Goal: Task Accomplishment & Management: Complete application form

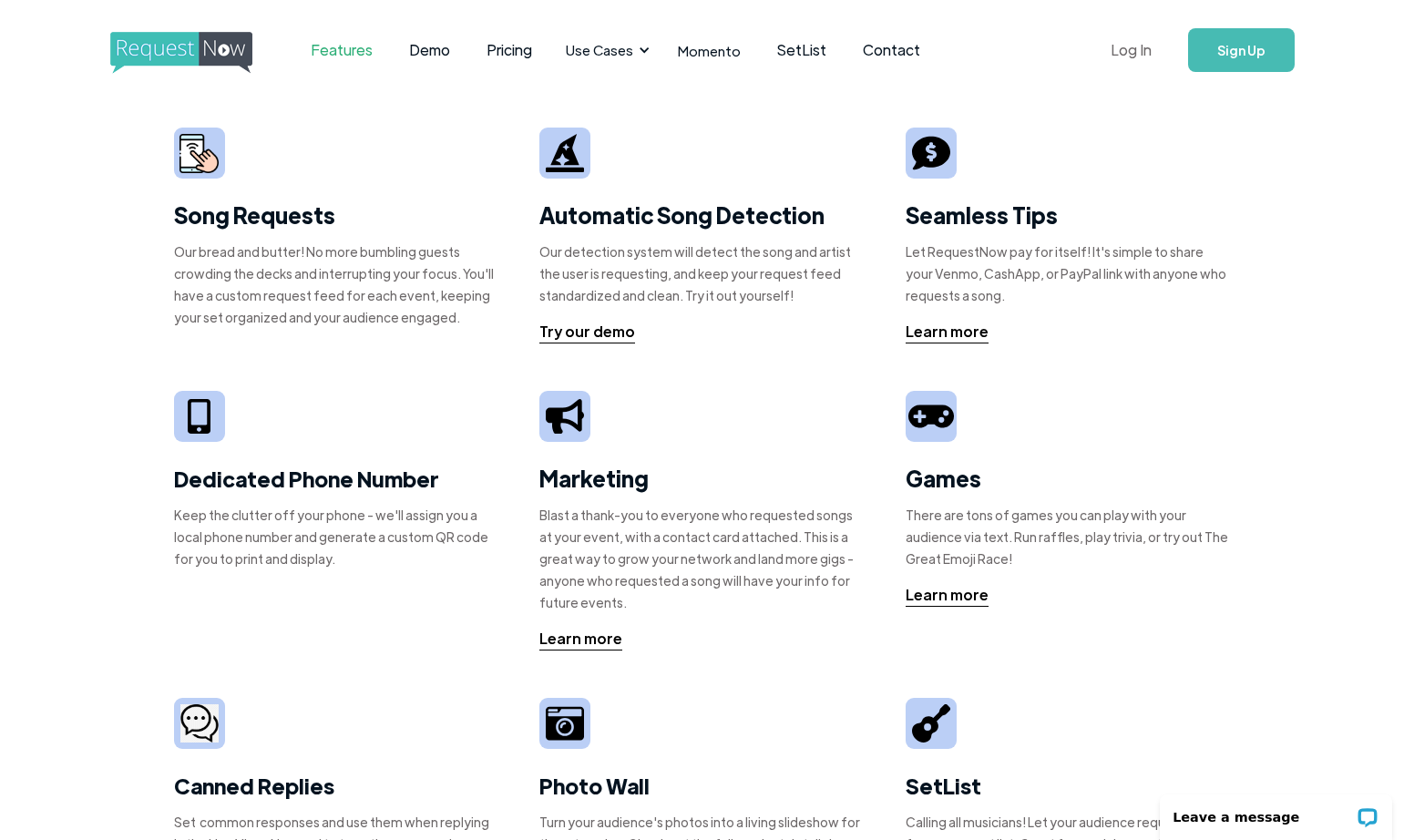
click at [1124, 57] on link "Log In" at bounding box center [1131, 50] width 78 height 64
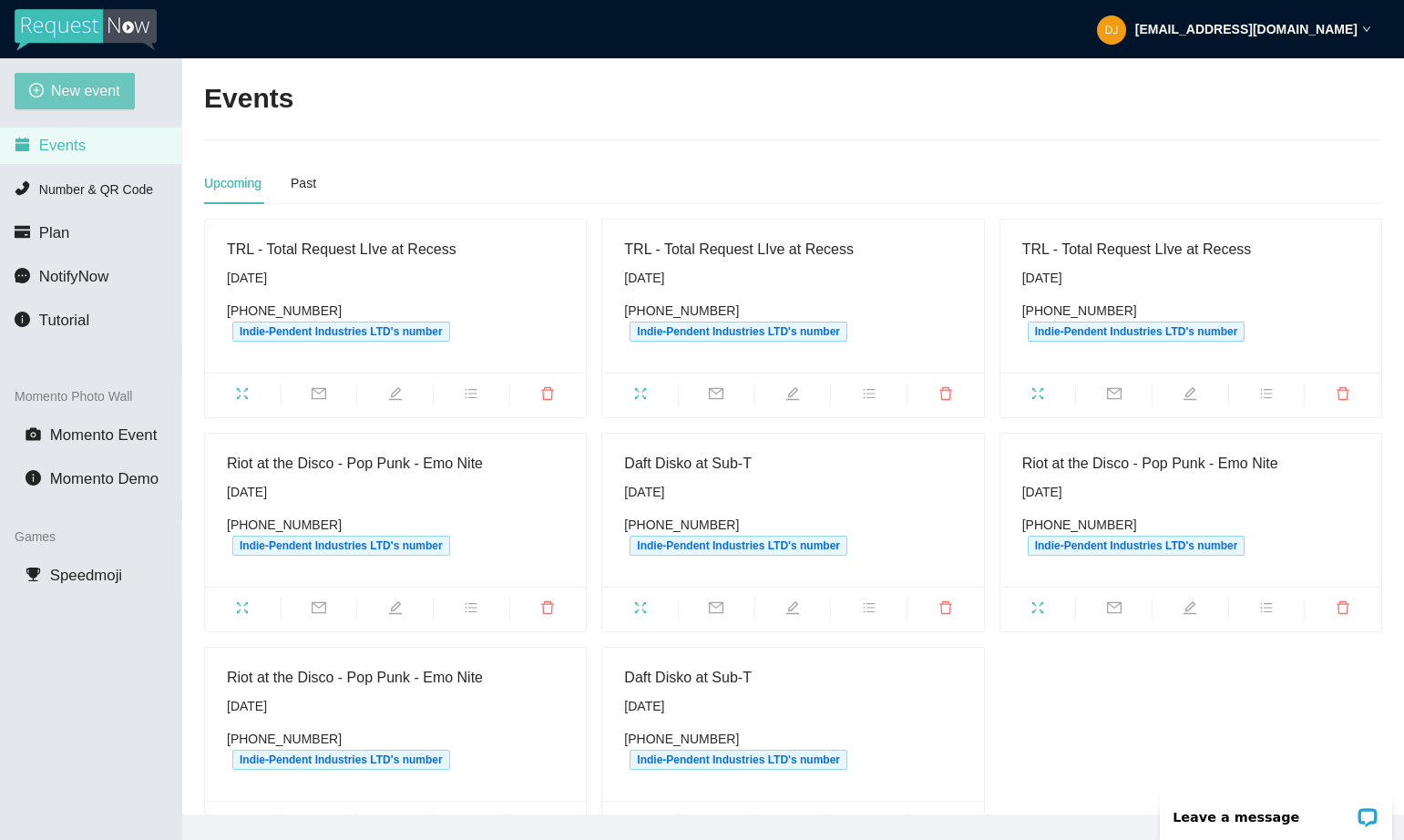
click at [90, 90] on span "New event" at bounding box center [85, 90] width 70 height 23
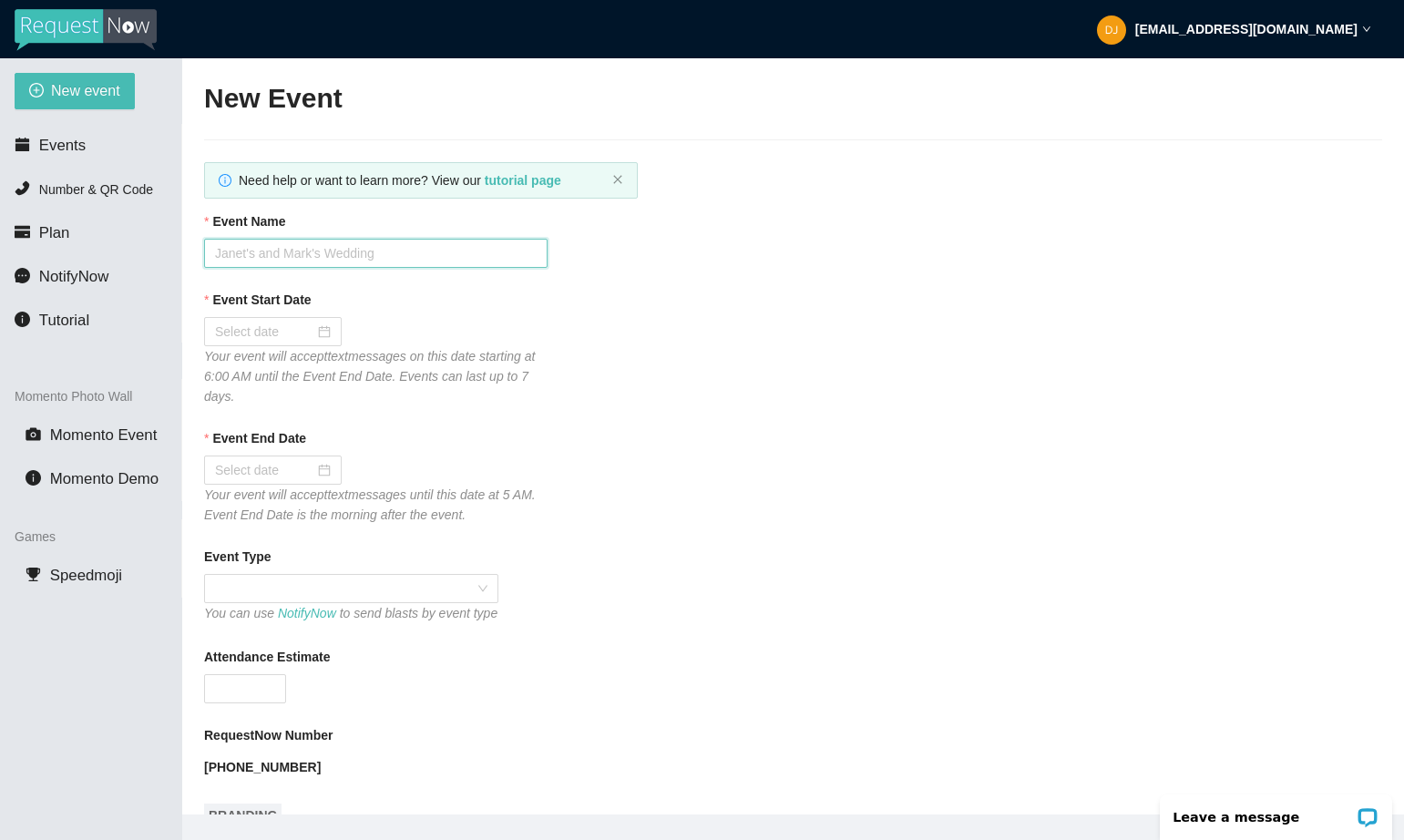
click at [331, 248] on input "Event Name" at bounding box center [376, 253] width 344 height 29
type input "Killers Tribute Night"
click at [271, 319] on div at bounding box center [273, 332] width 137 height 29
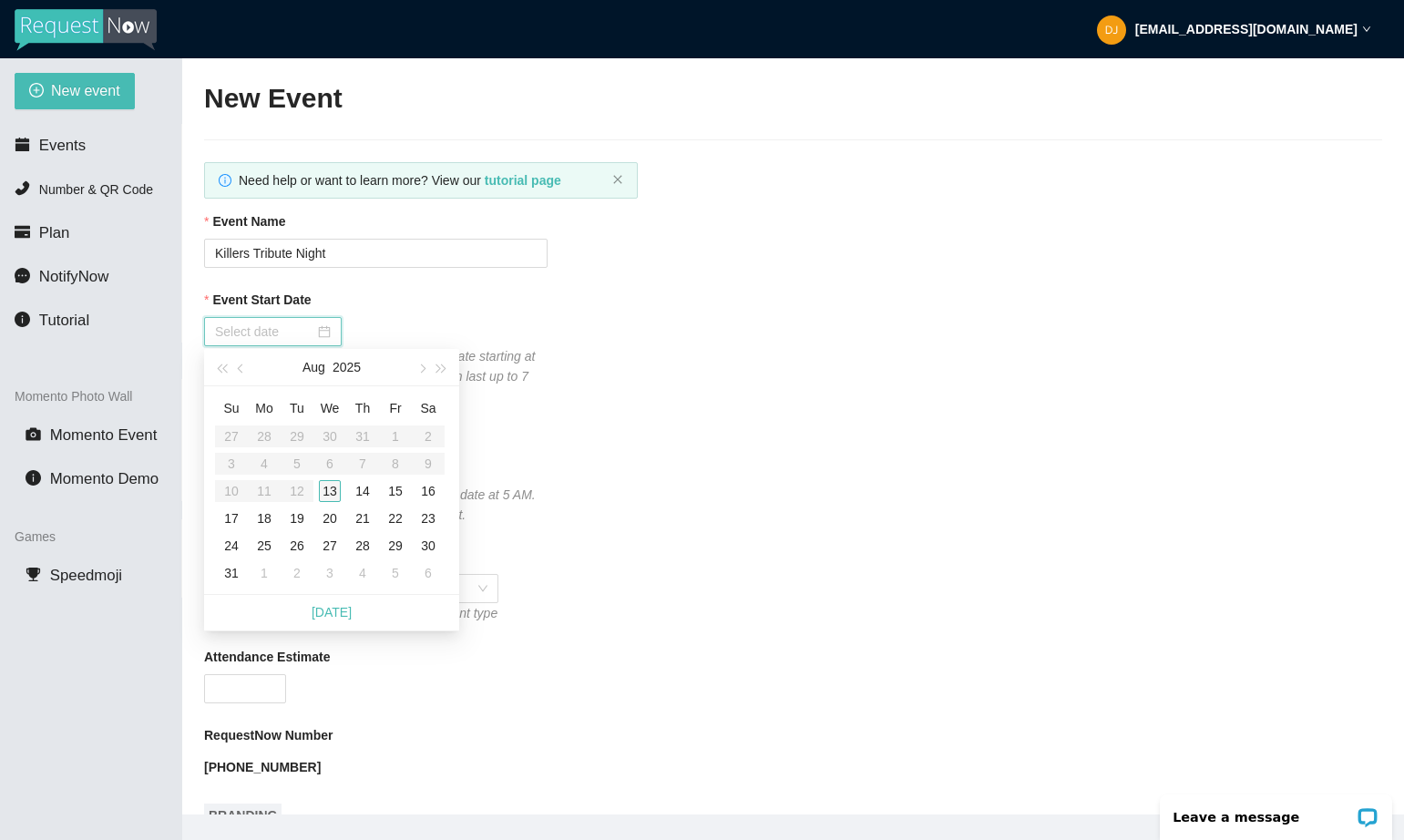
type input "08/13/2025"
click at [333, 493] on div "13" at bounding box center [330, 491] width 22 height 22
type input "08/14/2025"
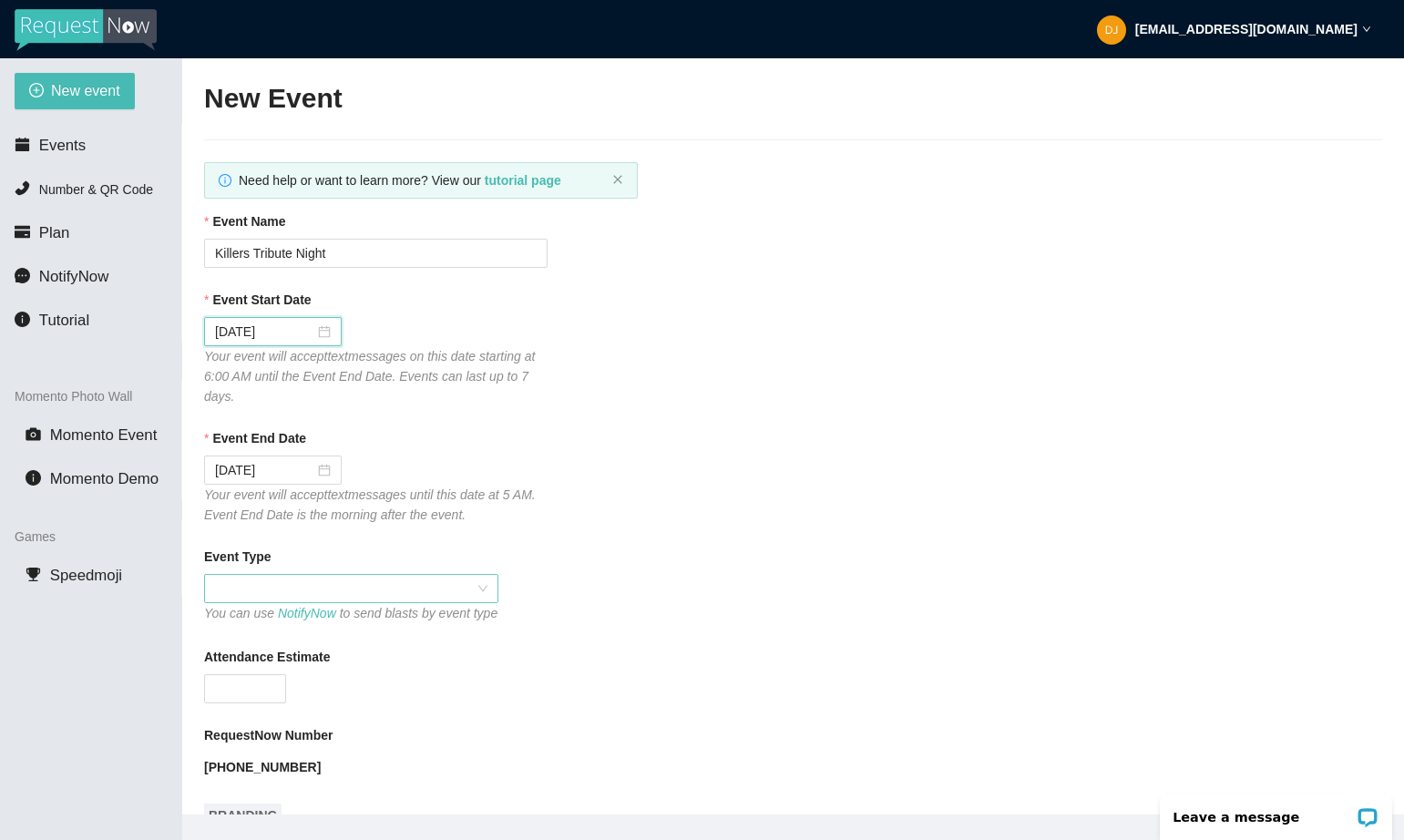
click at [270, 589] on span at bounding box center [351, 589] width 272 height 27
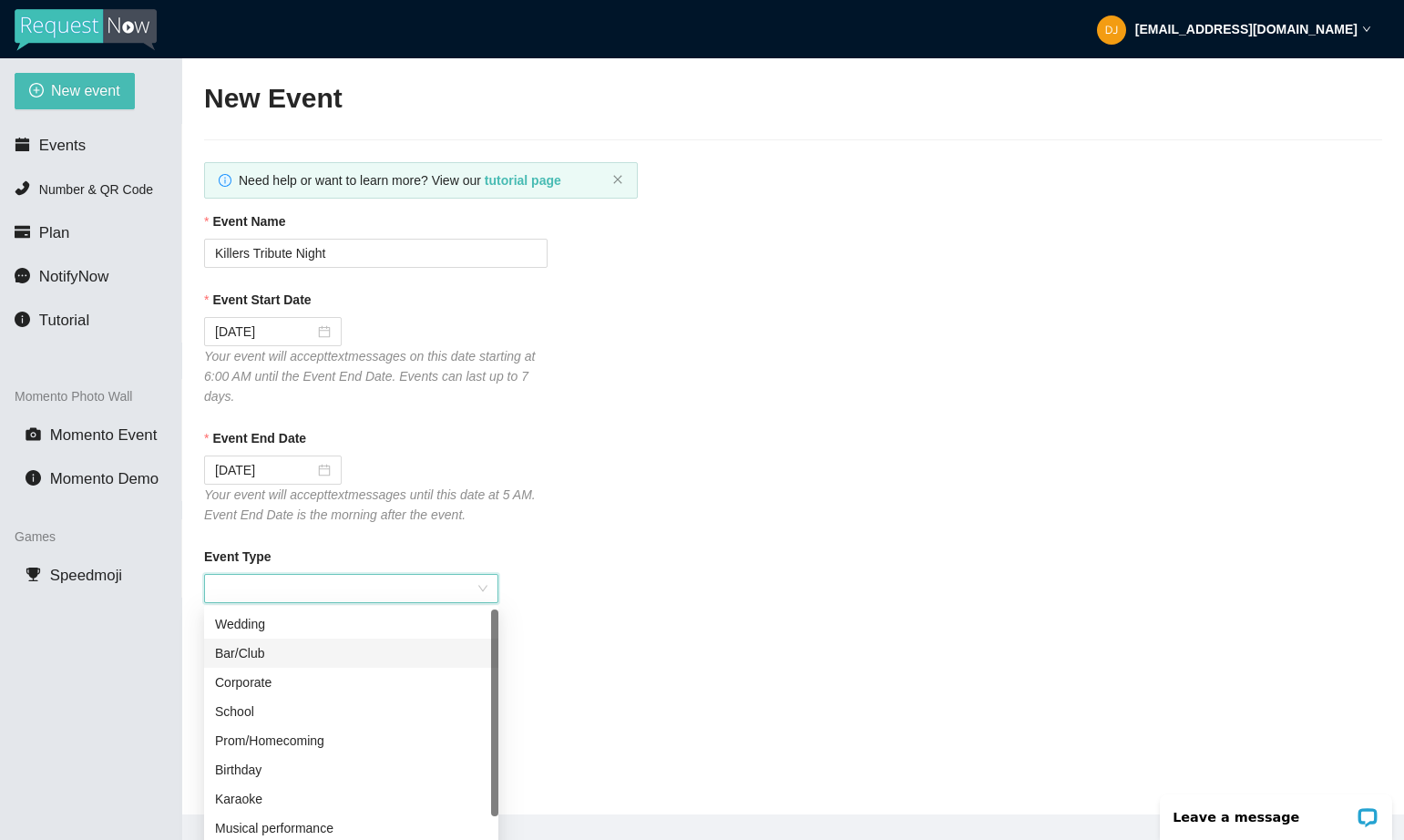
click at [259, 652] on div "Bar/Club" at bounding box center [351, 653] width 272 height 20
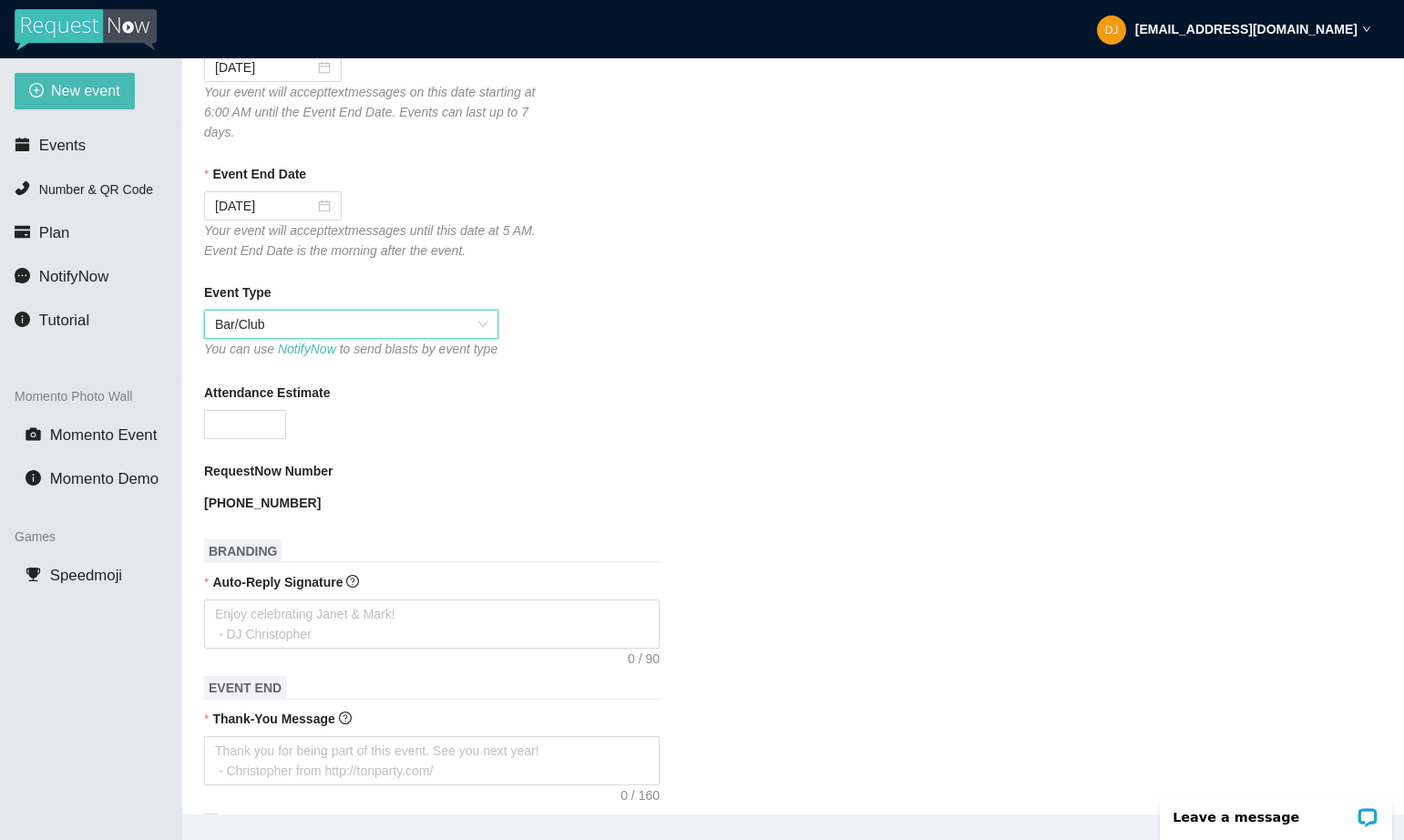
scroll to position [280, 0]
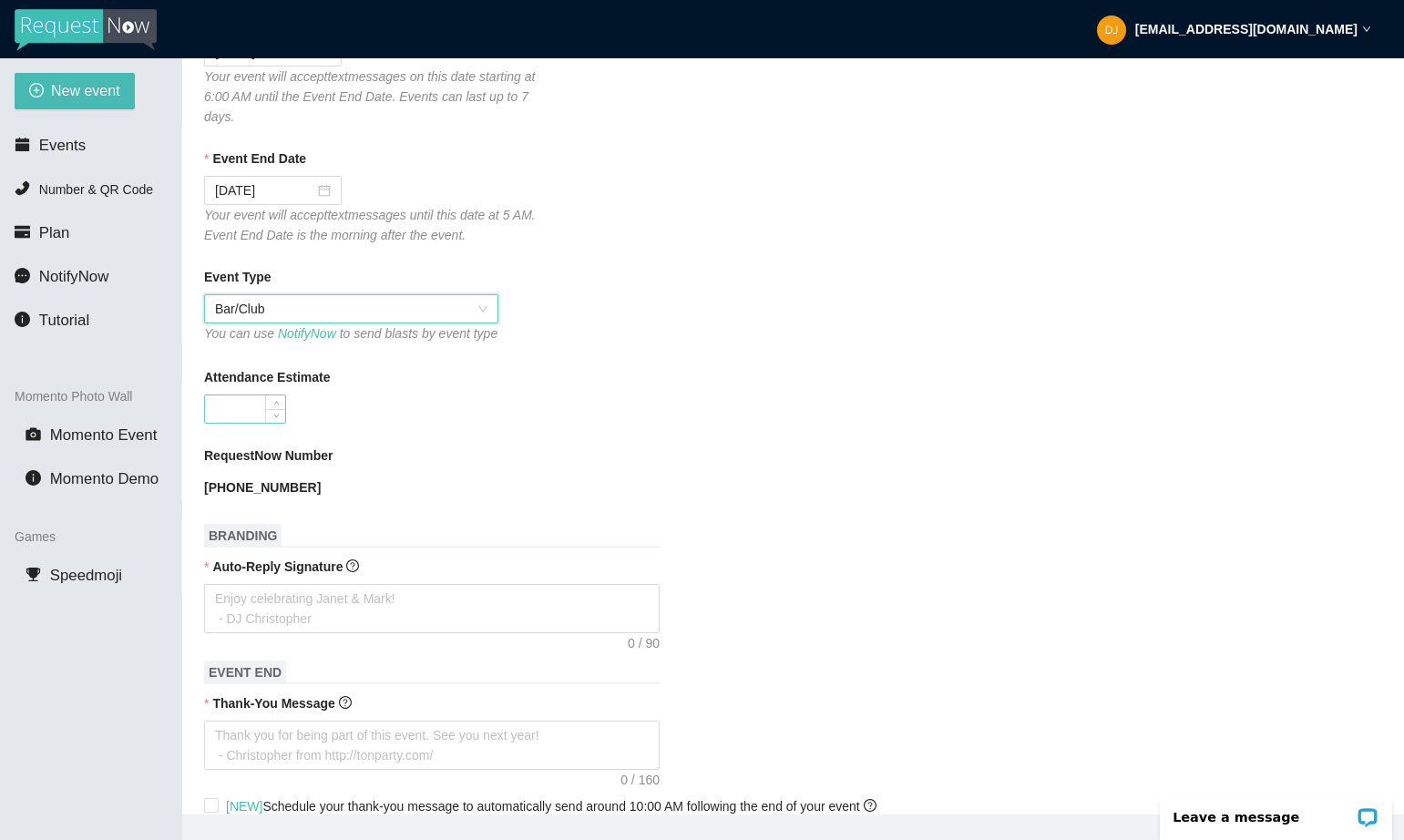
click at [249, 423] on input "Attendance Estimate" at bounding box center [245, 409] width 81 height 27
type input "100"
click at [420, 394] on div "Attendance Estimate" at bounding box center [793, 381] width 1178 height 27
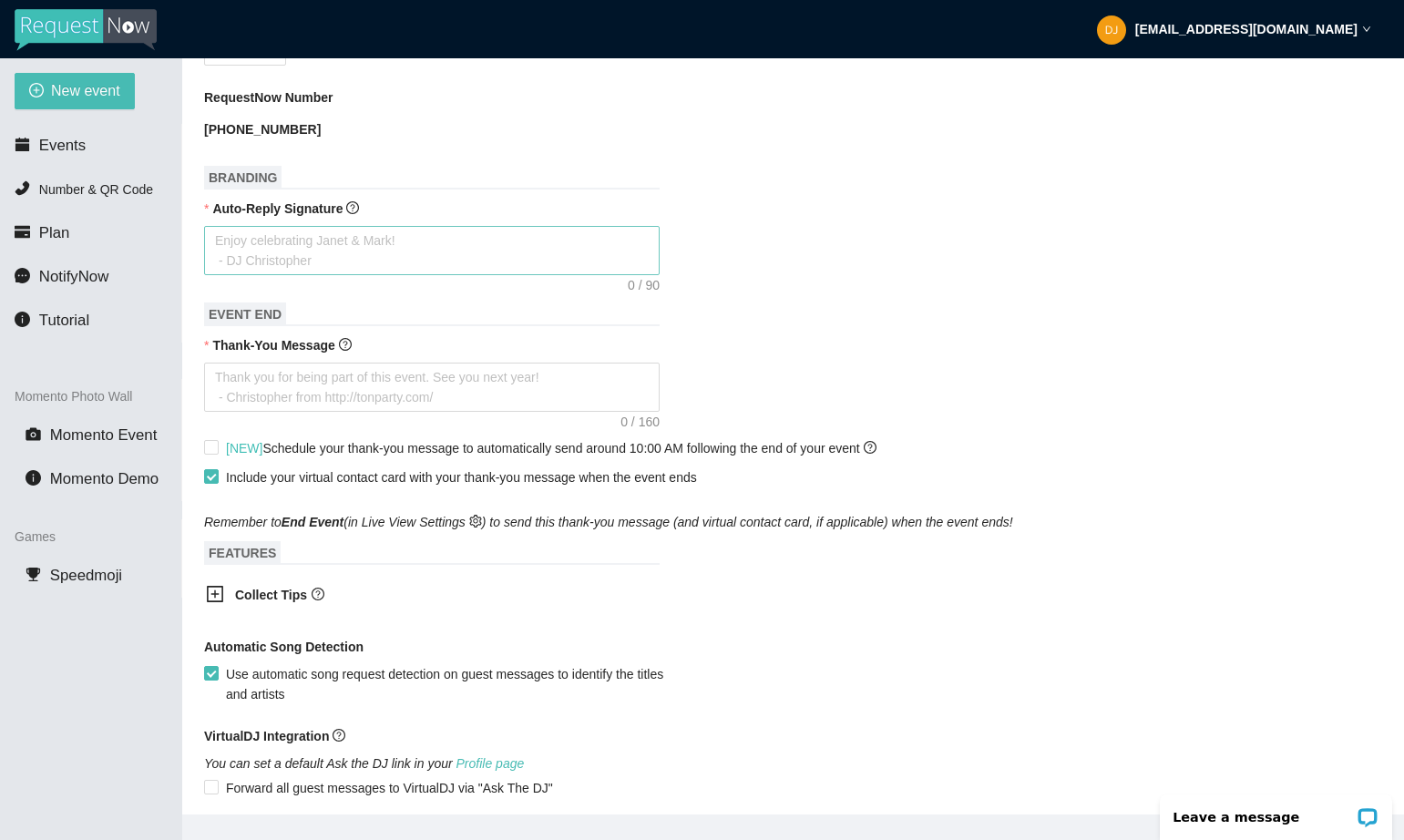
scroll to position [639, 0]
click at [286, 263] on textarea "Auto-Reply Signature" at bounding box center [432, 249] width 456 height 49
type textarea "T"
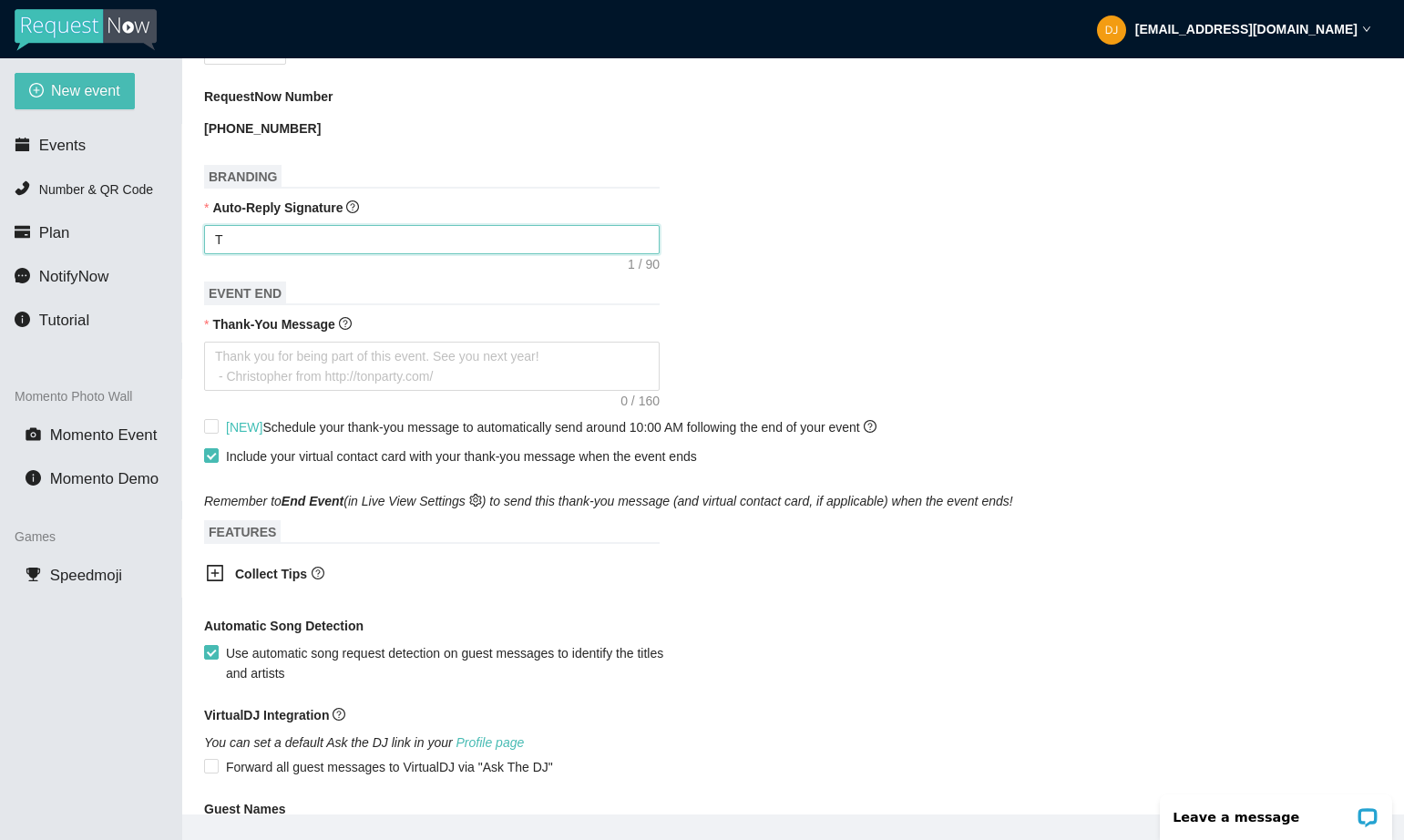
type textarea "Th"
type textarea "Tha"
type textarea "Than"
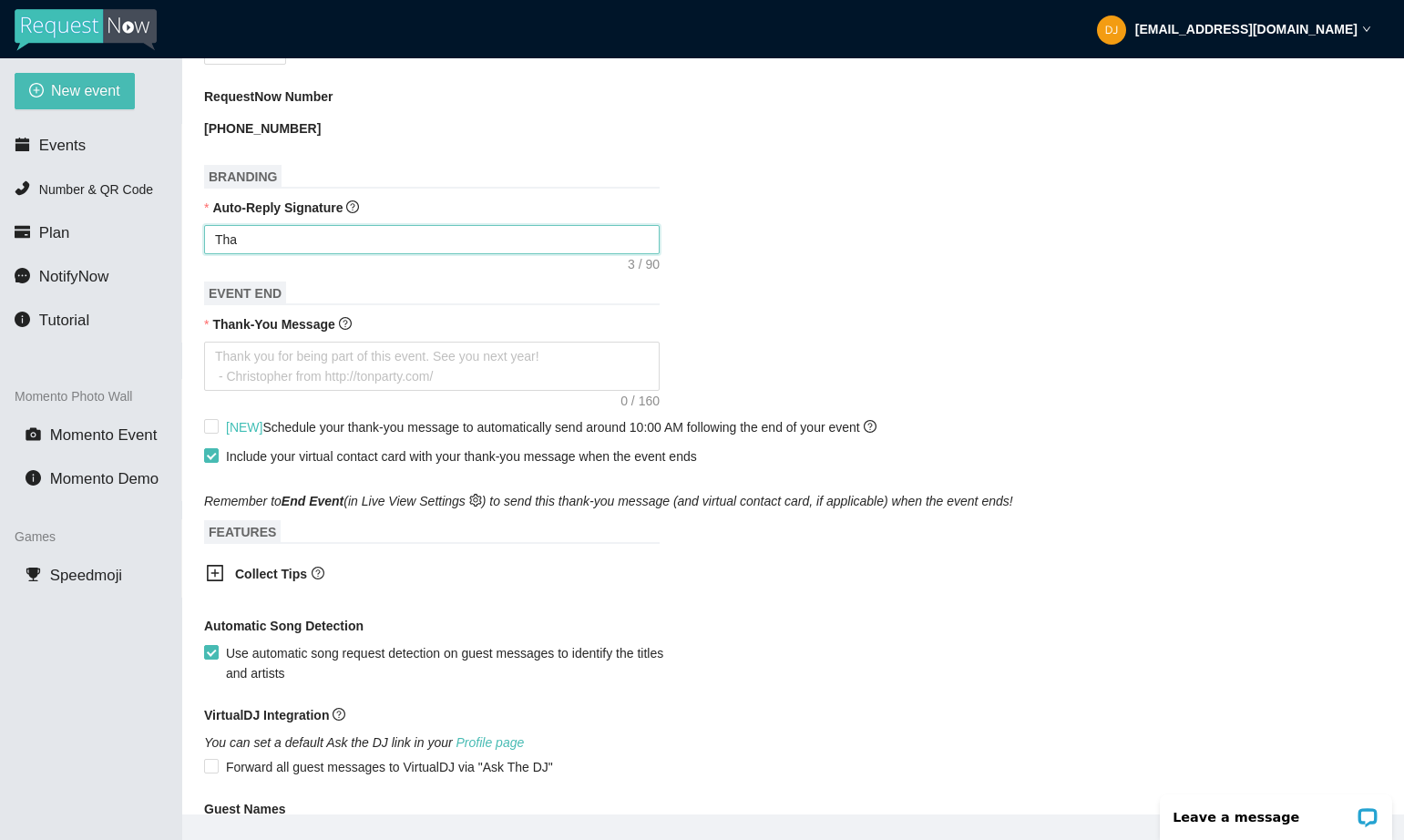
type textarea "Than"
type textarea "Thank"
type textarea "Thanks"
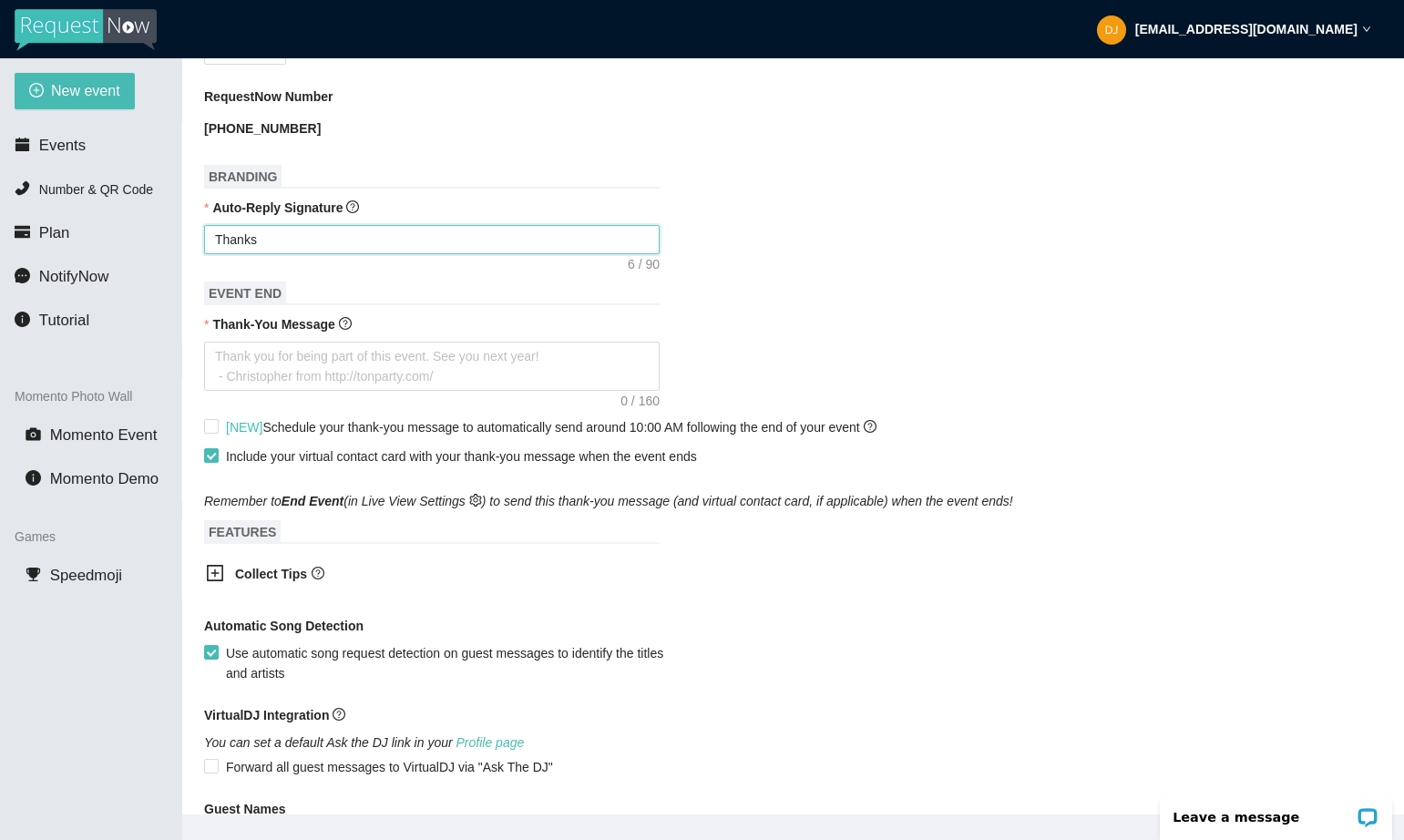
type textarea "Thanks"
type textarea "Thanks f"
type textarea "Thanks fo"
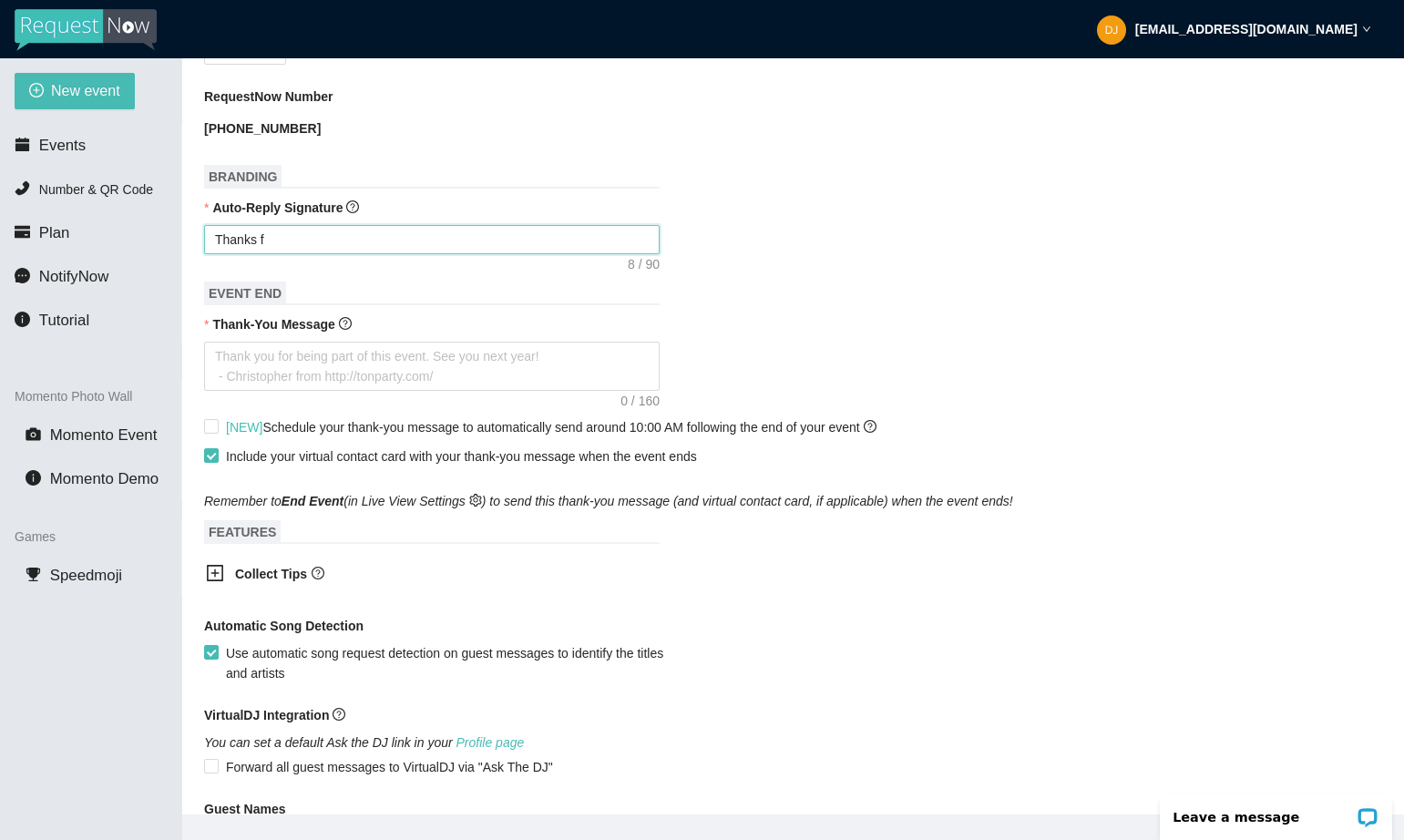
type textarea "Thanks fo"
type textarea "Thanks for"
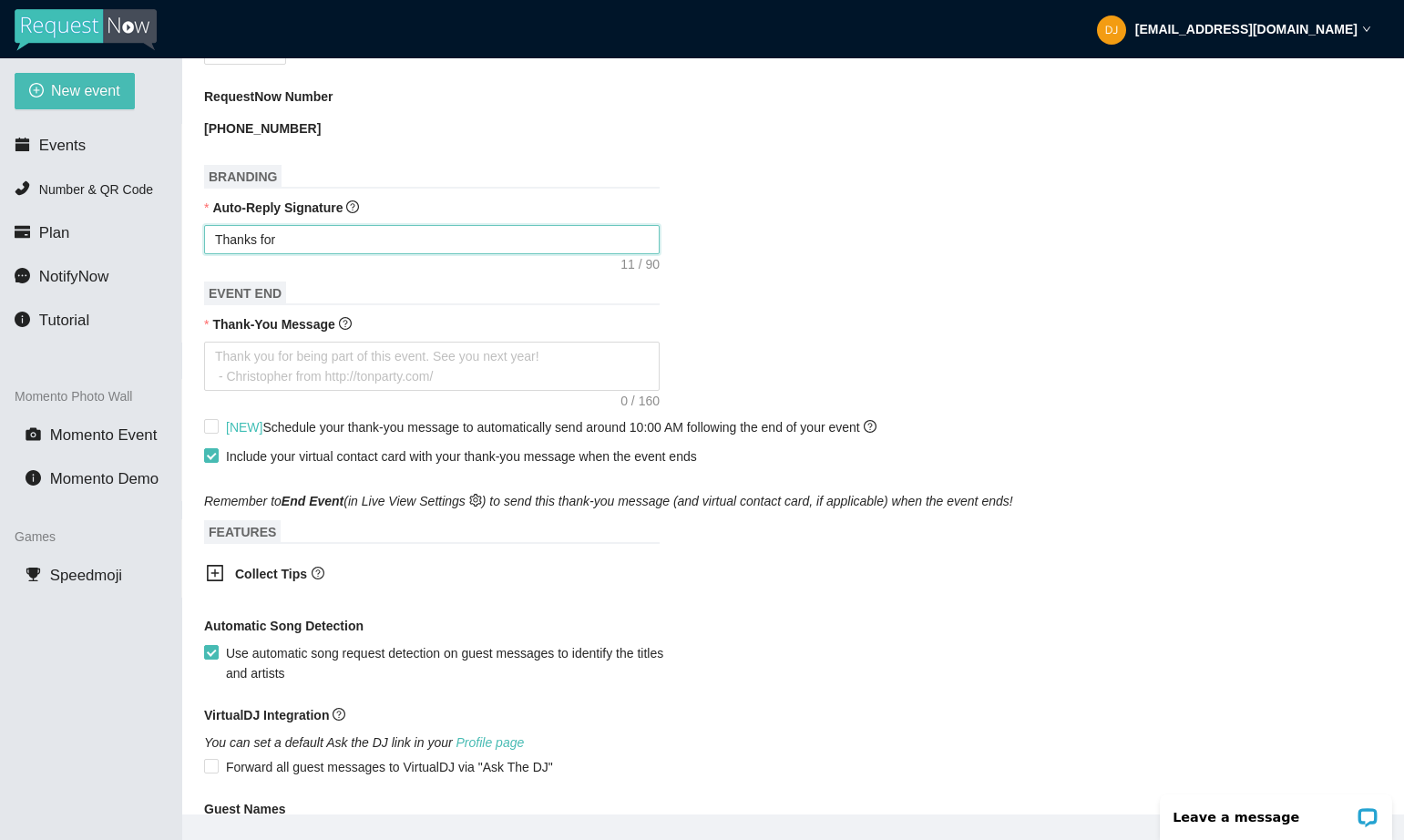
type textarea "Thanks for t"
type textarea "Thanks for th"
type textarea "Thanks for the"
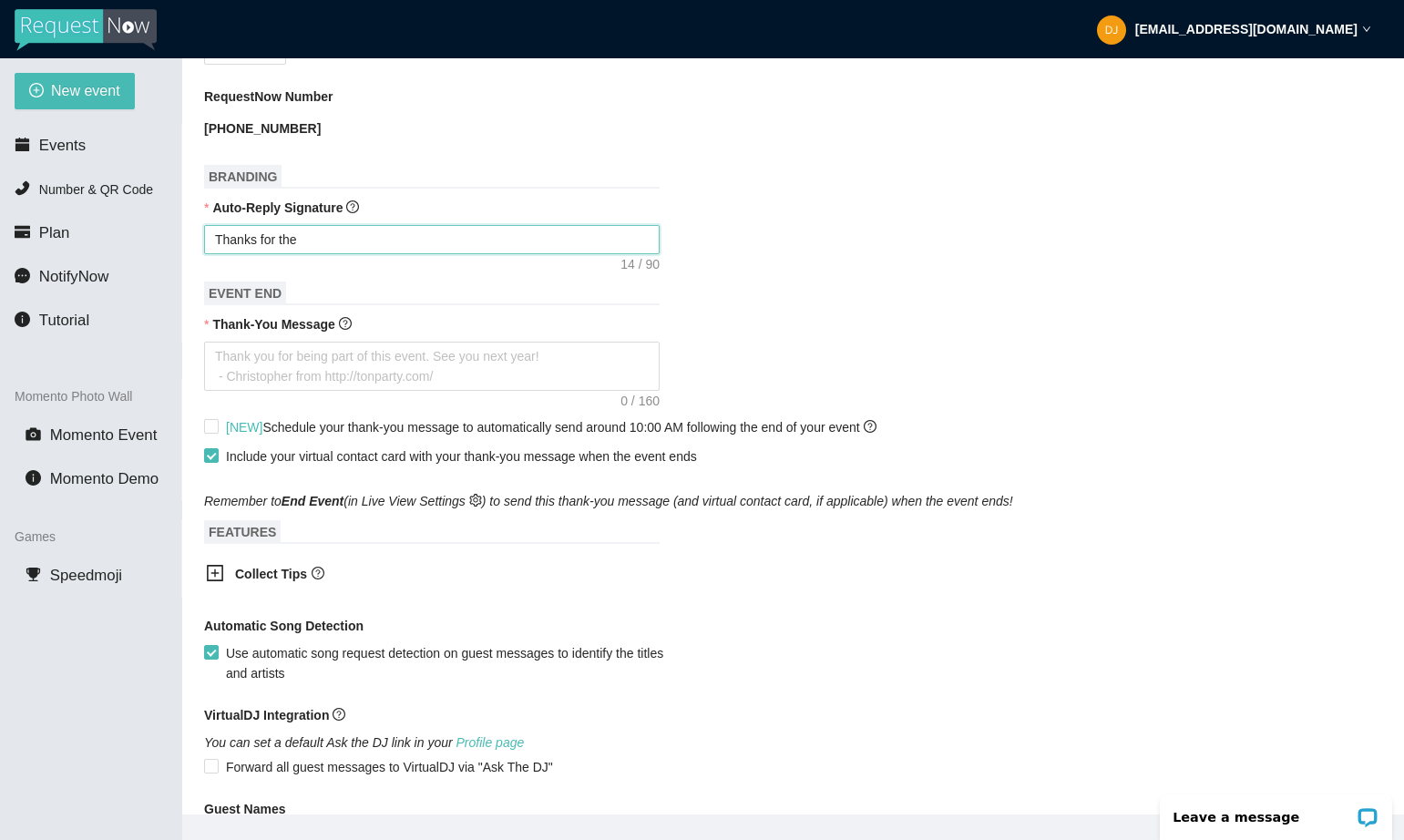
type textarea "Thanks for the"
type textarea "Thanks for the K"
type textarea "Thanks for the Ki"
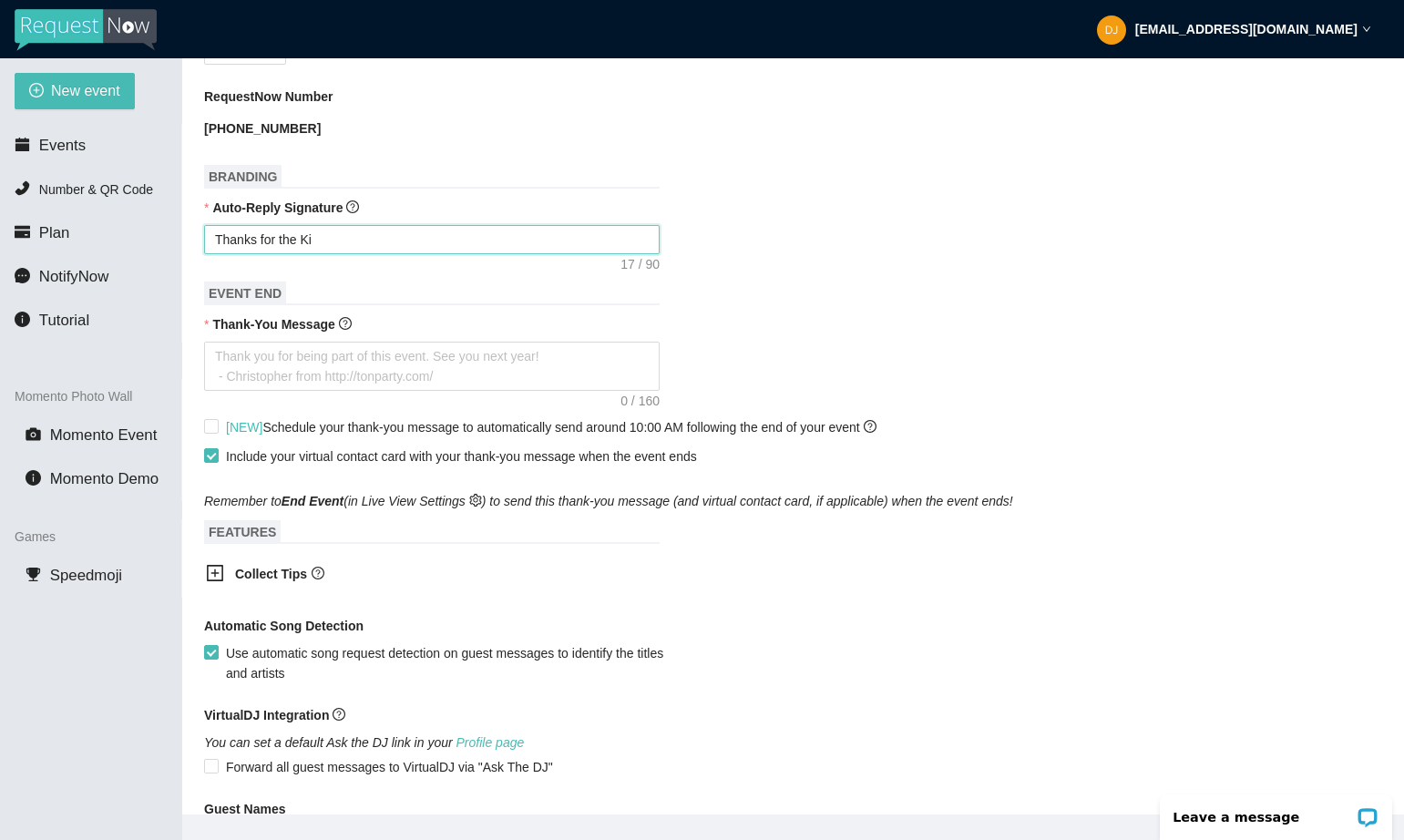
type textarea "Thanks for the Kil"
type textarea "Thanks for the Kill"
type textarea "Thanks for the Kille"
type textarea "Thanks for the Killer"
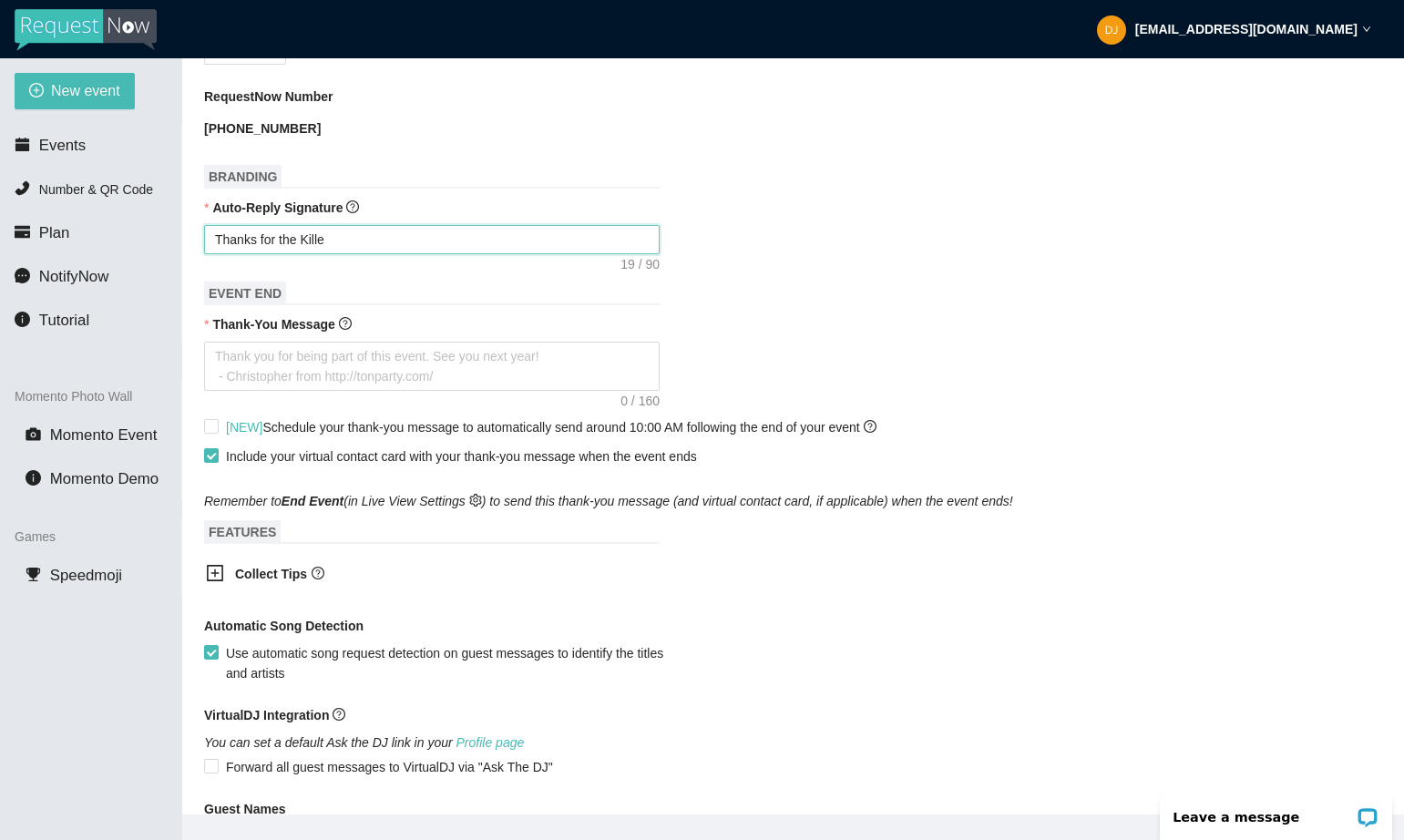
type textarea "Thanks for the Killer"
type textarea "Thanks for the Killers"
type textarea "Thanks for the Killers/"
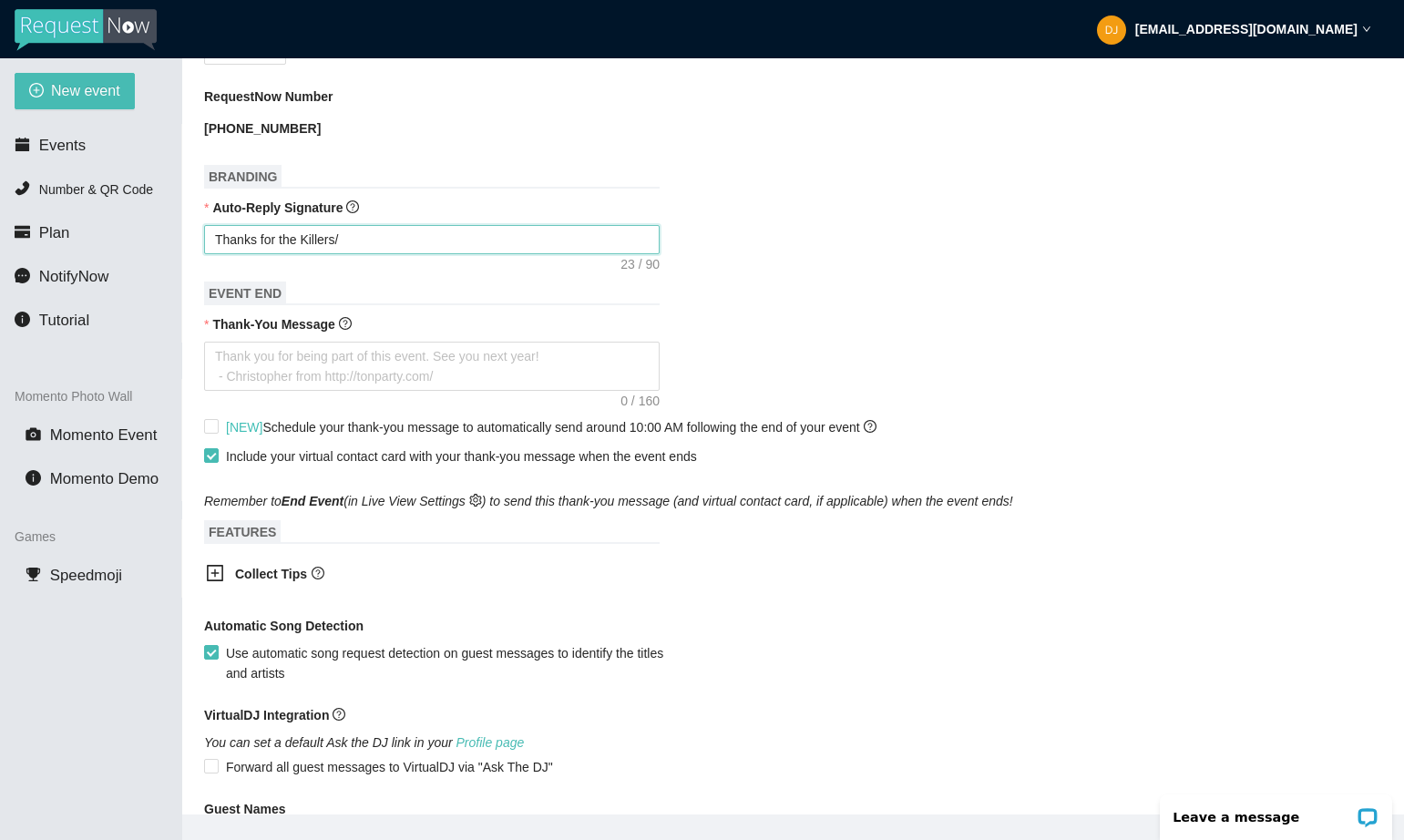
type textarea "Thanks for the Killers/n"
type textarea "Thanks for the Killers/"
type textarea "Thanks for the Killers/I"
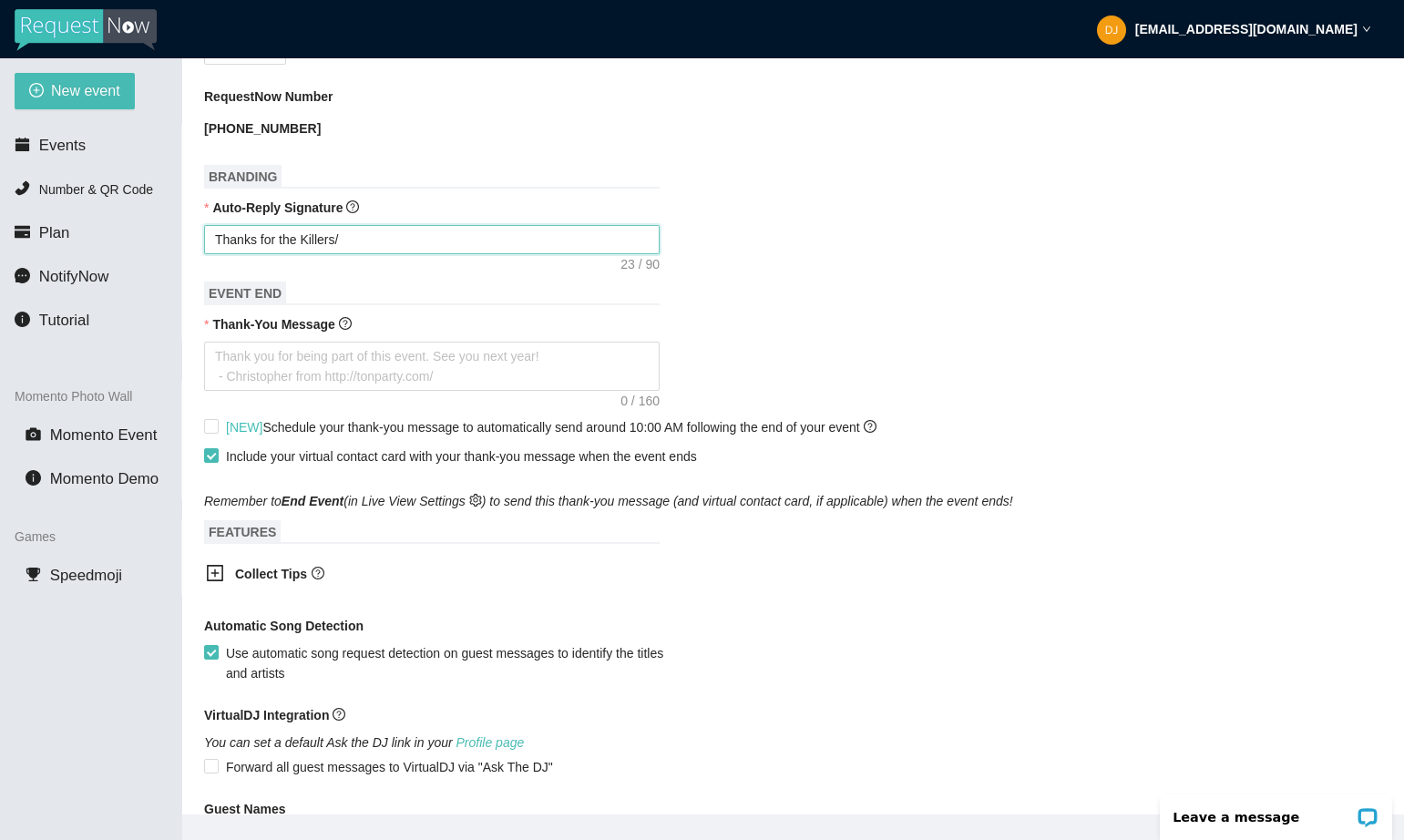
type textarea "Thanks for the Killers/I"
type textarea "Thanks for the Killers/In"
type textarea "Thanks for the Killers/Ind"
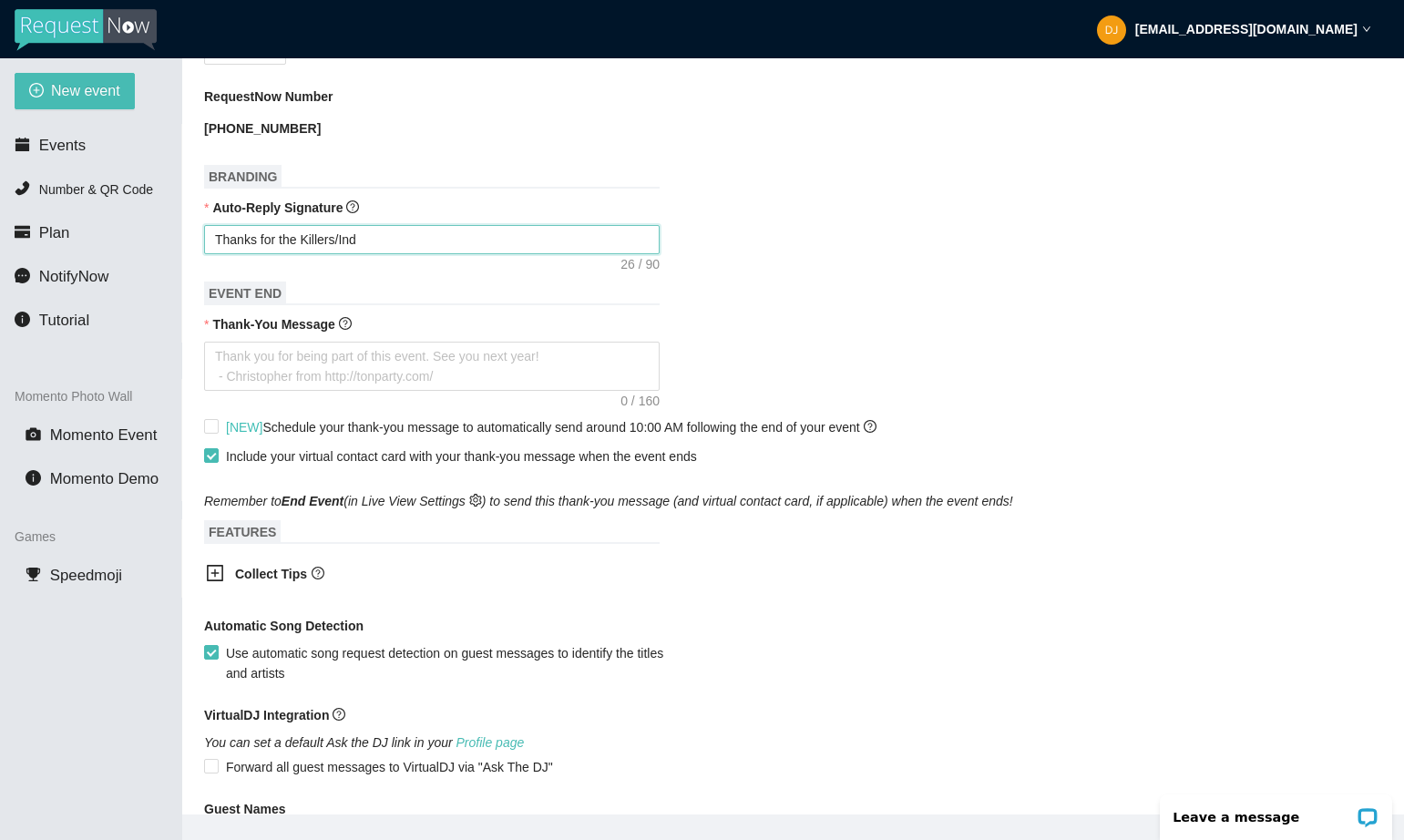
type textarea "Thanks for the Killers/Indi"
type textarea "Thanks for the Killers/Indie"
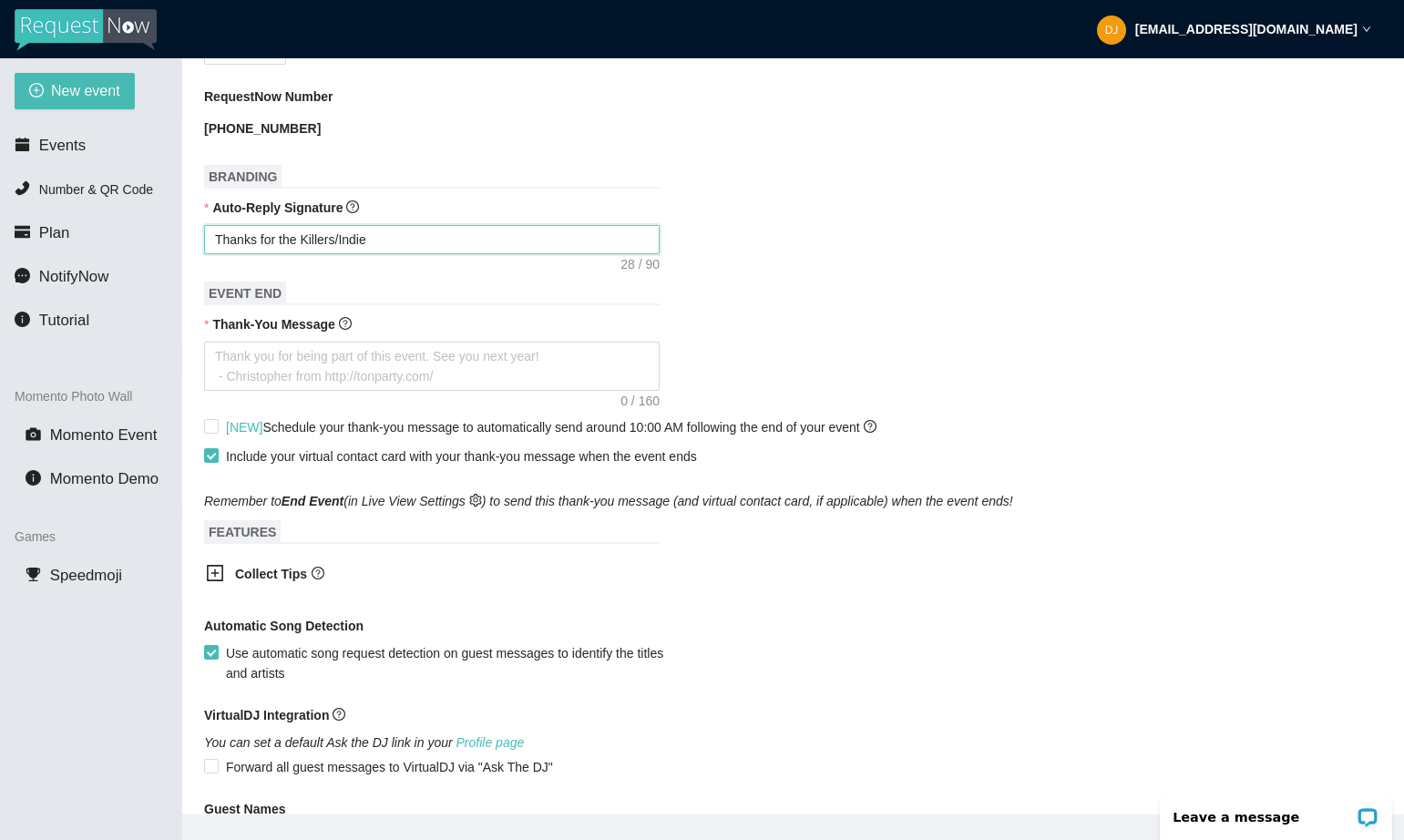
type textarea "Thanks for the Killers/Indie"
type textarea "Thanks for the Killers/Indie R"
type textarea "Thanks for the Killers/Indie Ro"
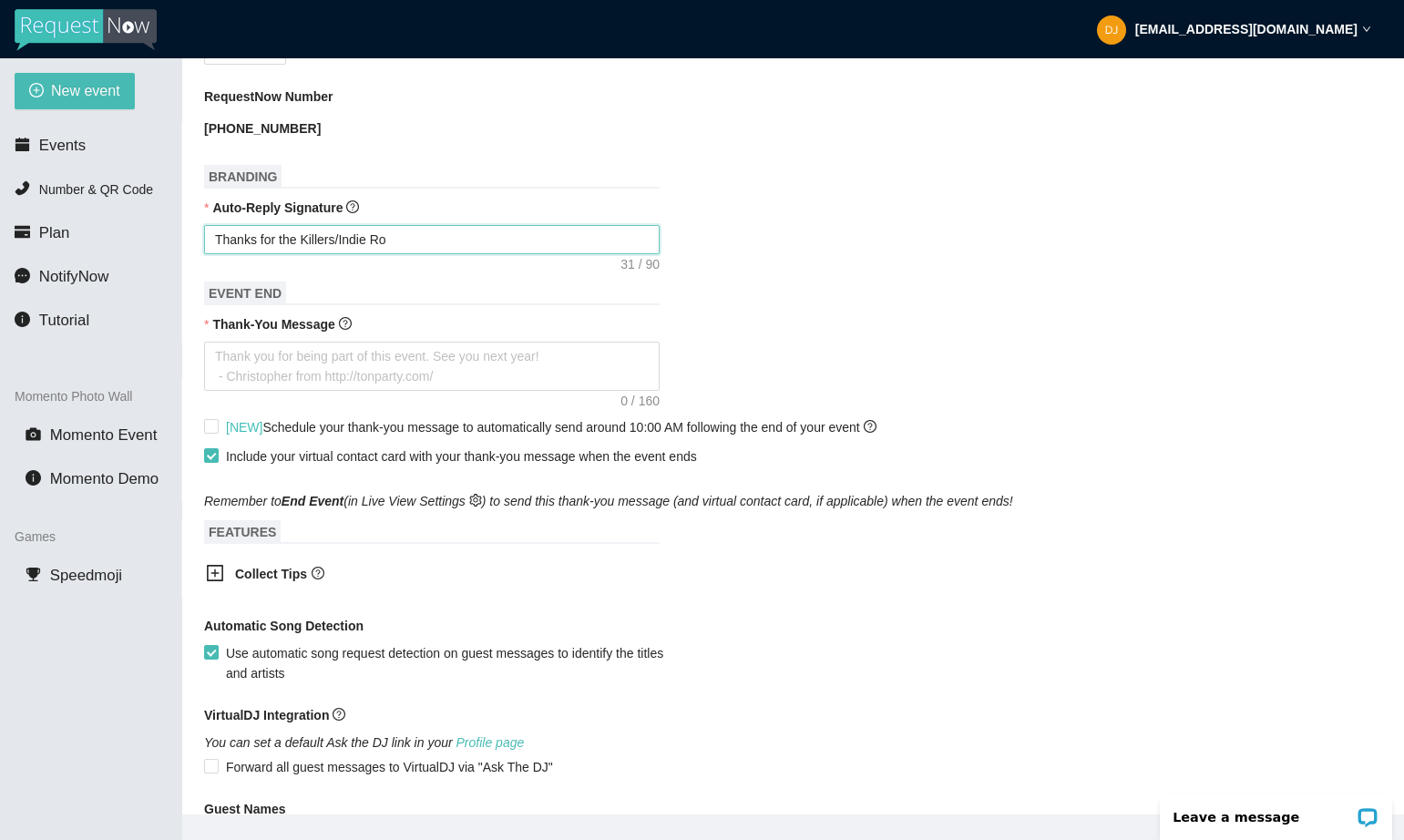
type textarea "Thanks for the Killers/Indie Roc"
type textarea "Thanks for the Killers/Indie Rock"
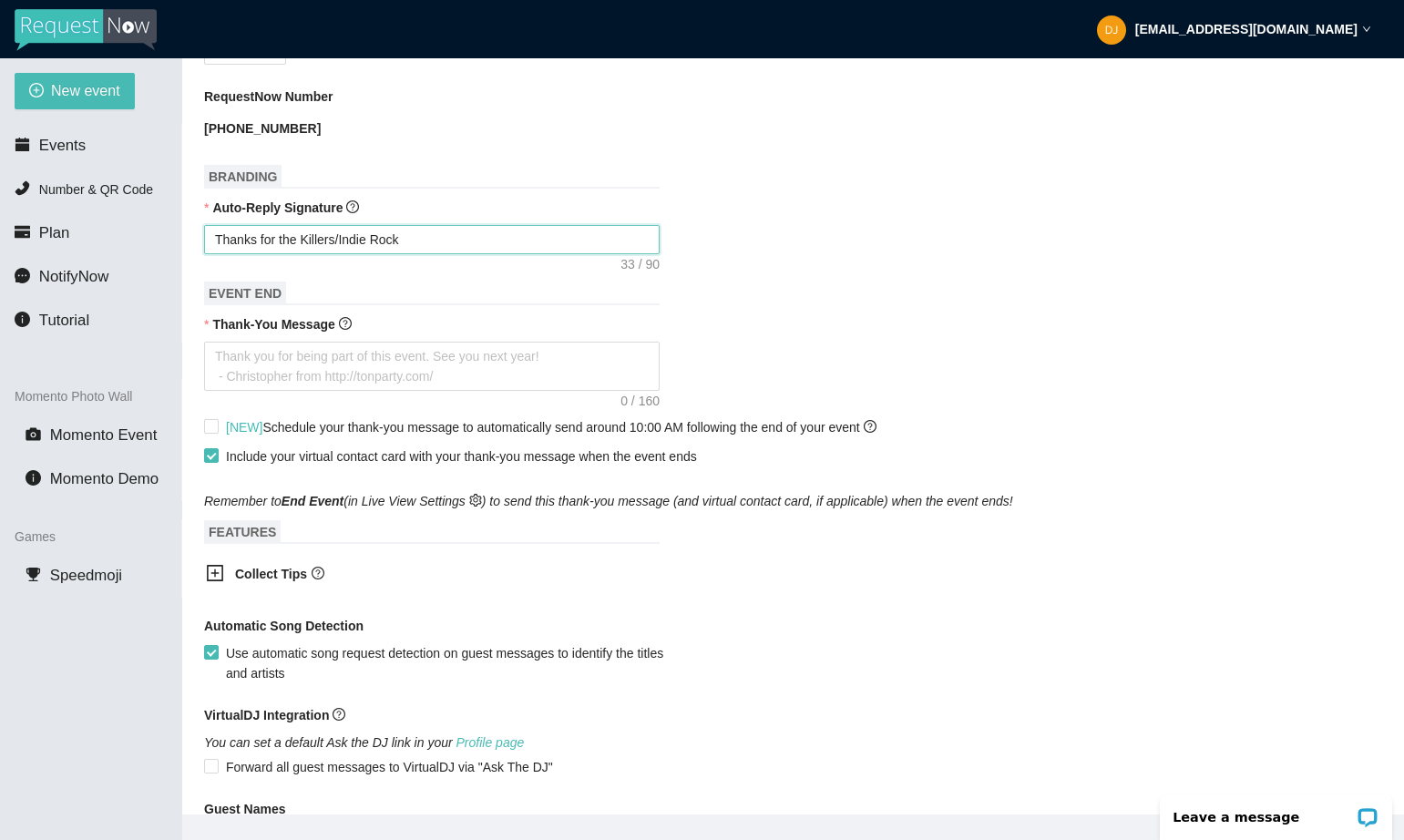
type textarea "Thanks for the Killers/Indie Rock"
type textarea "Thanks for the Killers/Indie Rock R"
type textarea "Thanks for the Killers/Indie Rock Re"
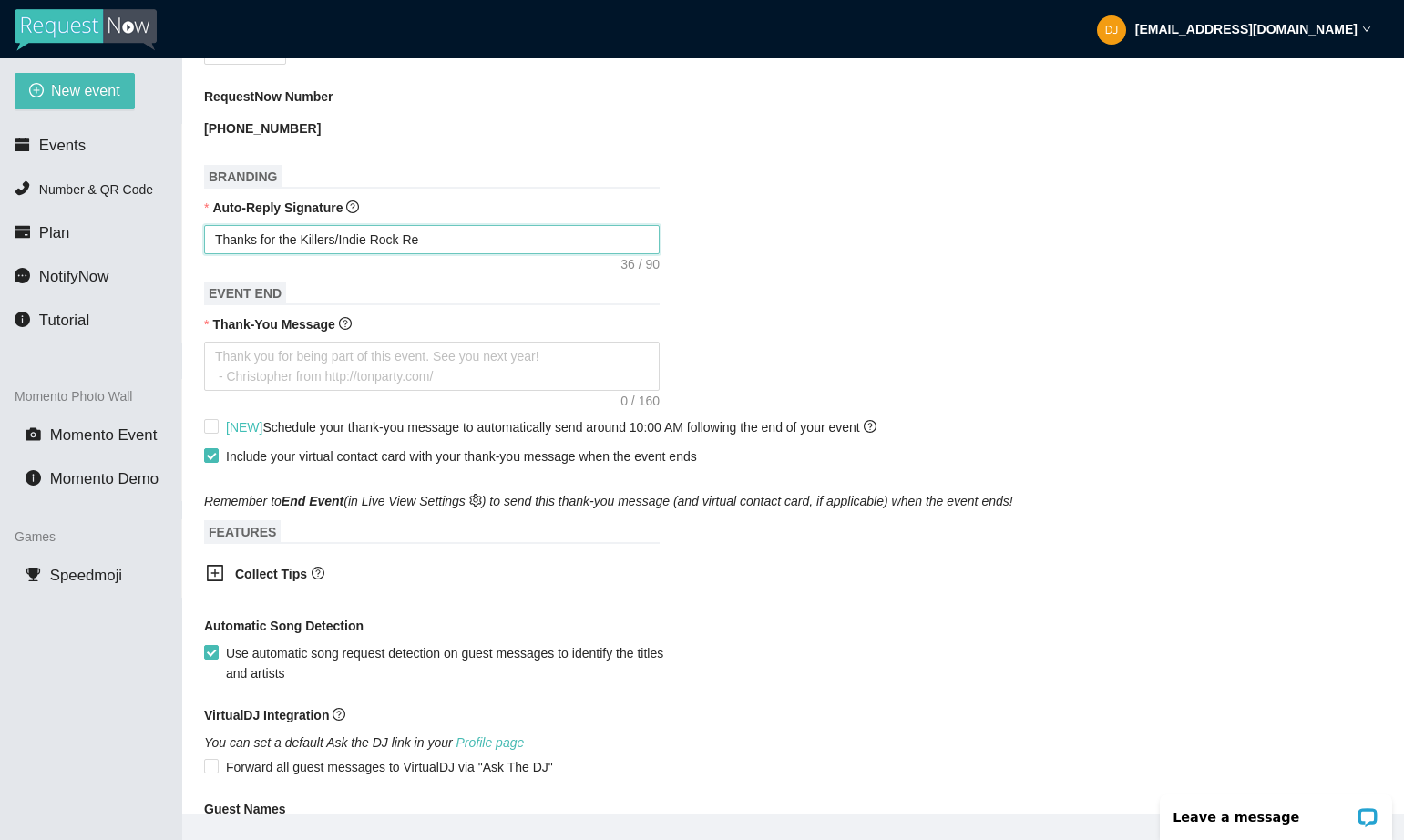
type textarea "Thanks for the Killers/Indie Rock Req"
type textarea "Thanks for the Killers/Indie Rock Requ"
type textarea "Thanks for the Killers/Indie Rock Reque"
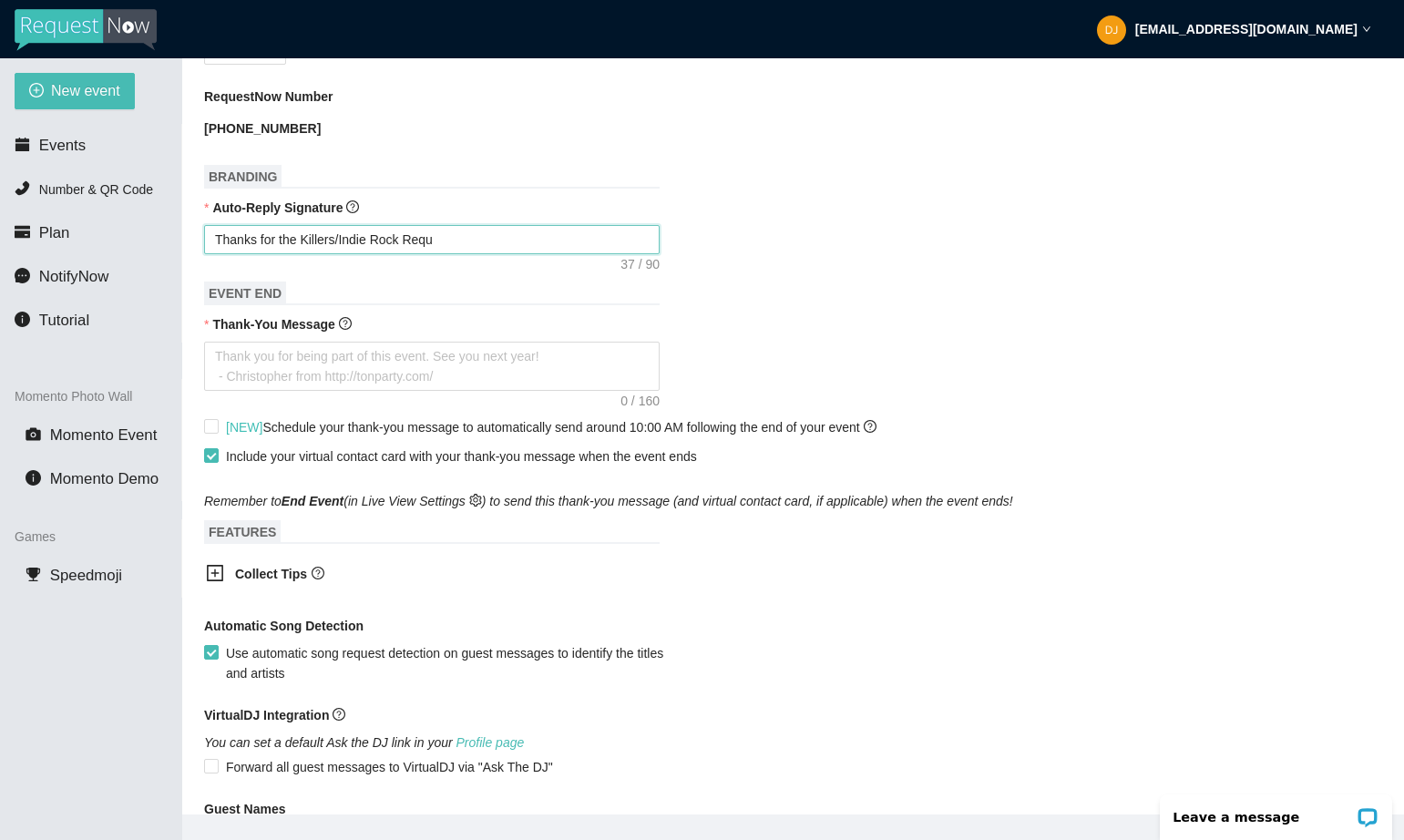
type textarea "Thanks for the Killers/Indie Rock Reque"
type textarea "Thanks for the Killers/Indie Rock Reques"
type textarea "Thanks for the Killers/Indie Rock Request"
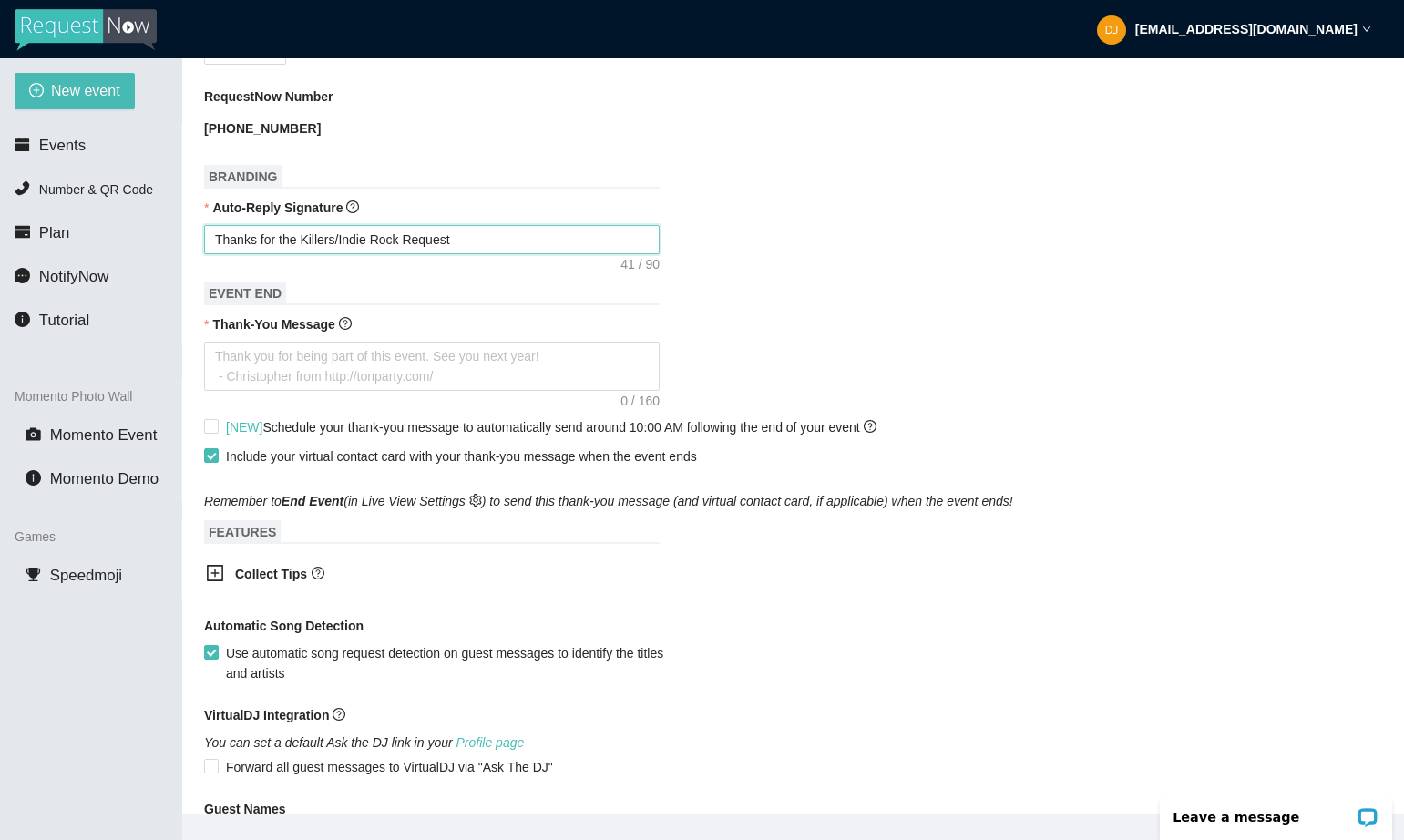
type textarea "Thanks for the Killers/Indie Rock Request."
type textarea "Thanks for the Killers/Indie Rock Request. I"
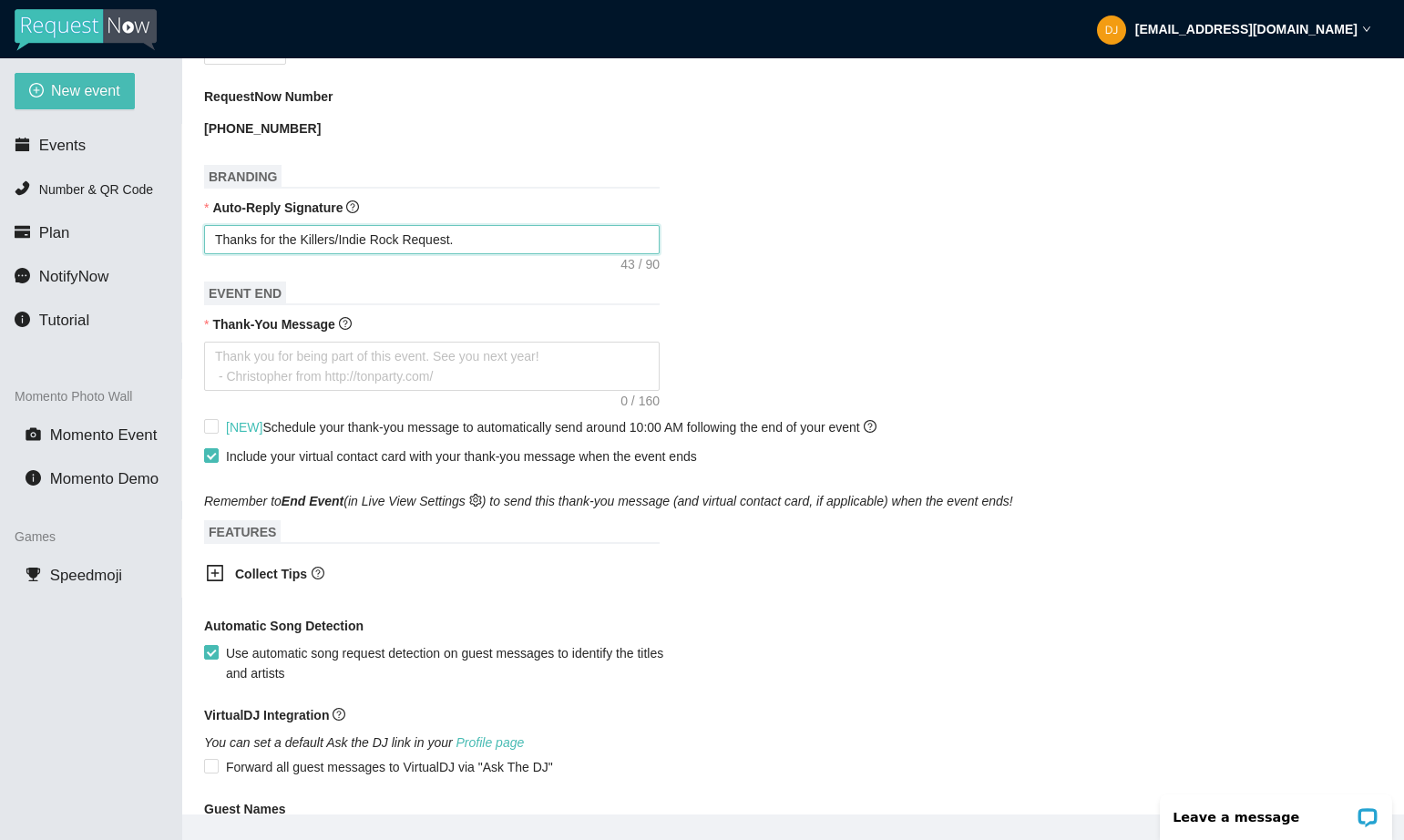
type textarea "Thanks for the Killers/Indie Rock Request. I"
type textarea "Thanks for the Killers/Indie Rock Request. I'"
type textarea "Thanks for the Killers/Indie Rock Request. I'l"
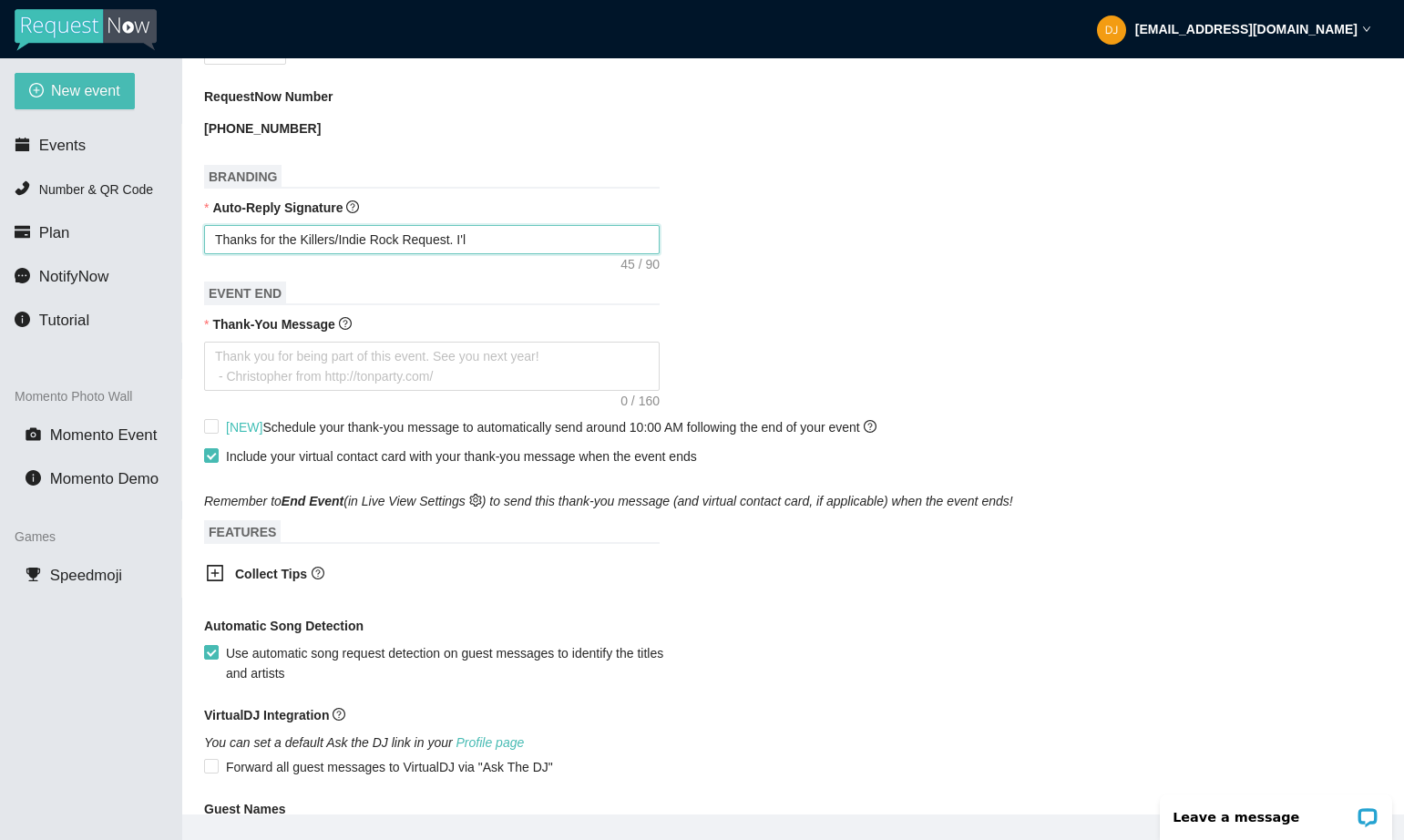
type textarea "Thanks for the Killers/Indie Rock Request. I'll"
type textarea "Thanks for the Killers/Indie Rock Request. I'll t"
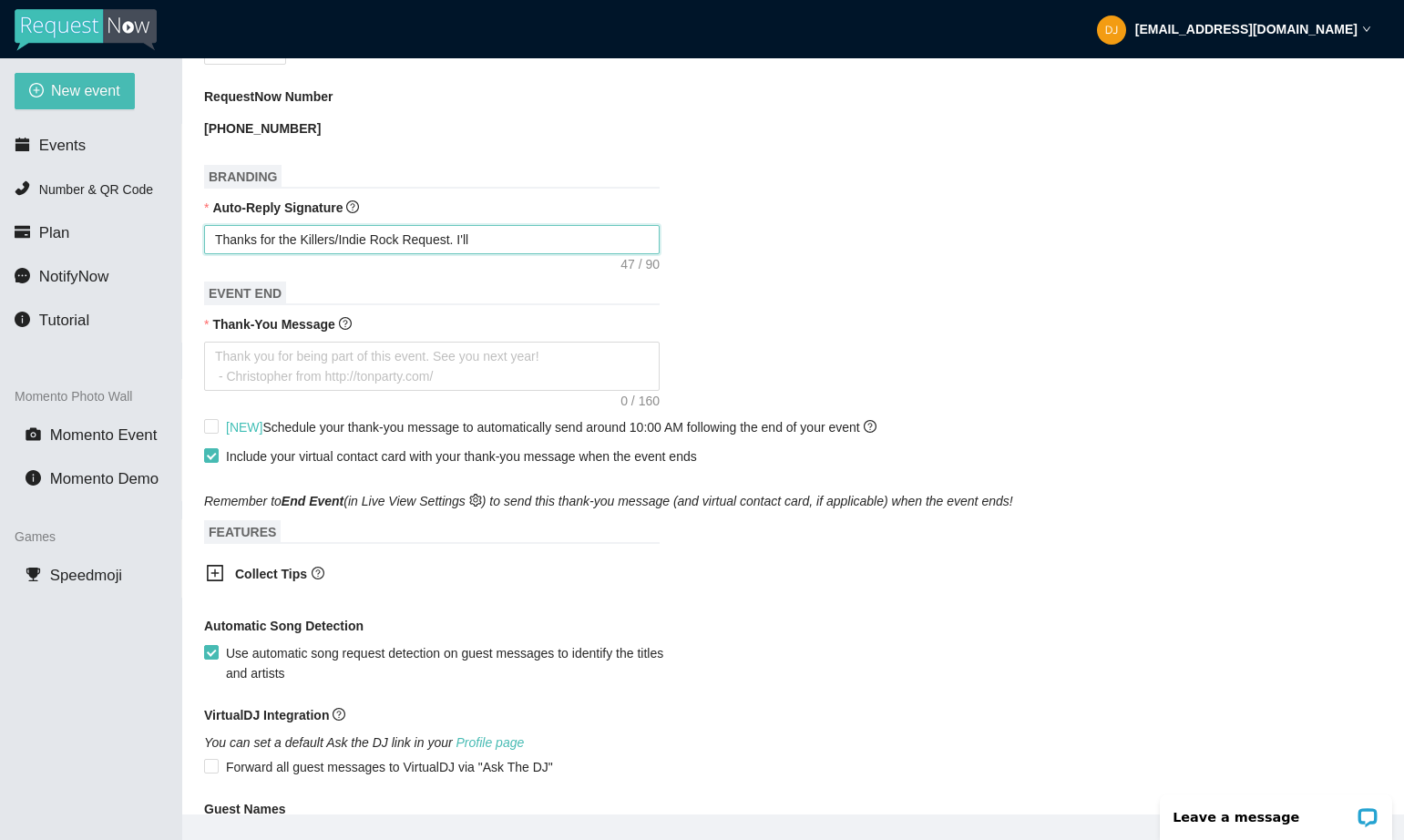
type textarea "Thanks for the Killers/Indie Rock Request. I'll t"
type textarea "Thanks for the Killers/Indie Rock Request. I'll tr"
type textarea "Thanks for the Killers/Indie Rock Request. I'll try"
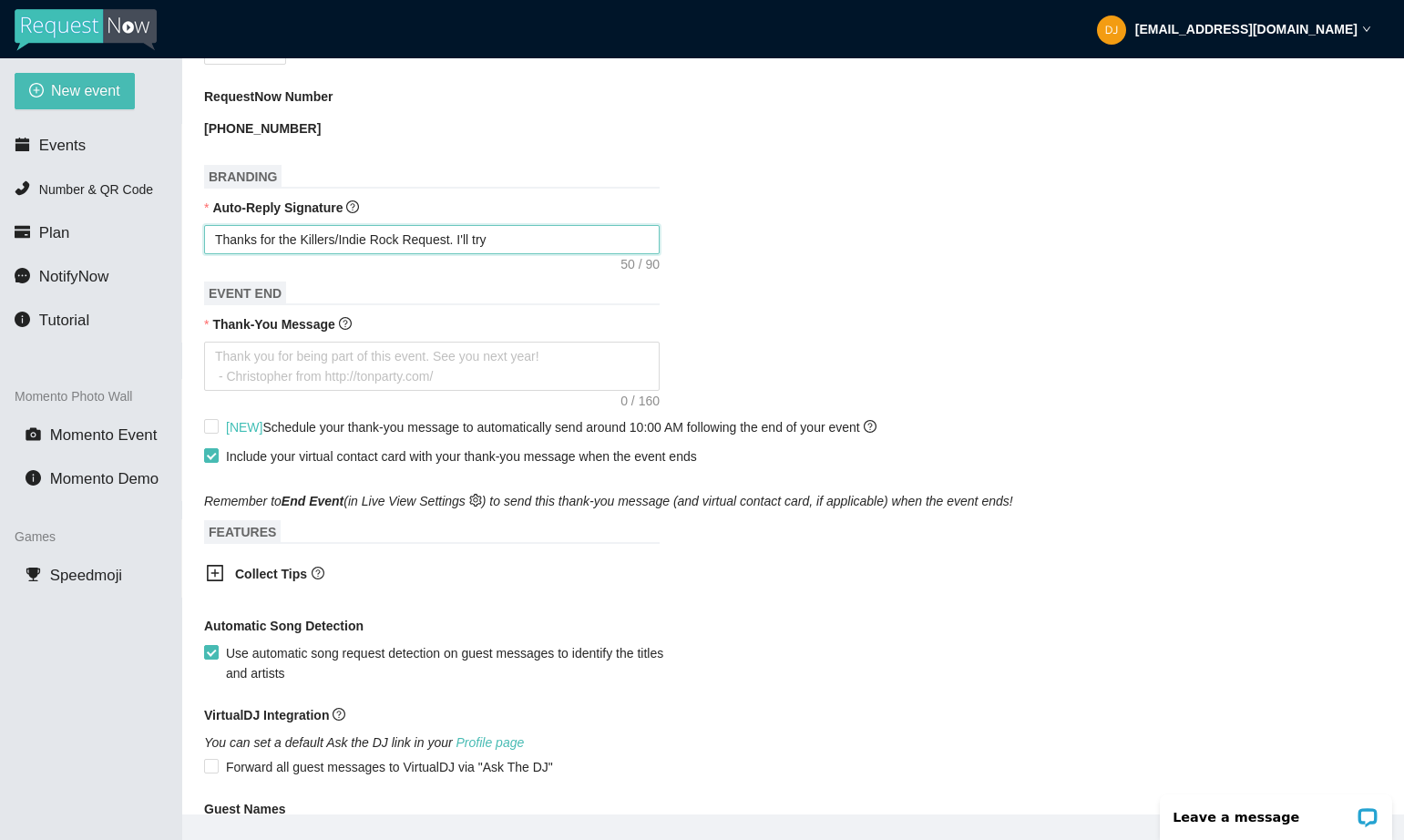
type textarea "Thanks for the Killers/Indie Rock Request. I'll try"
type textarea "Thanks for the Killers/Indie Rock Request. I'll try a"
type textarea "Thanks for the Killers/Indie Rock Request. I'll try an"
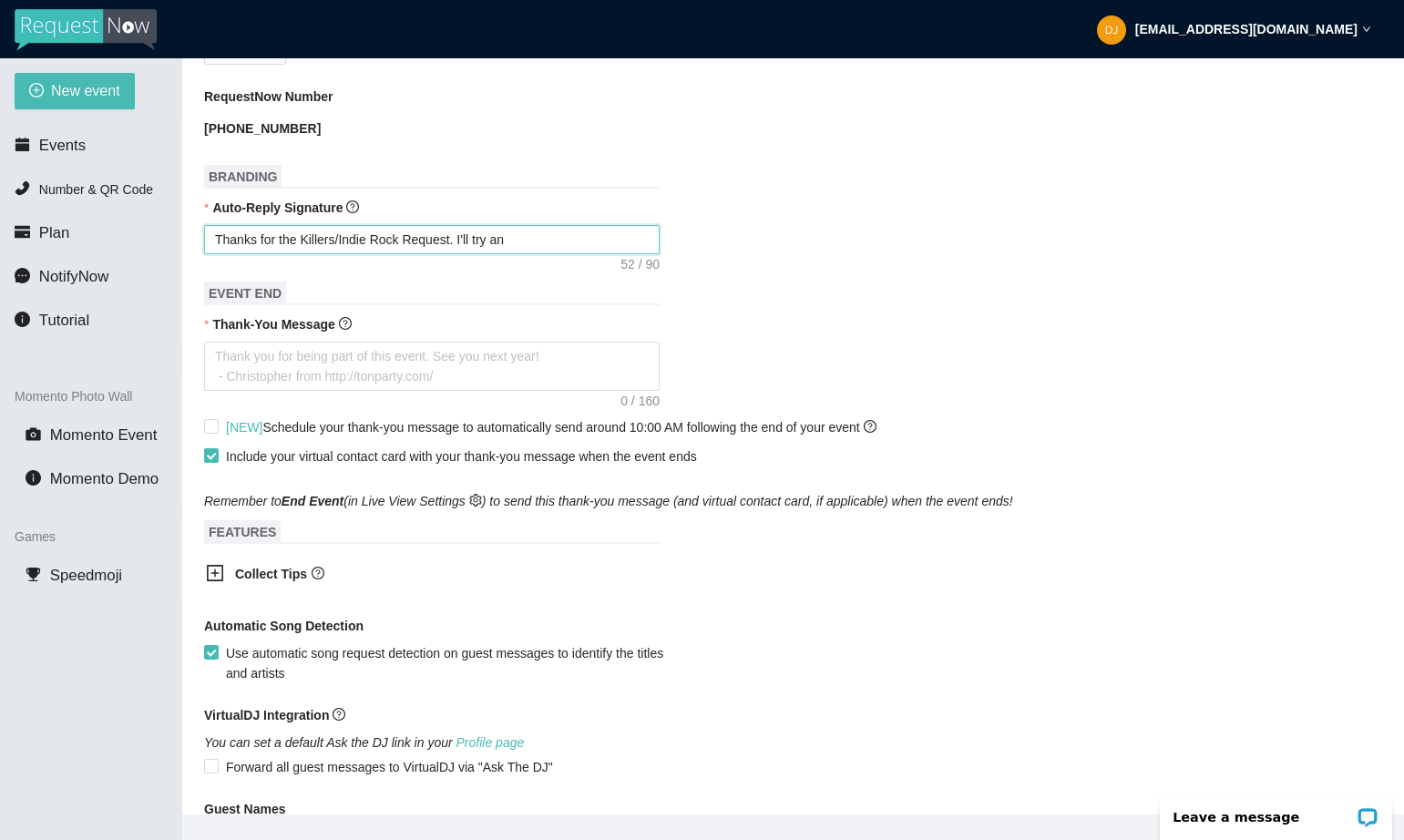
type textarea "Thanks for the Killers/Indie Rock Request. I'll try and"
type textarea "Thanks for the Killers/Indie Rock Request. I'll try and M"
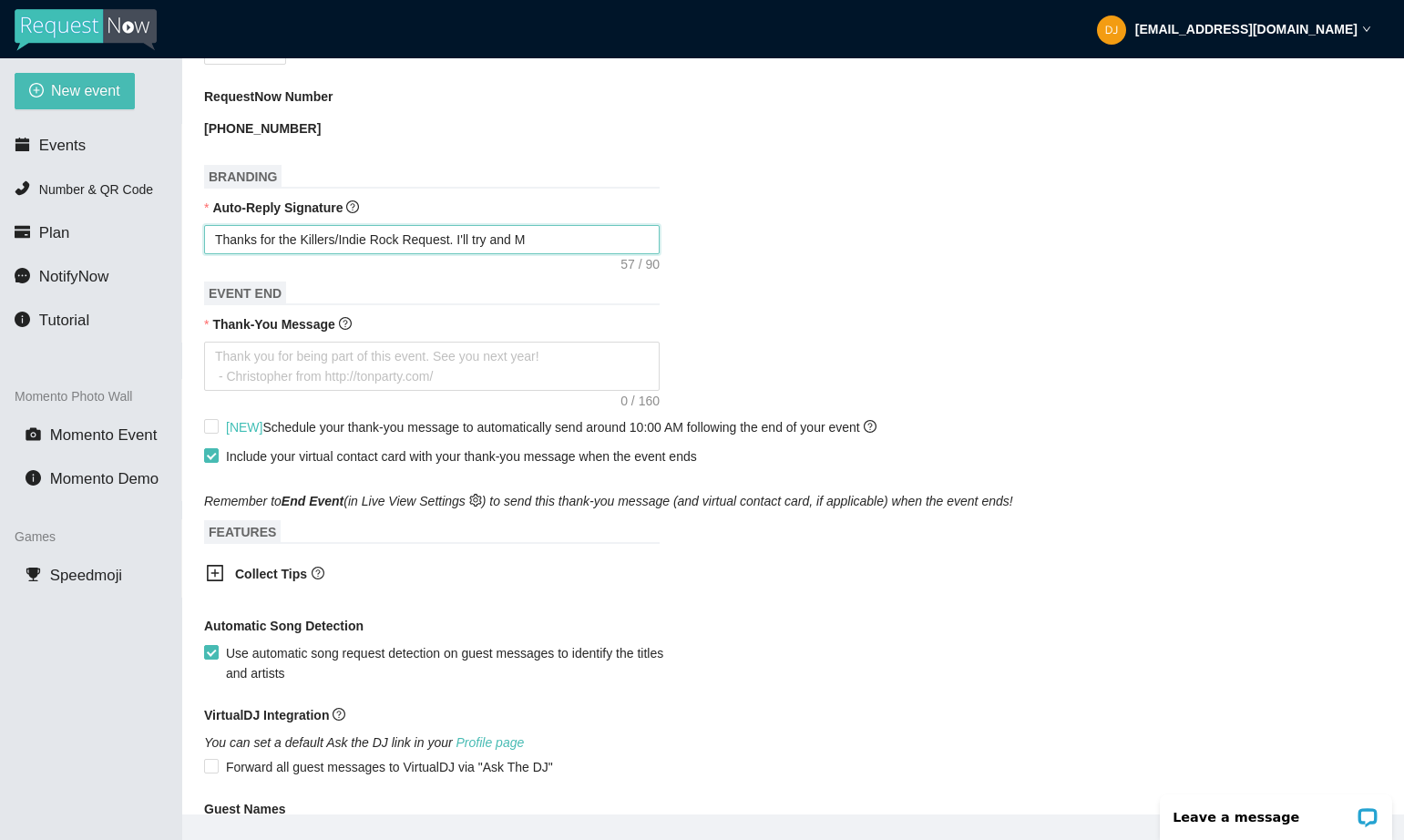
type textarea "Thanks for the Killers/Indie Rock Request. I'll try and Mi"
type textarea "Thanks for the Killers/Indie Rock Request. I'll try and Mix"
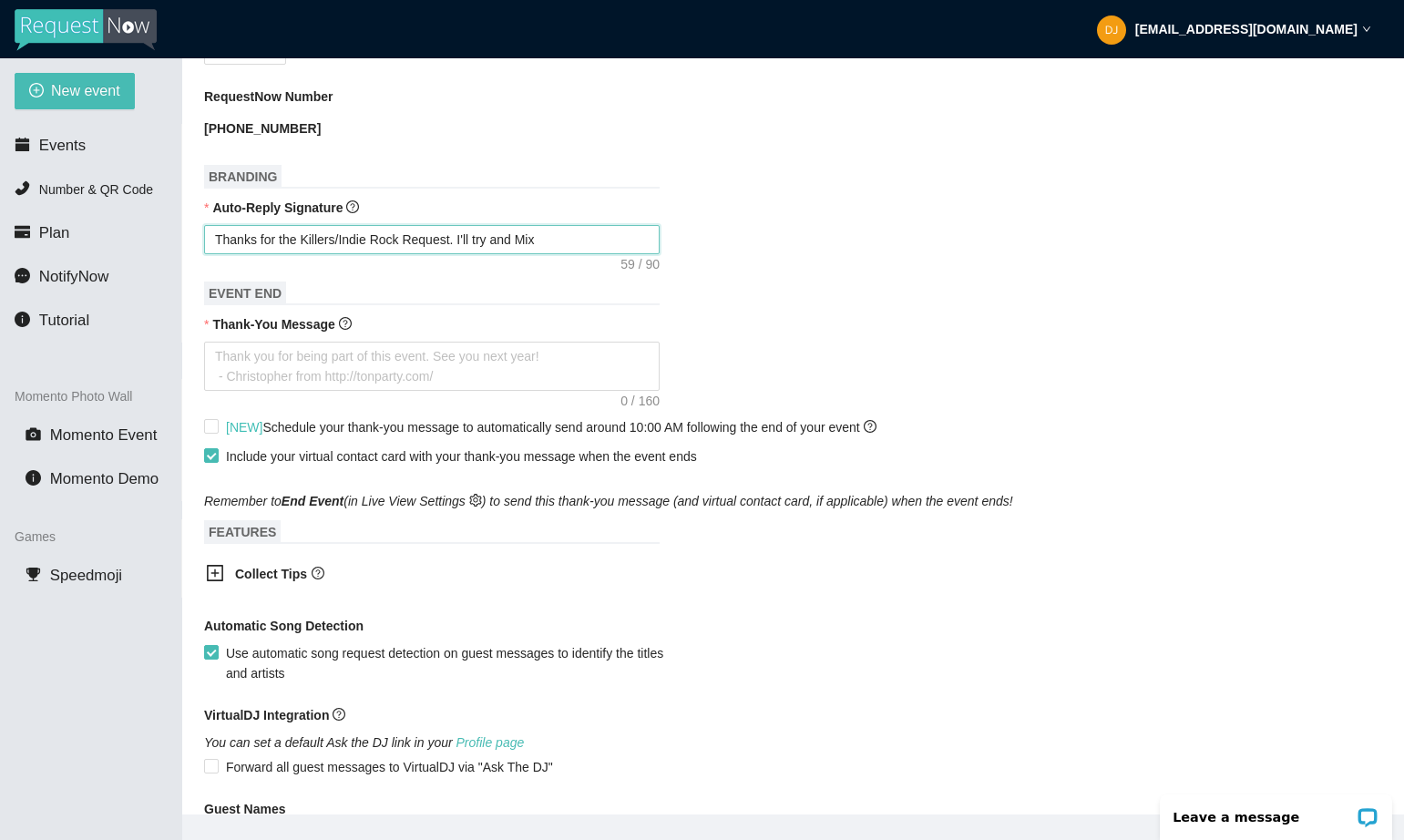
type textarea "Thanks for the Killers/Indie Rock Request. I'll try and Mix"
type textarea "Thanks for the Killers/Indie Rock Request. I'll try and Mix i"
type textarea "Thanks for the Killers/Indie Rock Request. I'll try and Mix in"
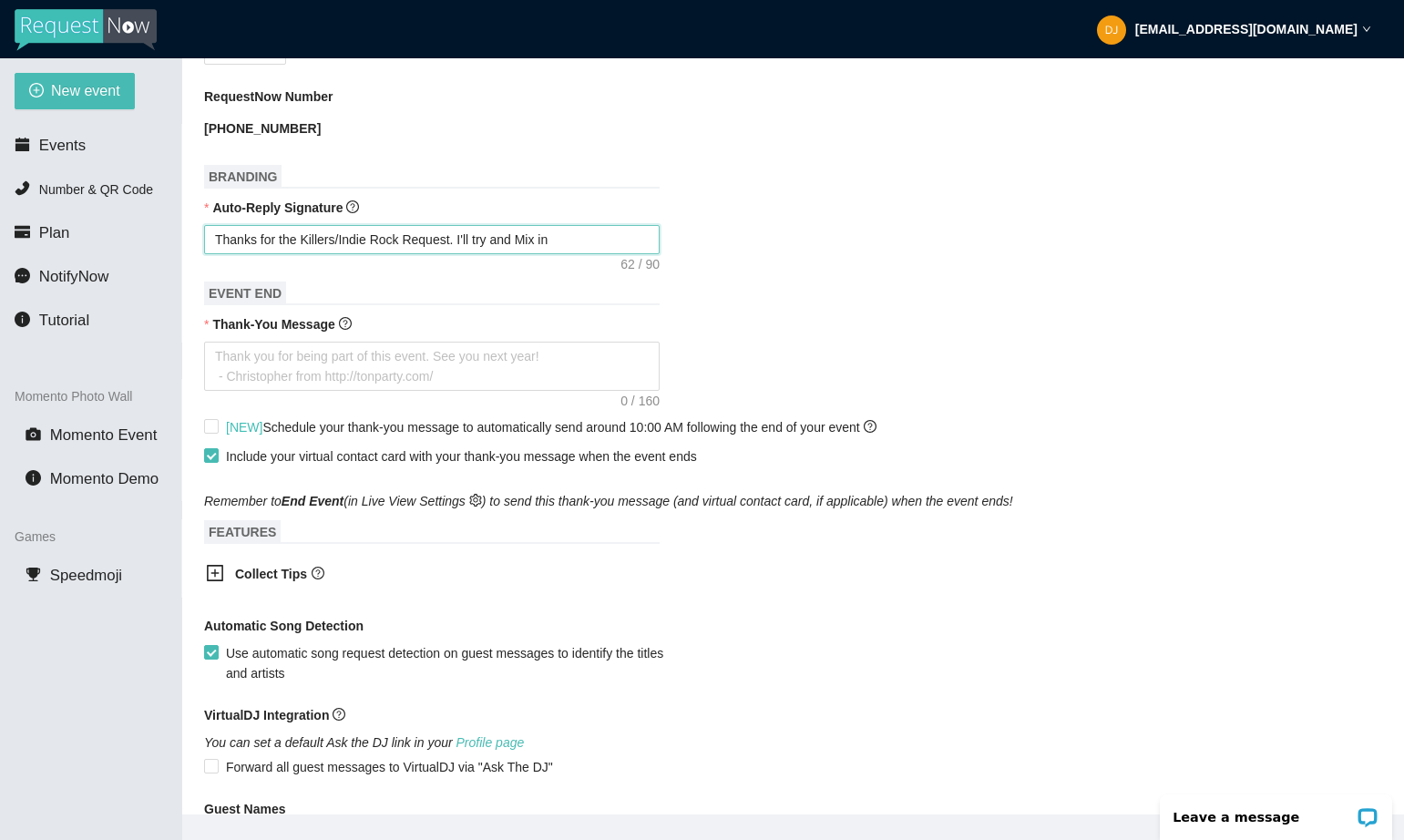
type textarea "Thanks for the Killers/Indie Rock Request. I'll try and Mix i"
type textarea "Thanks for the Killers/Indie Rock Request. I'll try and Mix"
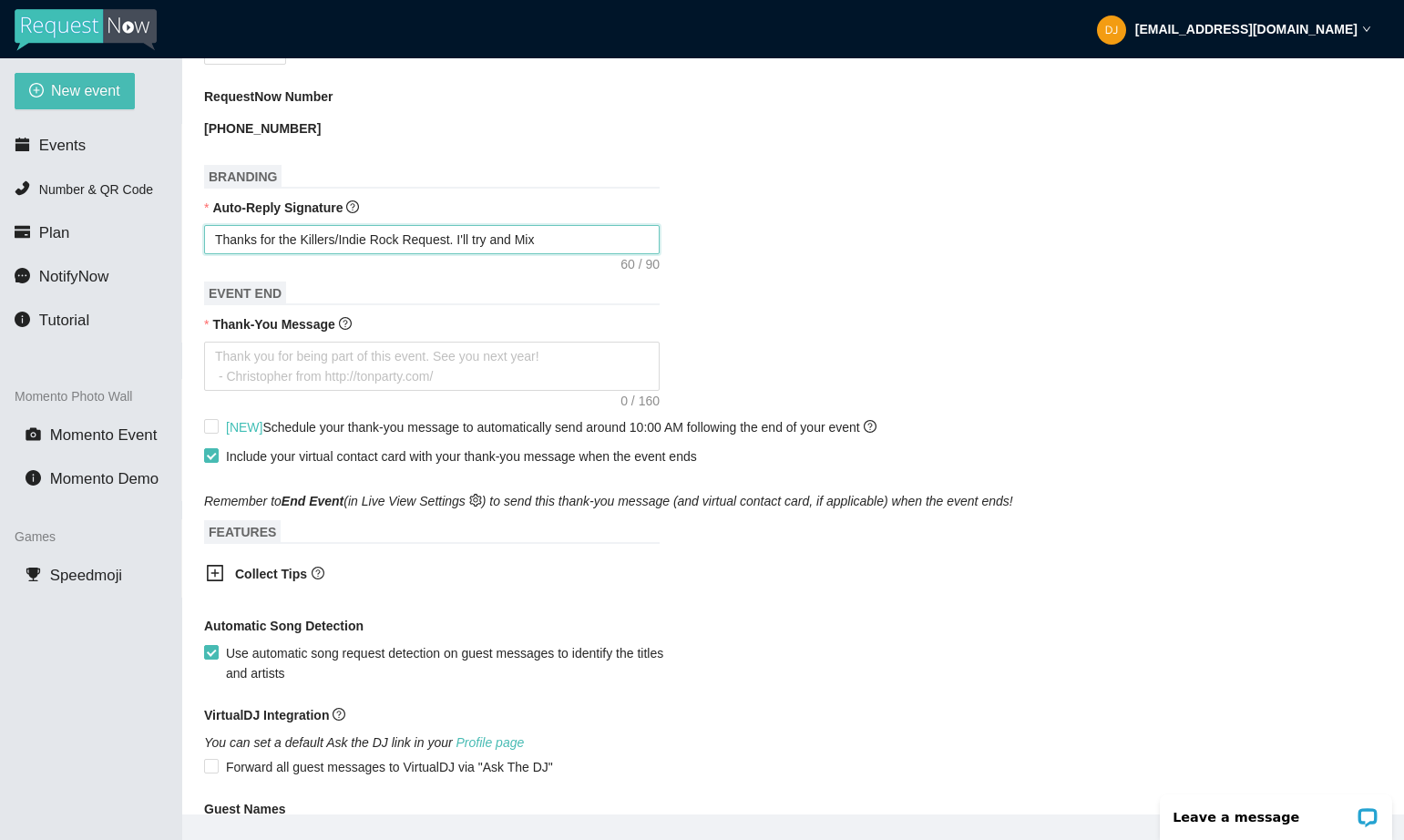
type textarea "Thanks for the Killers/Indie Rock Request. I'll try and Mix"
type textarea "Thanks for the Killers/Indie Rock Request. I'll try and Mi"
type textarea "Thanks for the Killers/Indie Rock Request. I'll try and M"
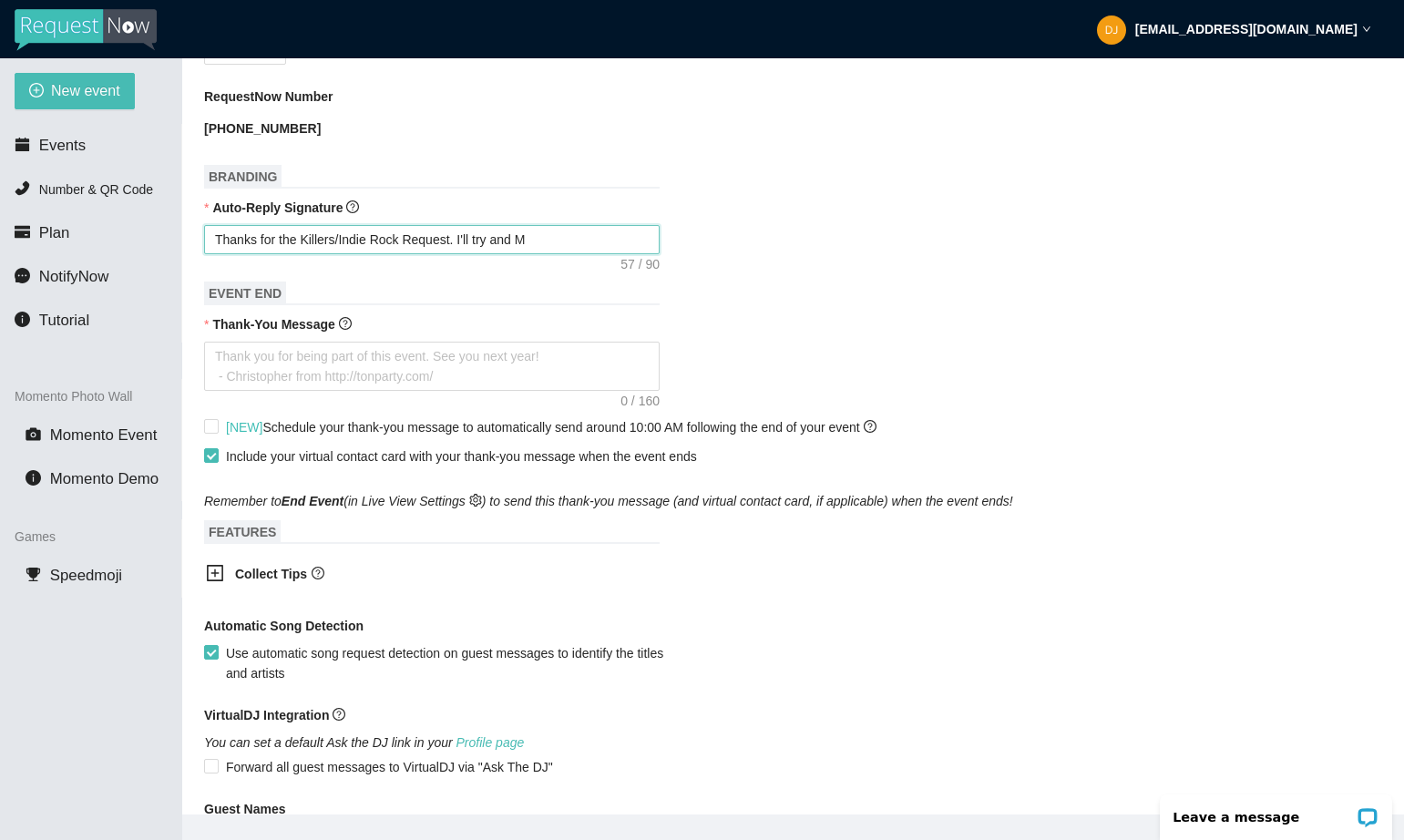
type textarea "Thanks for the Killers/Indie Rock Request. I'll try and"
type textarea "Thanks for the Killers/Indie Rock Request. I'll try an"
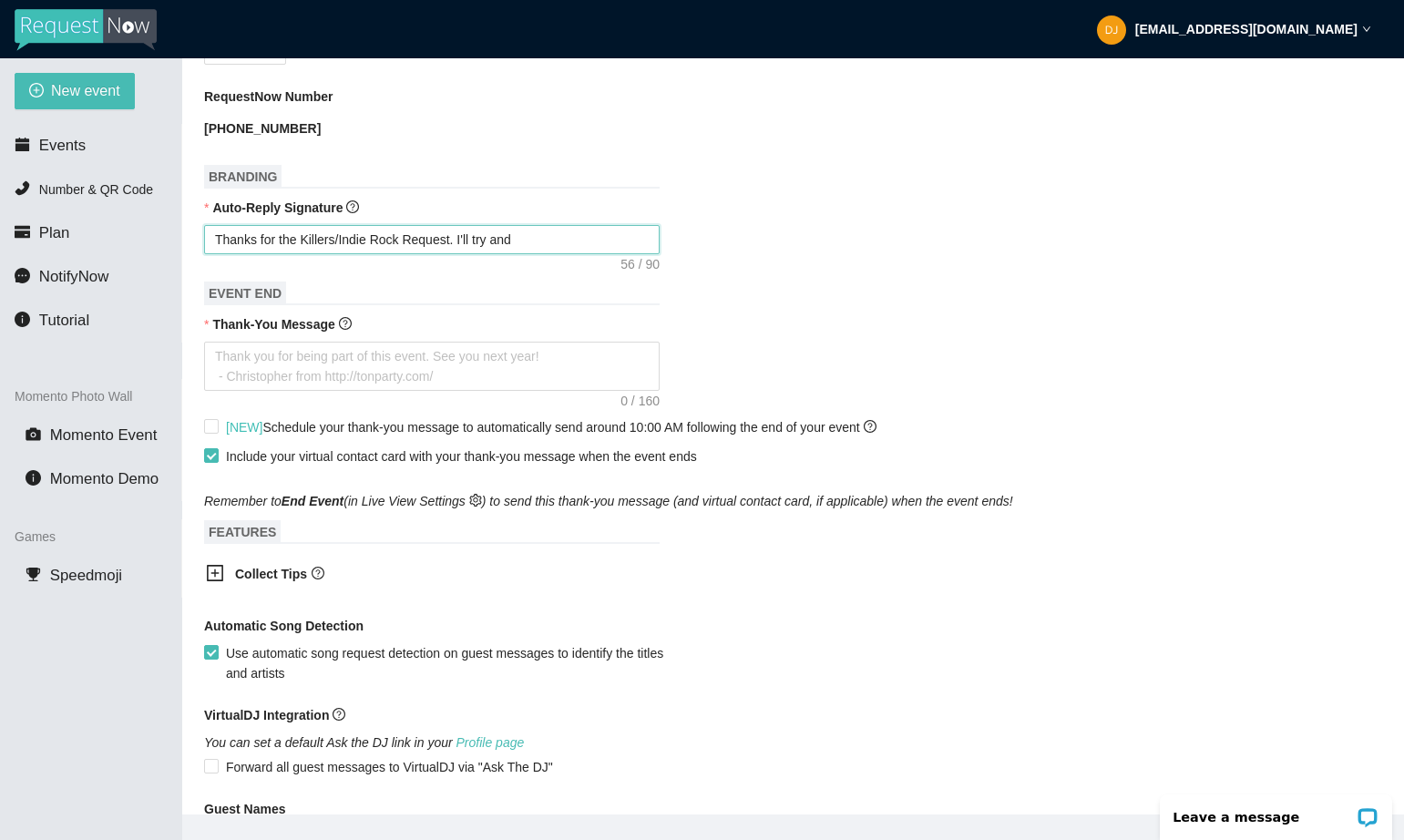
type textarea "Thanks for the Killers/Indie Rock Request. I'll try an"
type textarea "Thanks for the Killers/Indie Rock Request. I'll try a"
type textarea "Thanks for the Killers/Indie Rock Request. I'll try"
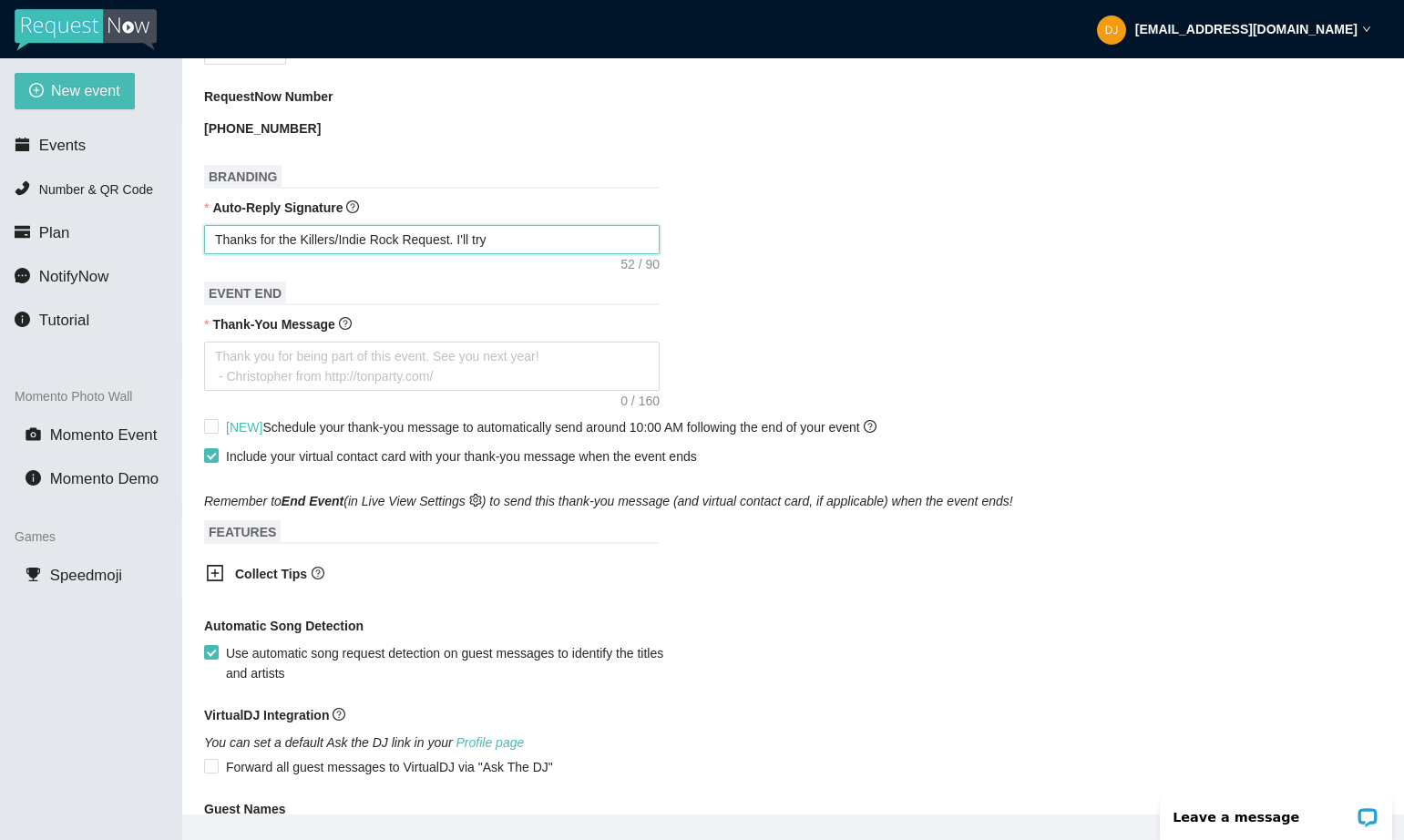
type textarea "Thanks for the Killers/Indie Rock Request. I'll try &"
type textarea "Thanks for the Killers/Indie Rock Request. I'll try & m"
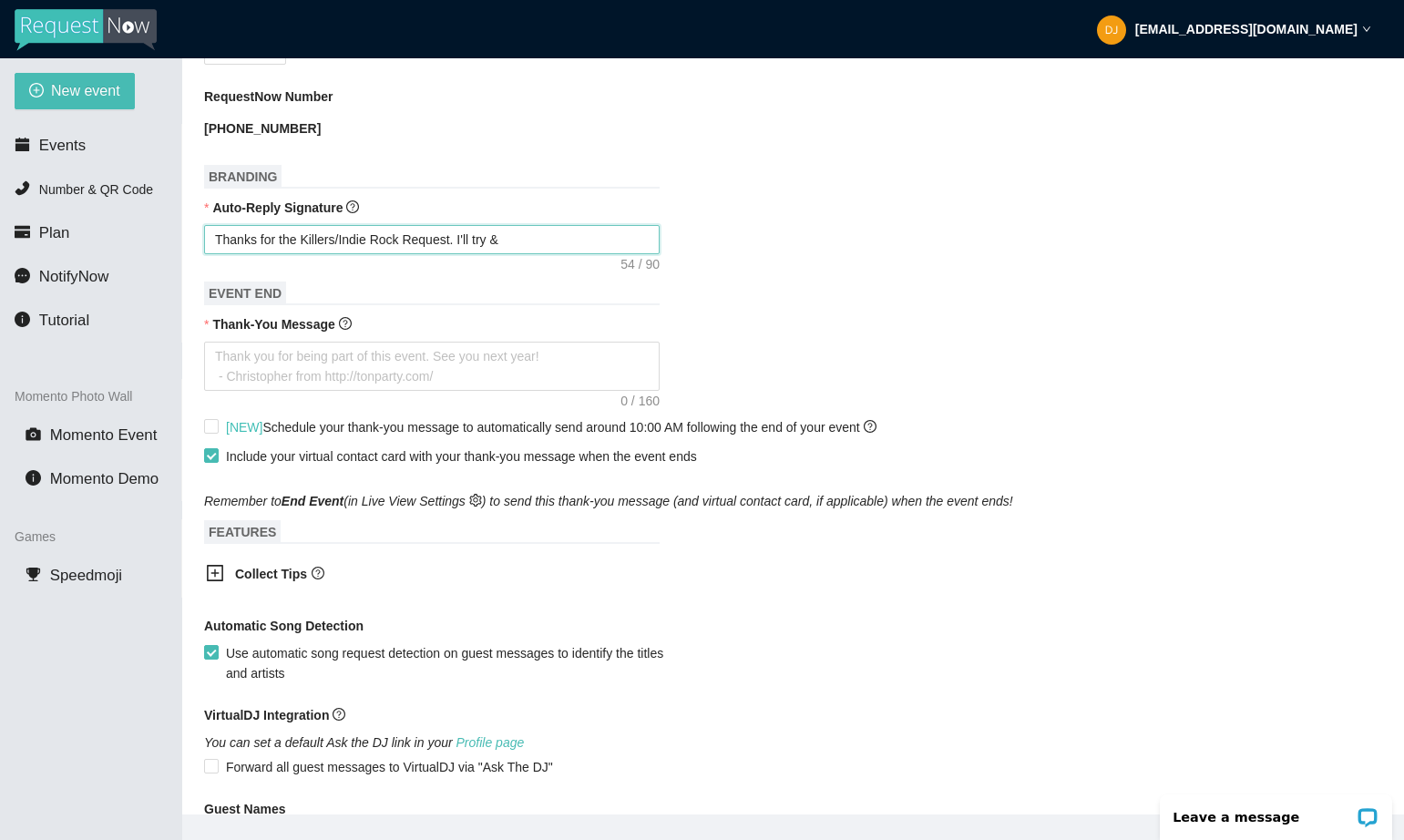
type textarea "Thanks for the Killers/Indie Rock Request. I'll try & m"
type textarea "Thanks for the Killers/Indie Rock Request. I'll try & mi"
type textarea "Thanks for the Killers/Indie Rock Request. I'll try & mix"
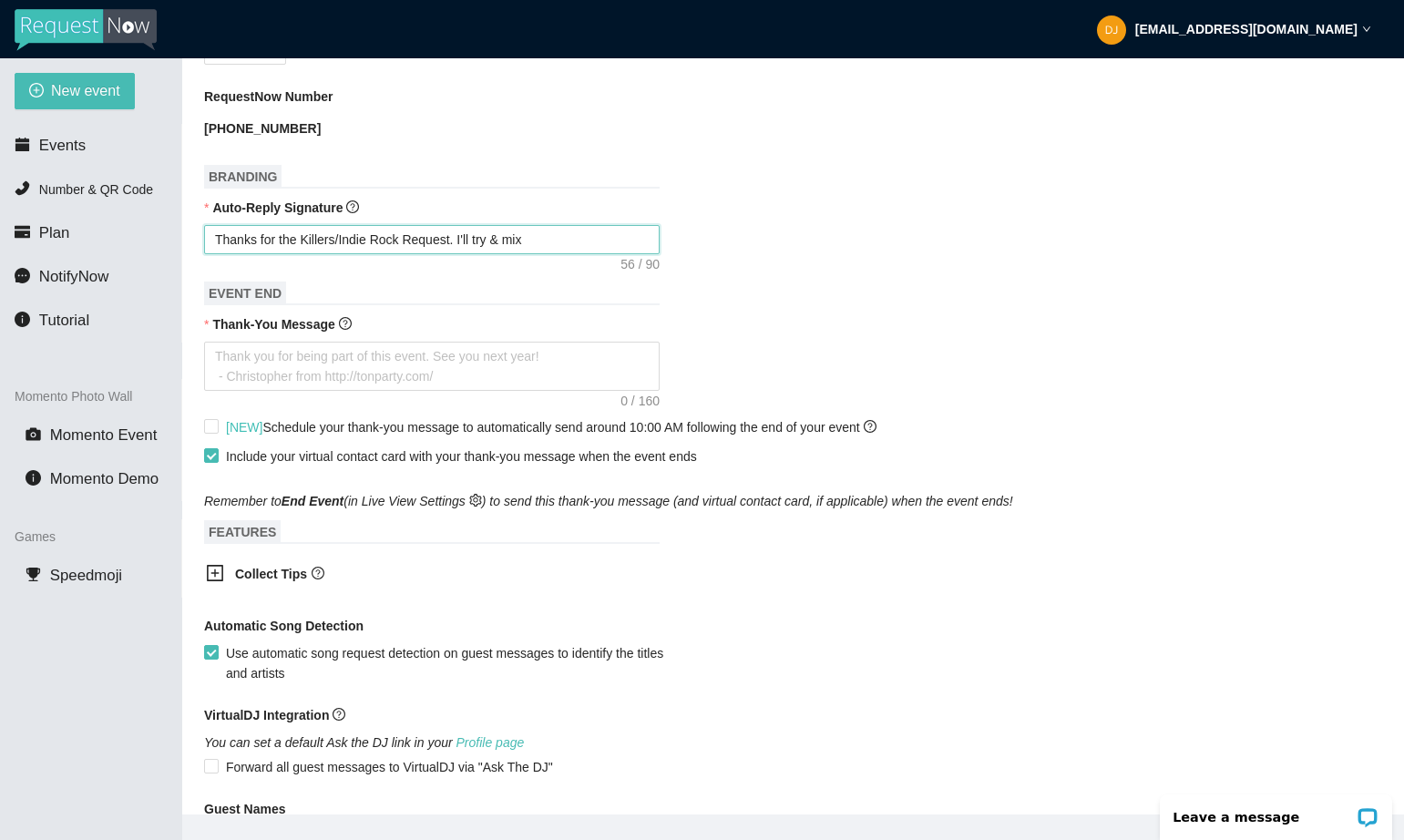
type textarea "Thanks for the Killers/Indie Rock Request. I'll try & mix"
type textarea "Thanks for the Killers/Indie Rock Request. I'll try & mix i"
type textarea "Thanks for the Killers/Indie Rock Request. I'll try & mix it"
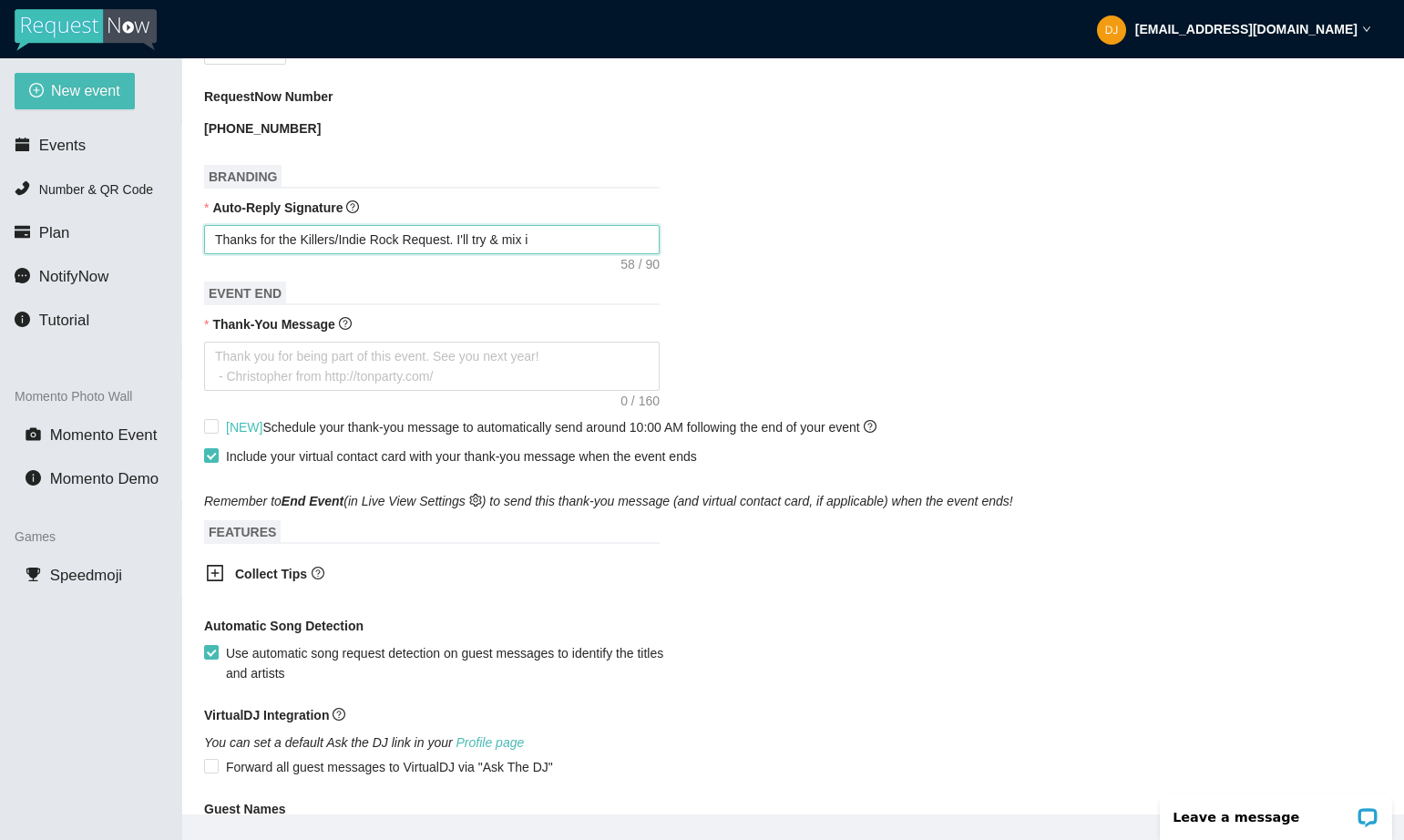
type textarea "Thanks for the Killers/Indie Rock Request. I'll try & mix it"
type textarea "Thanks for the Killers/Indie Rock Request. I'll try & mix it i"
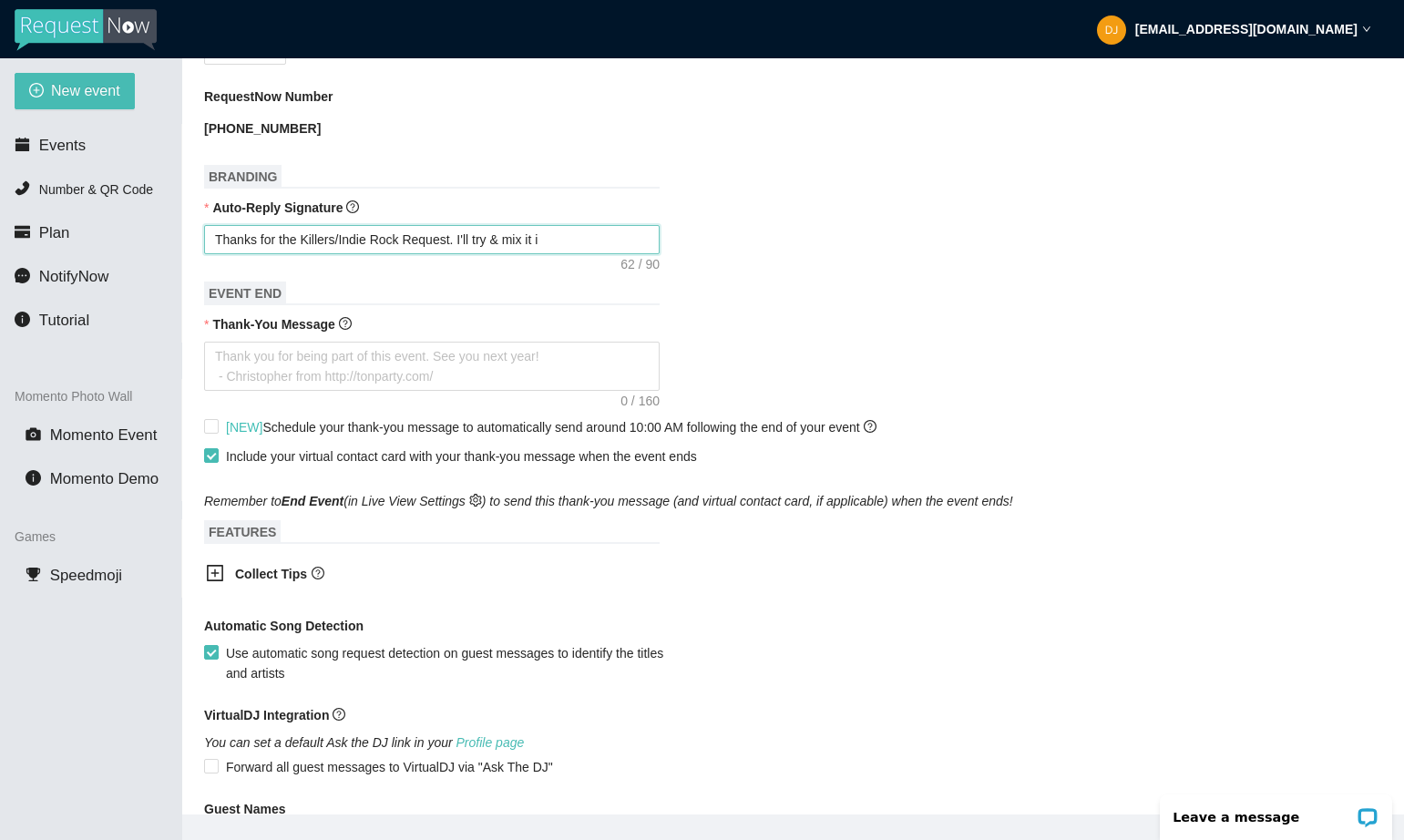
type textarea "Thanks for the Killers/Indie Rock Request. I'll try & mix it in"
drag, startPoint x: 574, startPoint y: 259, endPoint x: 463, endPoint y: 257, distance: 111.0
click at [463, 254] on textarea "Thanks for the Killers/Indie Rock Request. I'll try & mix it in" at bounding box center [432, 239] width 456 height 29
type textarea "Thanks for the Killers/Indie Rock Request."
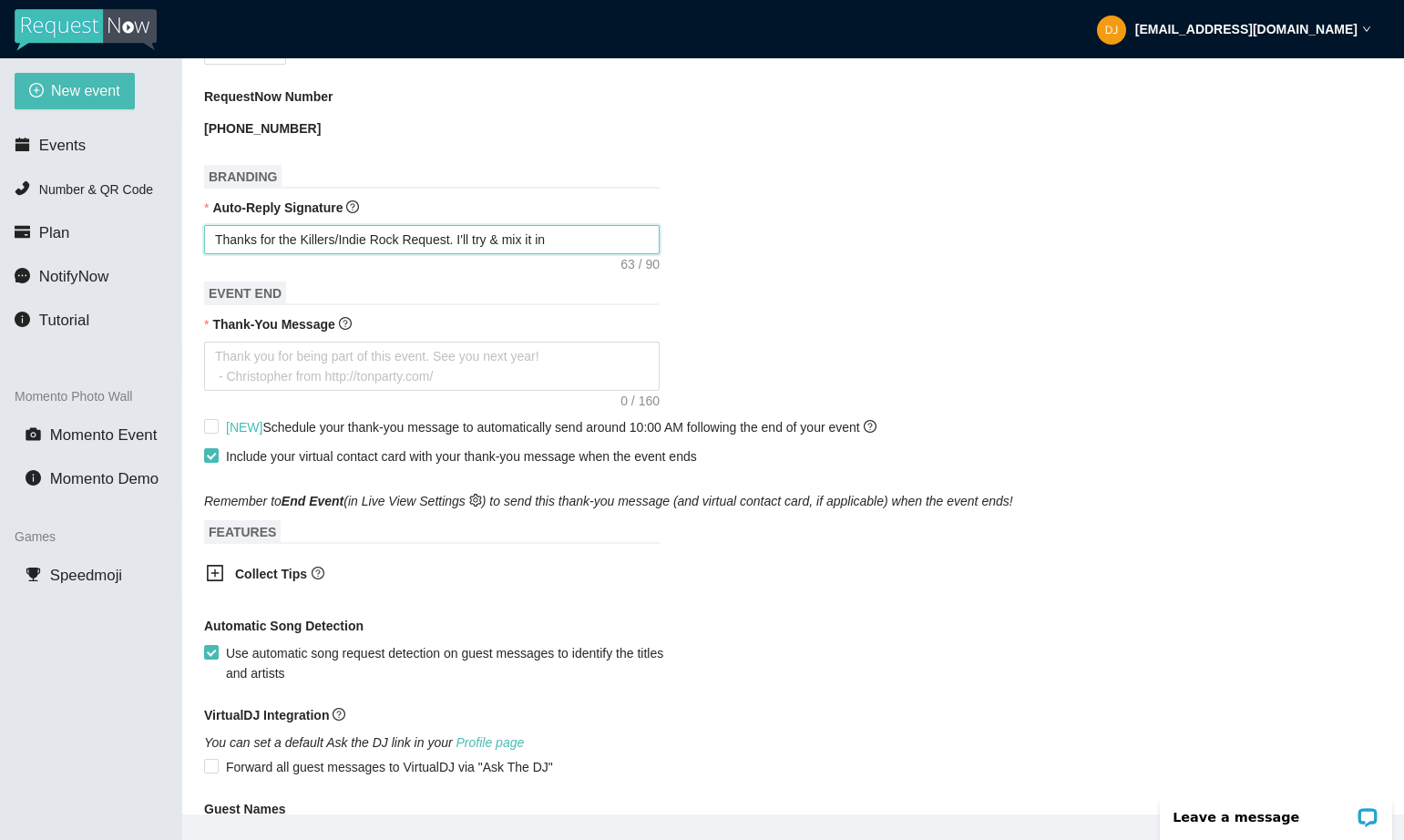
type textarea "Thanks for the Killers/Indie Rock Request."
click at [222, 581] on icon "plus-square" at bounding box center [215, 572] width 17 height 17
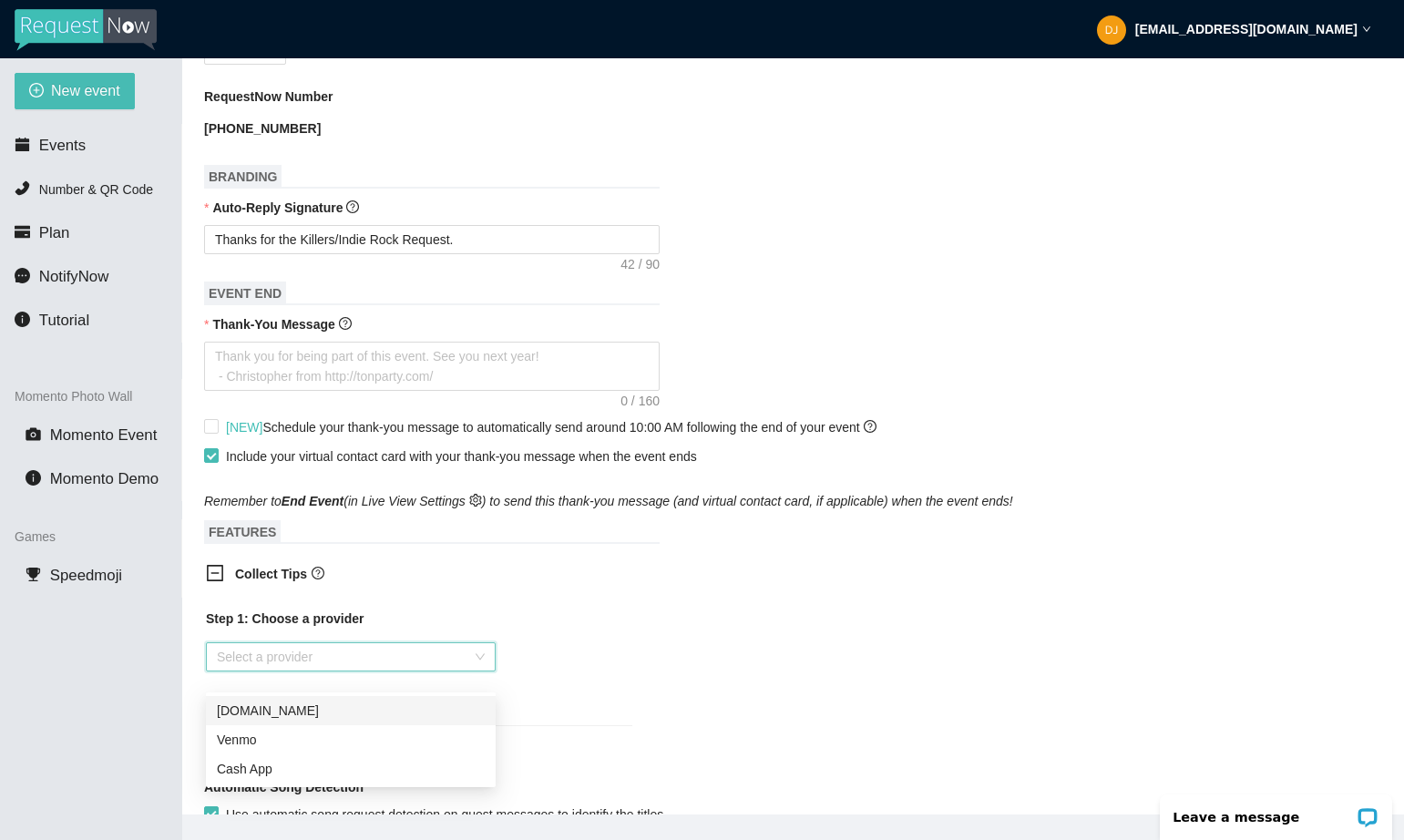
click at [295, 670] on input "search" at bounding box center [345, 656] width 255 height 27
click at [269, 733] on div "Venmo" at bounding box center [351, 739] width 268 height 20
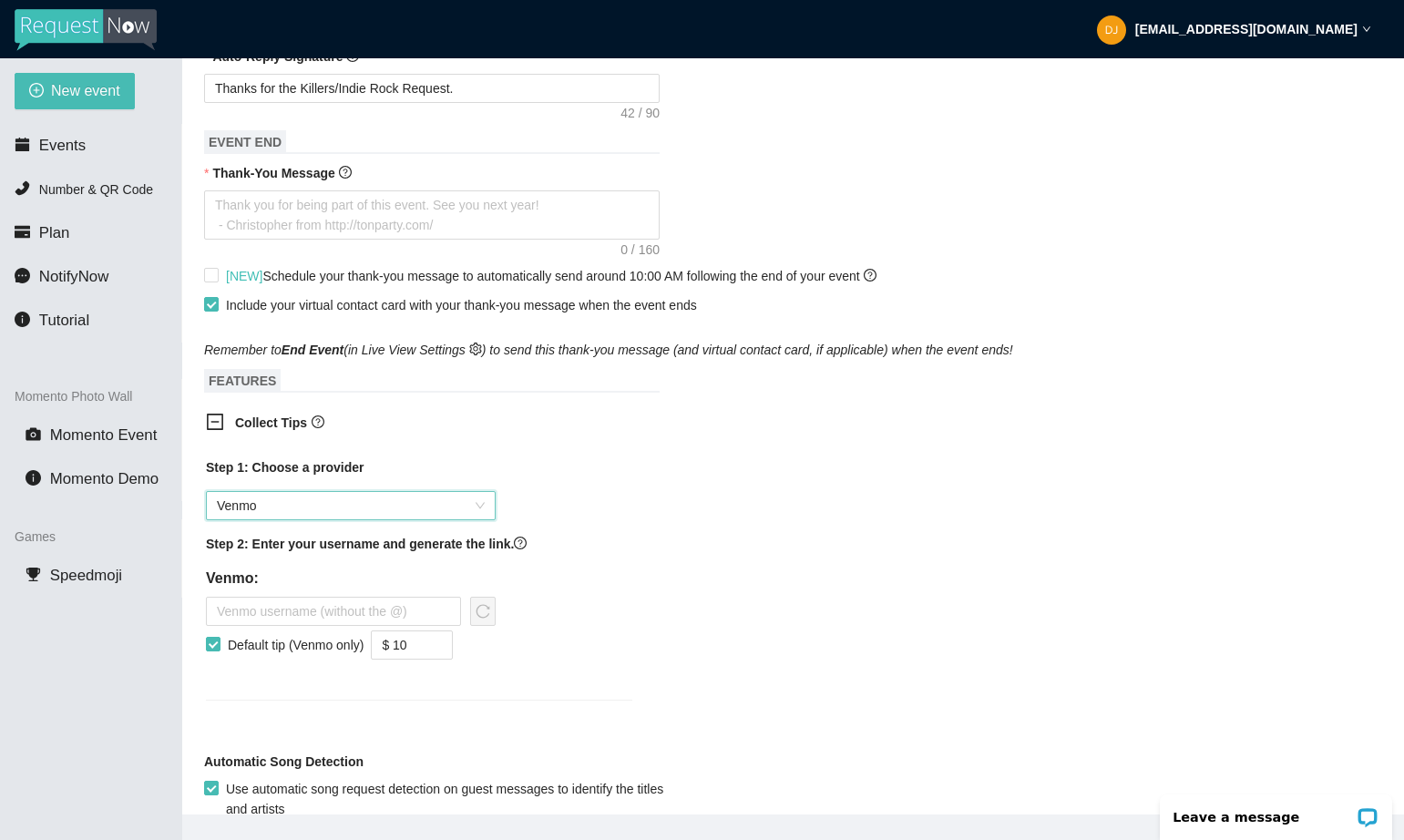
scroll to position [791, 0]
click at [214, 649] on input "Default tip (Venmo only)" at bounding box center [212, 642] width 13 height 13
checkbox input "false"
click at [254, 625] on input "text" at bounding box center [334, 610] width 255 height 29
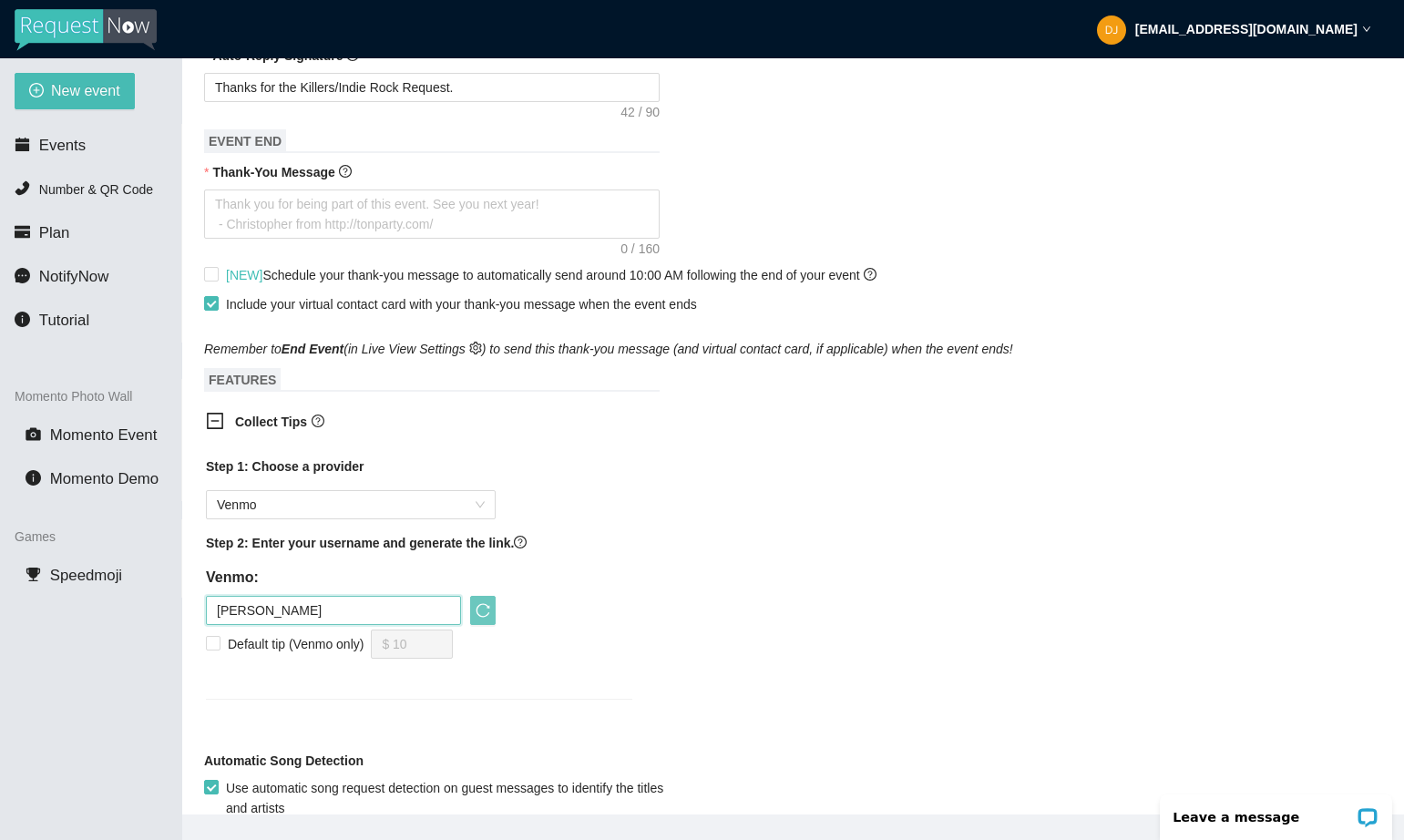
type input "greg-corner"
click at [480, 617] on icon "reload" at bounding box center [482, 609] width 15 height 15
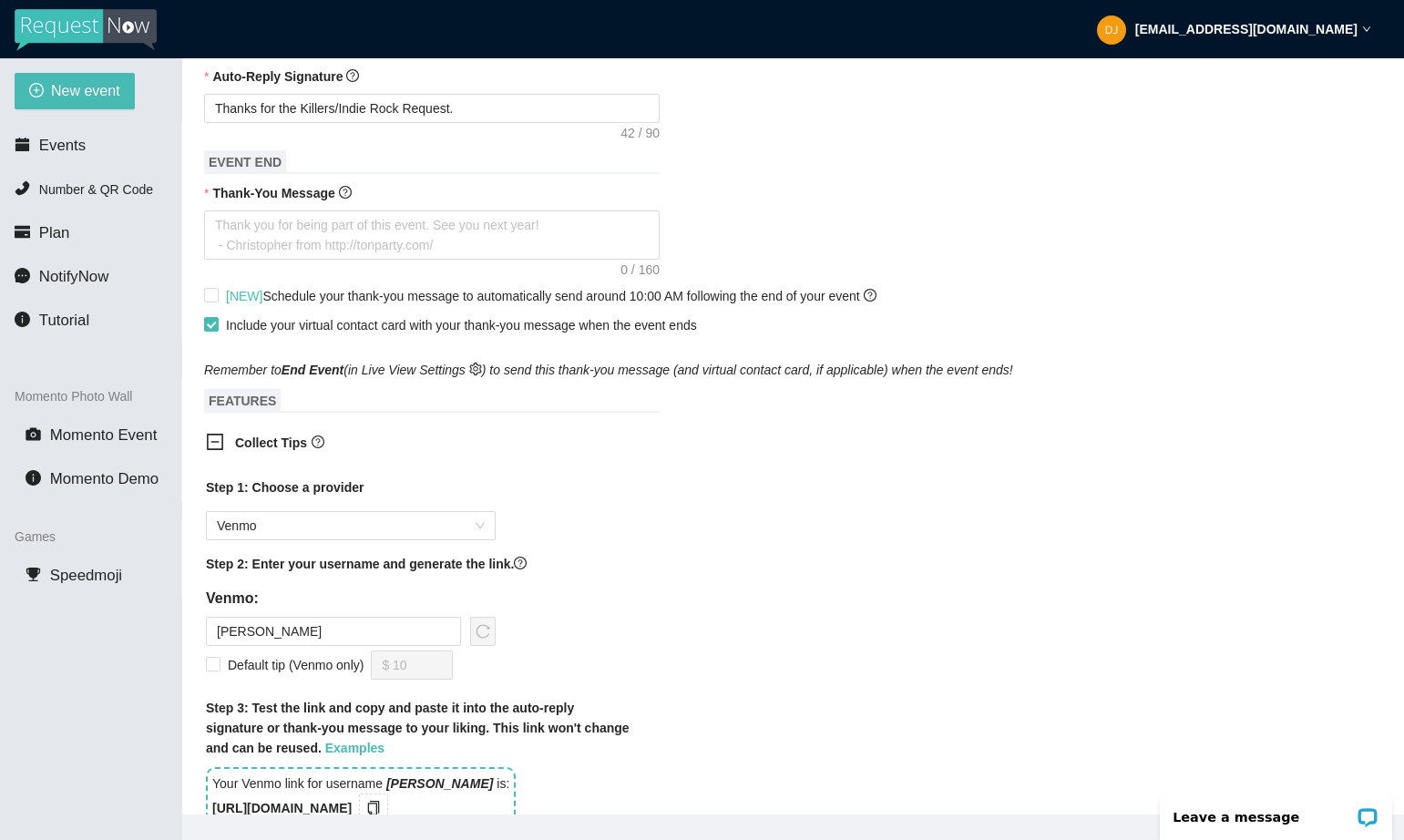
scroll to position [812, 0]
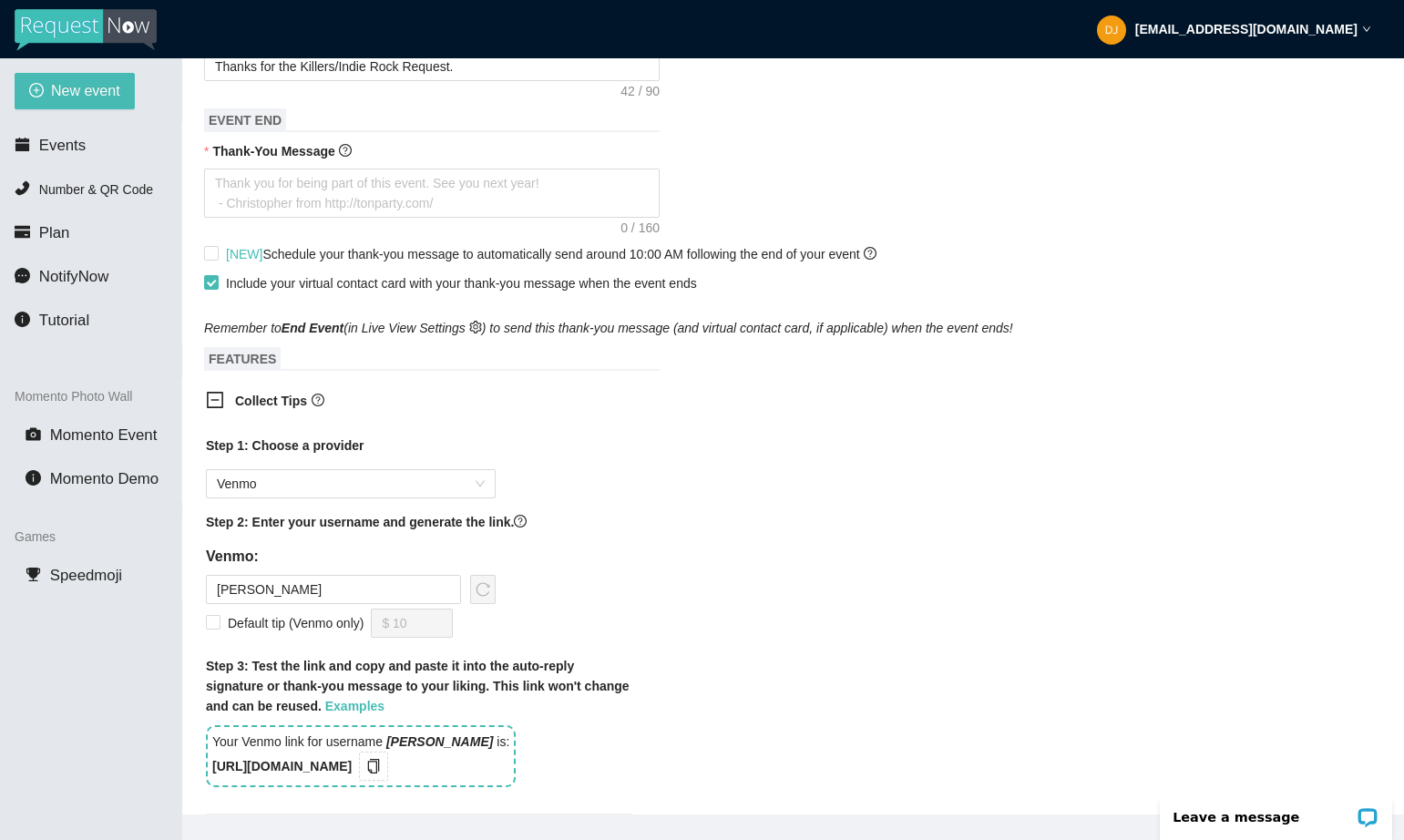
drag, startPoint x: 394, startPoint y: 782, endPoint x: 177, endPoint y: 775, distance: 217.1
click at [177, 775] on section "New event Events Number & QR Code Plan NotifyNow Tutorial Momento Photo Wall Mo…" at bounding box center [702, 478] width 1404 height 840
click at [177, 773] on div "New event Events Number & QR Code Plan NotifyNow Tutorial Momento Photo Wall Mo…" at bounding box center [91, 478] width 183 height 840
click at [381, 773] on icon "copy" at bounding box center [373, 765] width 15 height 15
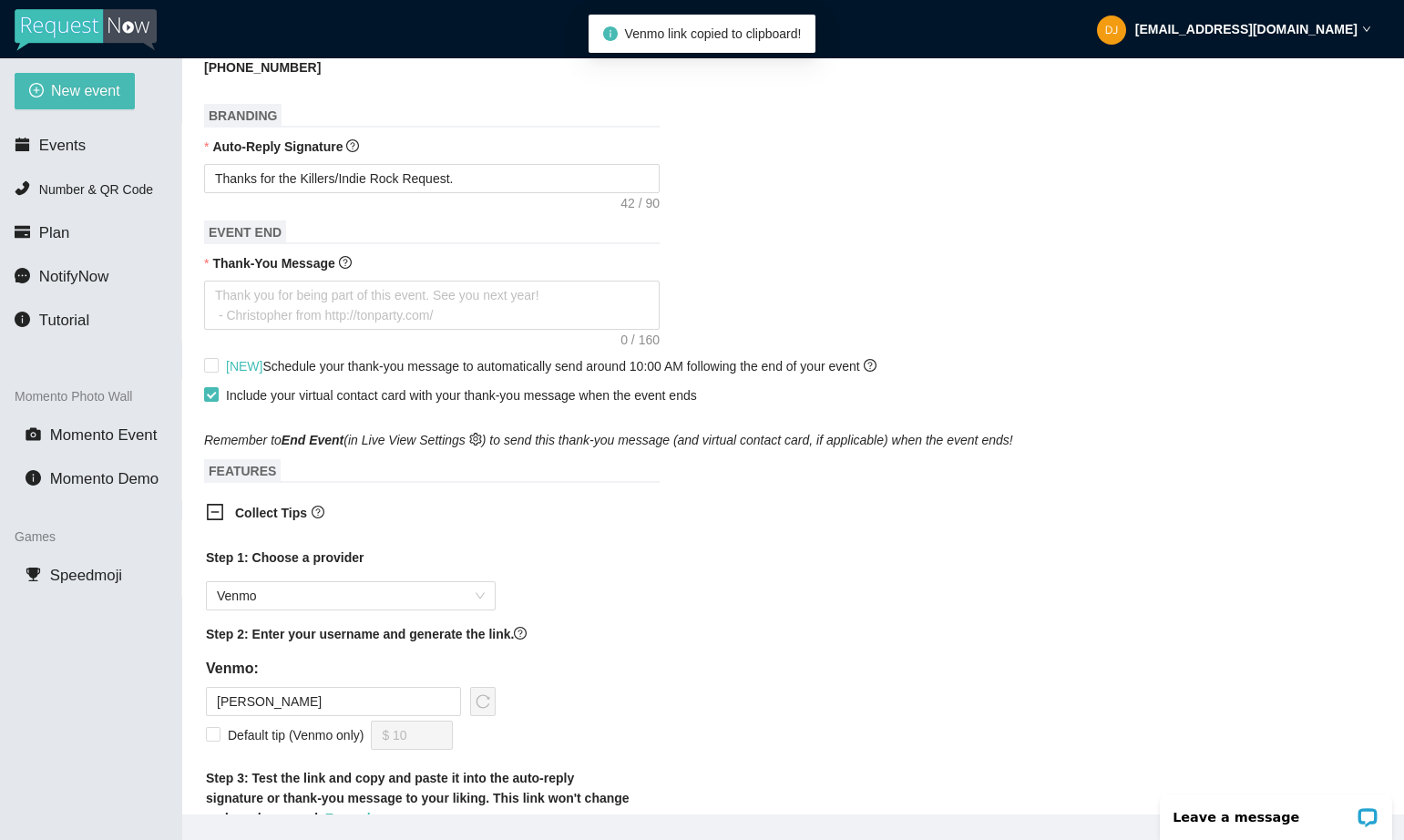
scroll to position [696, 0]
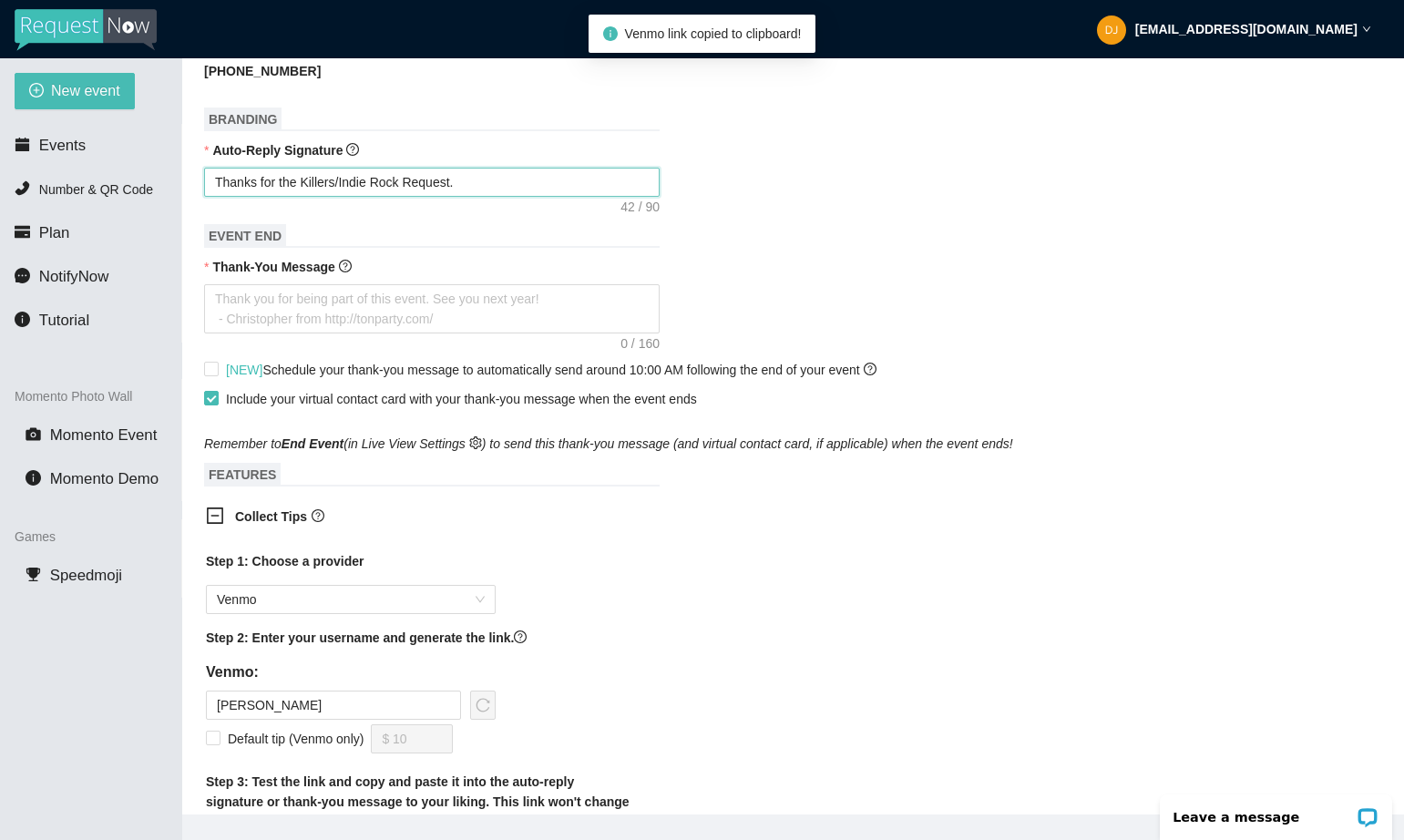
click at [503, 196] on textarea "Thanks for the Killers/Indie Rock Request." at bounding box center [432, 183] width 456 height 29
type textarea "Thanks for the Killers/Indie Rock Request."
type textarea "Thanks for the Killers/Indie Rock Request. T"
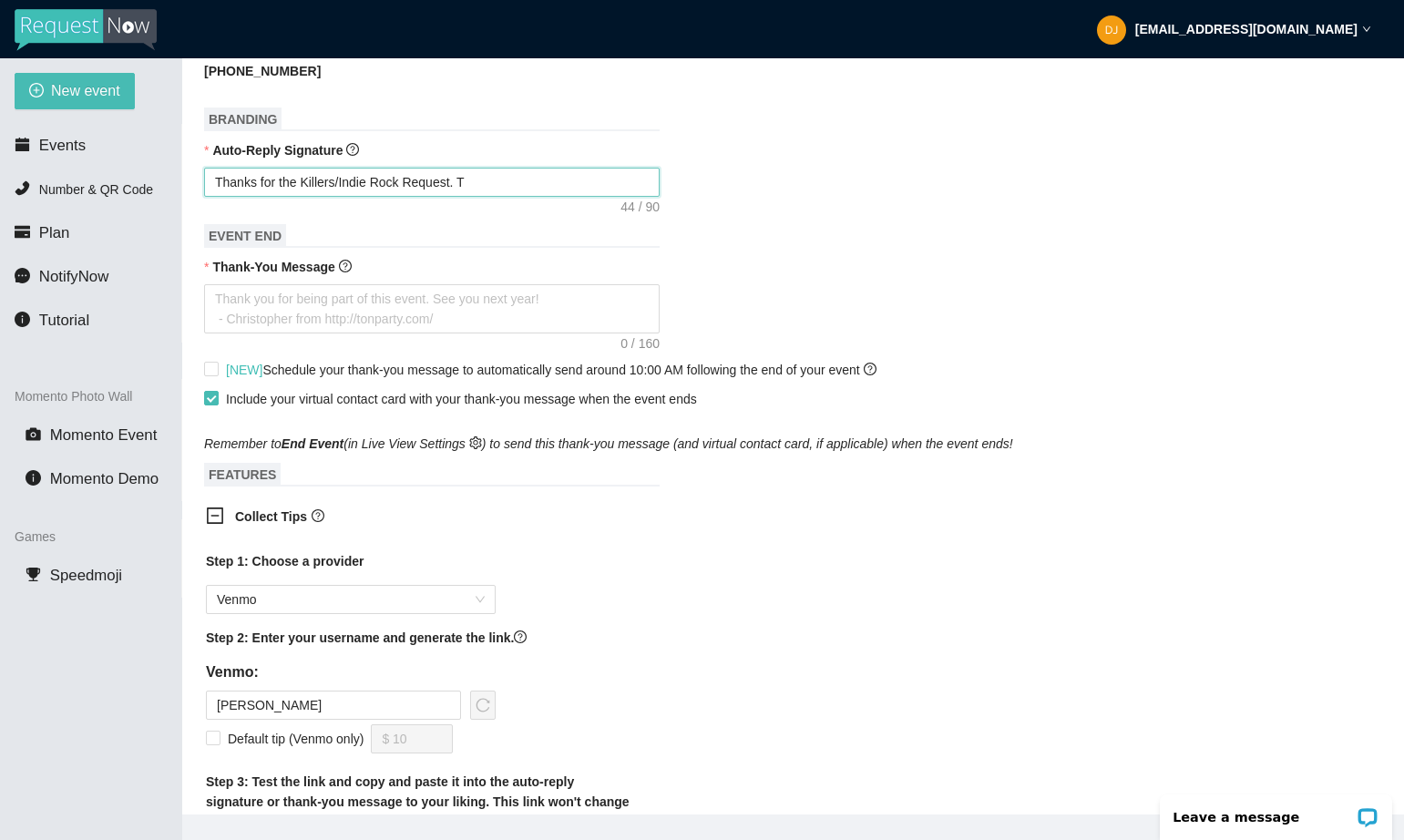
type textarea "Thanks for the Killers/Indie Rock Request. Ti"
type textarea "Thanks for the Killers/Indie Rock Request. Tip"
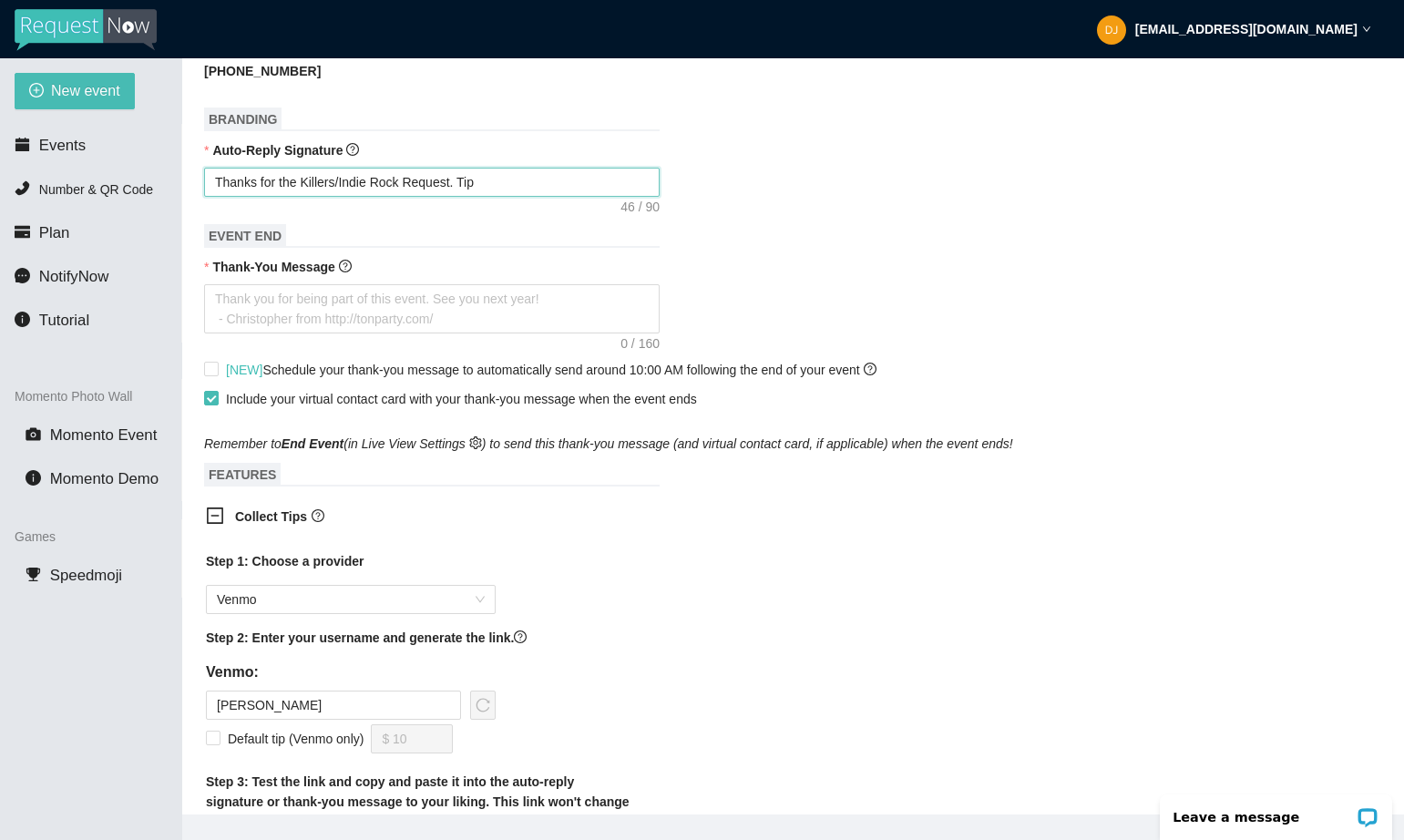
type textarea "Thanks for the Killers/Indie Rock Request. Tip"
type textarea "Thanks for the Killers/Indie Rock Request. Ti"
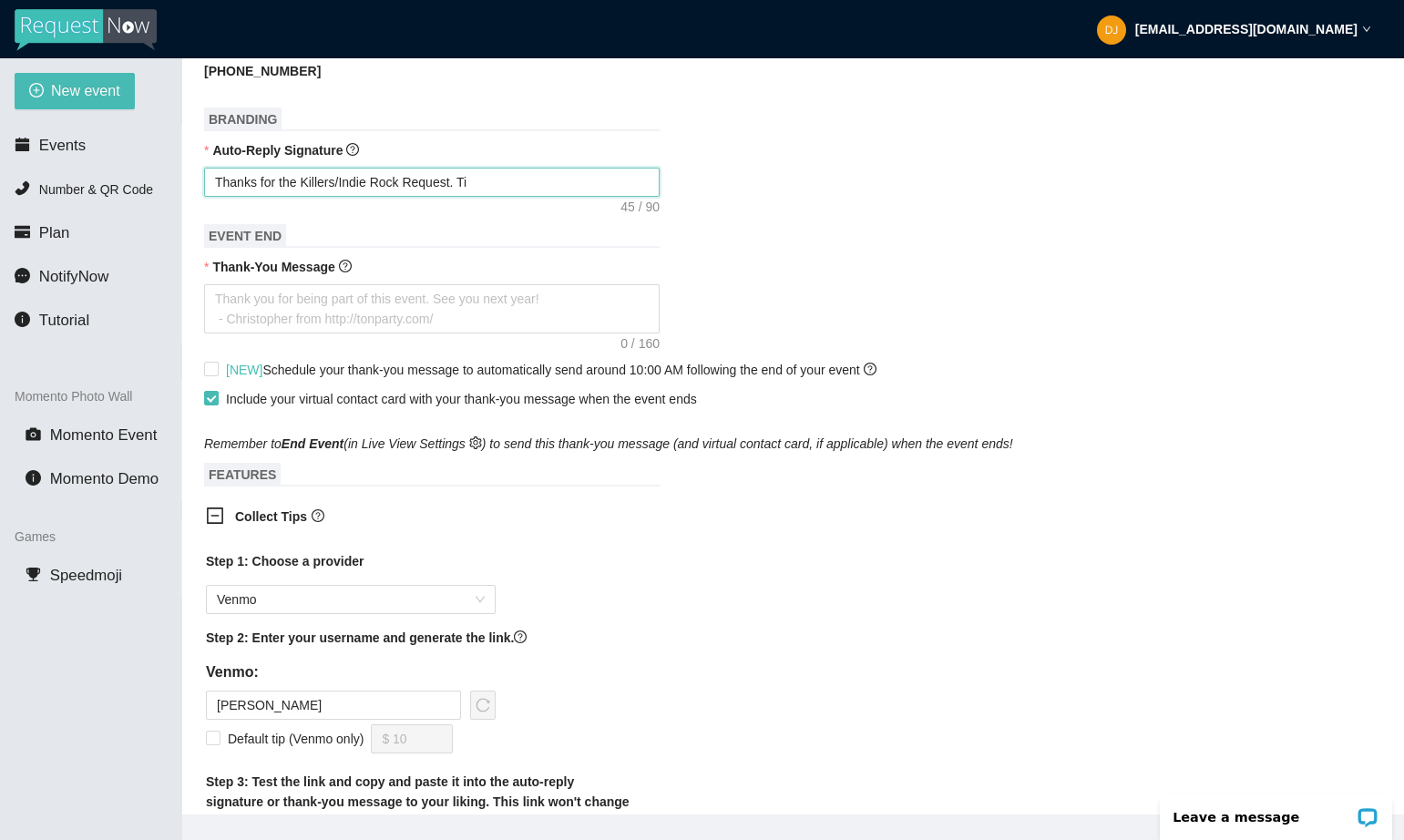
type textarea "Thanks for the Killers/Indie Rock Request. T"
type textarea "Thanks for the Killers/Indie Rock Request."
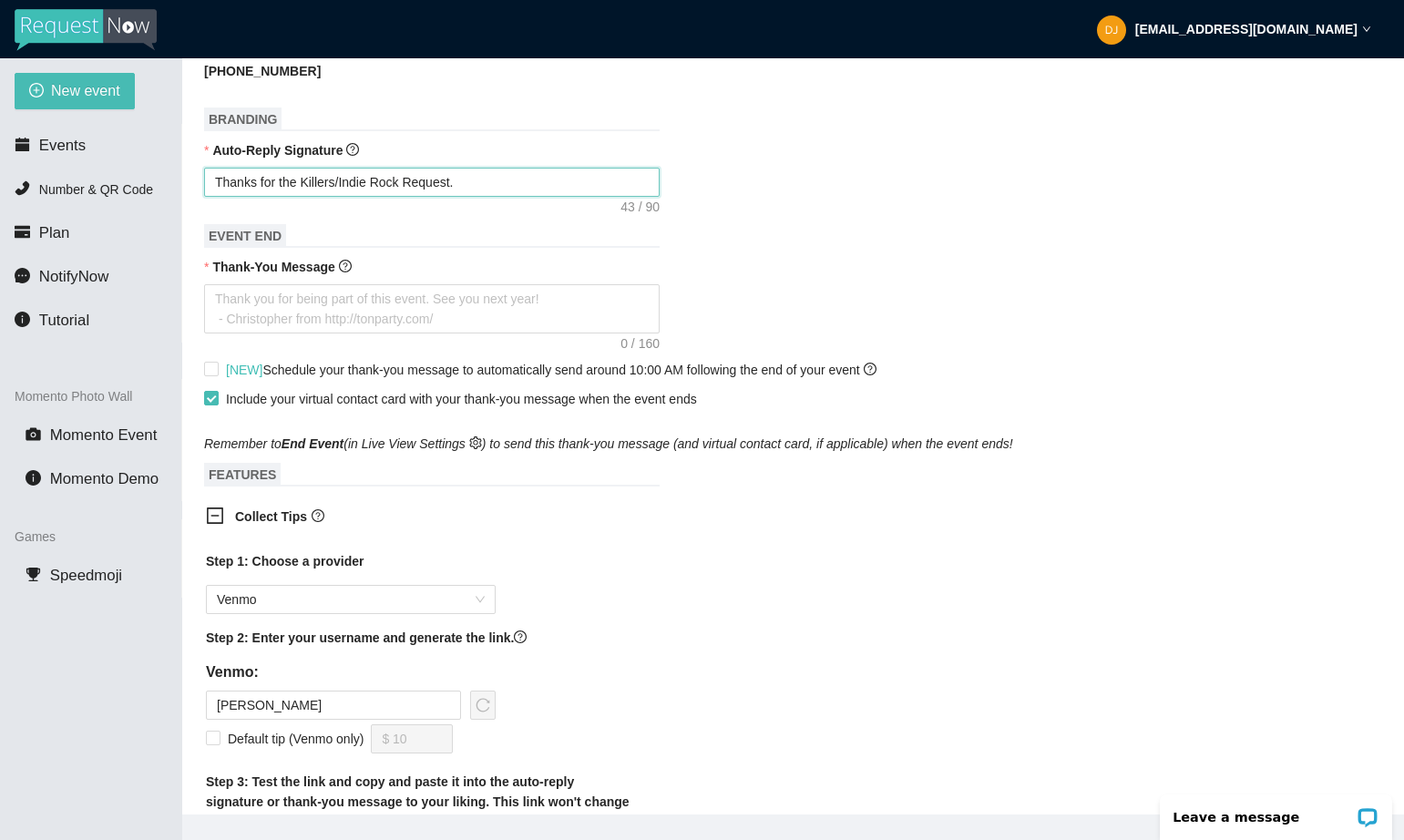
type textarea "Thanks for the Killers/Indie Rock Request."
type textarea "Thanks for the Killers/Indie Rock Request.P"
type textarea "Thanks for the Killers/Indie Rock Request.Pl"
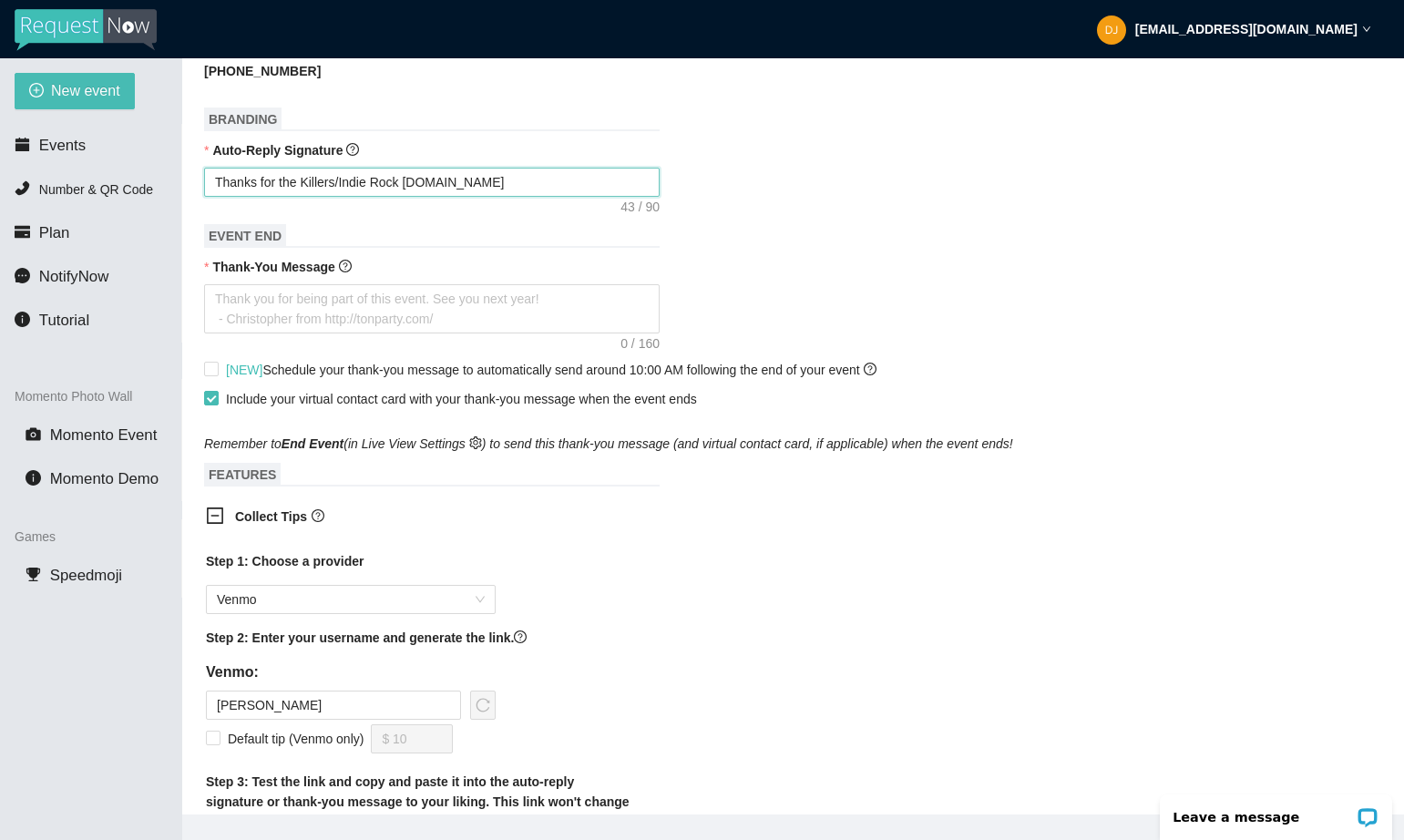
type textarea "Thanks for the Killers/Indie Rock Request.Ple"
click at [484, 196] on textarea "Thanks for the Killers/Indie Rock Request.Pleae include song" at bounding box center [432, 183] width 456 height 29
click at [614, 196] on textarea "Thanks for the Killers/Indie Rock Request.Please include song" at bounding box center [432, 183] width 456 height 29
drag, startPoint x: 629, startPoint y: 200, endPoint x: 462, endPoint y: 196, distance: 167.0
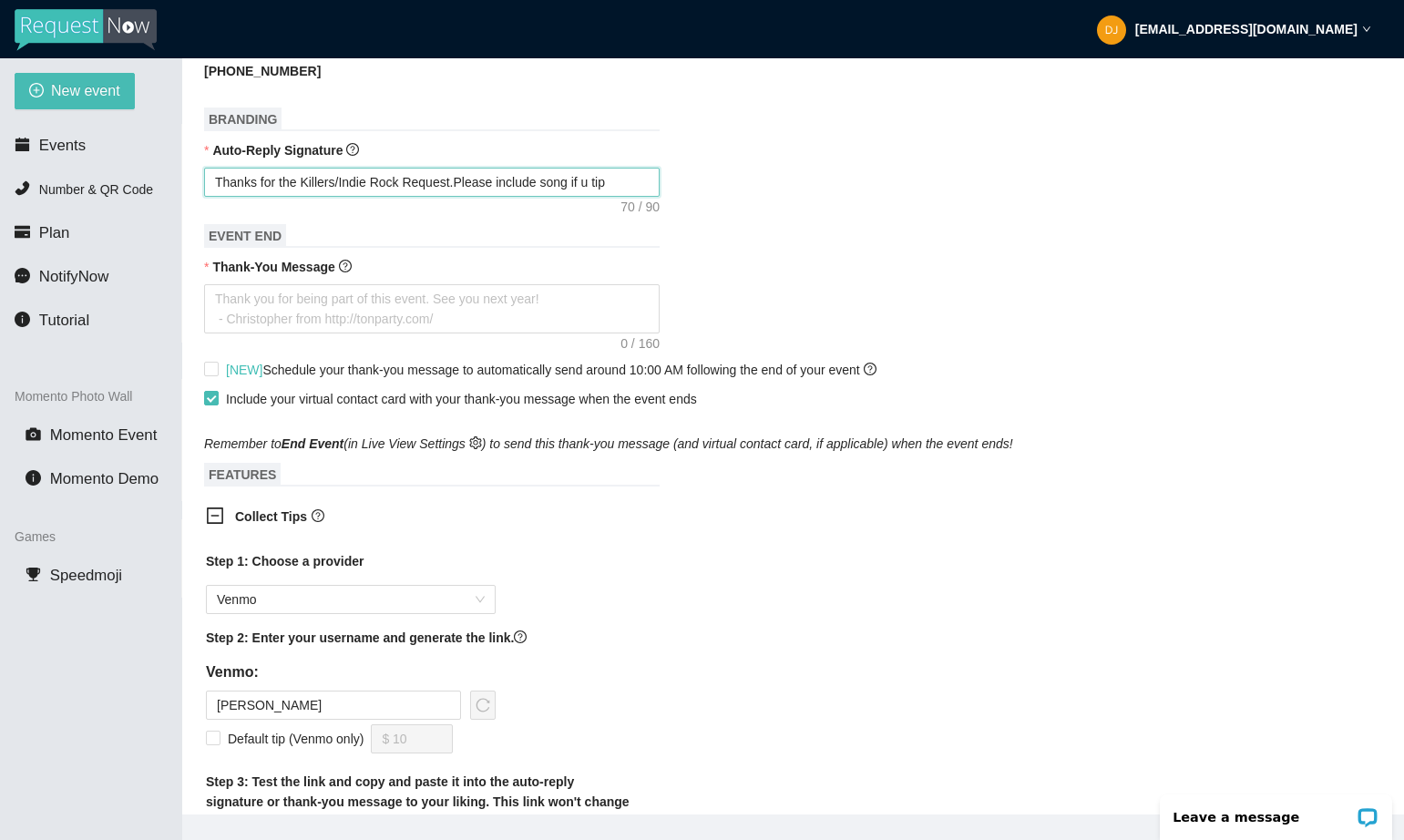
click at [461, 196] on textarea "Thanks for the Killers/Indie Rock Request.Please include song if u tip" at bounding box center [432, 183] width 456 height 29
paste textarea "https://songtip.me/49WyEn3"
click at [462, 196] on textarea "Thanks for the Killers/Indie Rock Request.https://songtip.me/49WyEn3" at bounding box center [432, 183] width 456 height 29
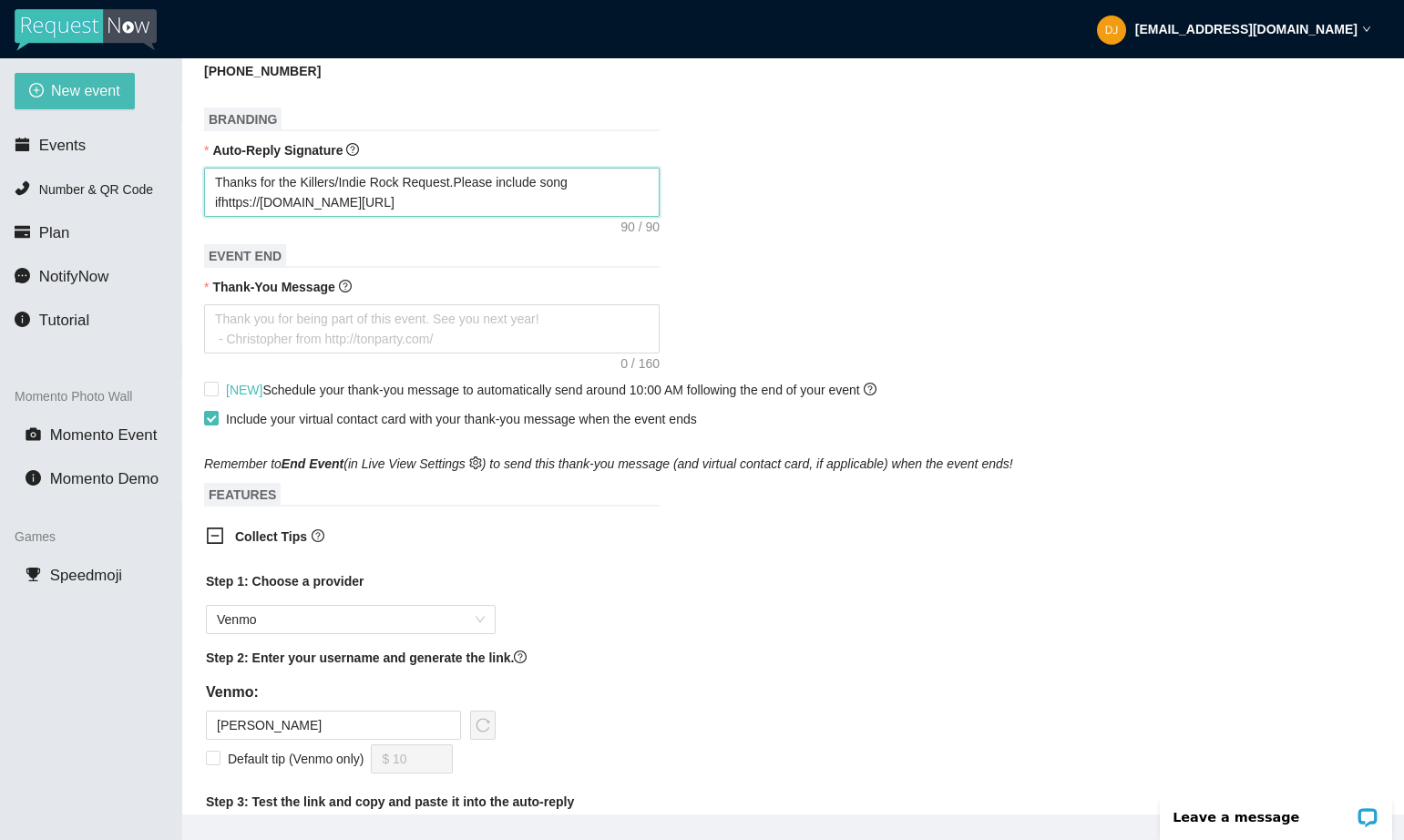
click at [503, 196] on textarea "Thanks for the Killers/Indie Rock Request.Please include song ifhttps://songtip…" at bounding box center [432, 192] width 456 height 49
click at [574, 203] on textarea "Thanks for the Killers/Indie Rock Request.Include song ifhttps://songtip.me/49W…" at bounding box center [432, 192] width 456 height 49
click at [222, 217] on textarea "Thanks for the Killers/Indie Rock Request.Include song ifhttps://songtip.me/49W…" at bounding box center [432, 192] width 456 height 49
click at [412, 200] on textarea "Thanks for the Killers/Indie Rock Request.Include song if u tip.https://songtip…" at bounding box center [432, 192] width 456 height 49
click at [276, 200] on textarea "Thanks for the Killers/Indie Rock request.Include song if u tip.https://songtip…" at bounding box center [432, 192] width 456 height 49
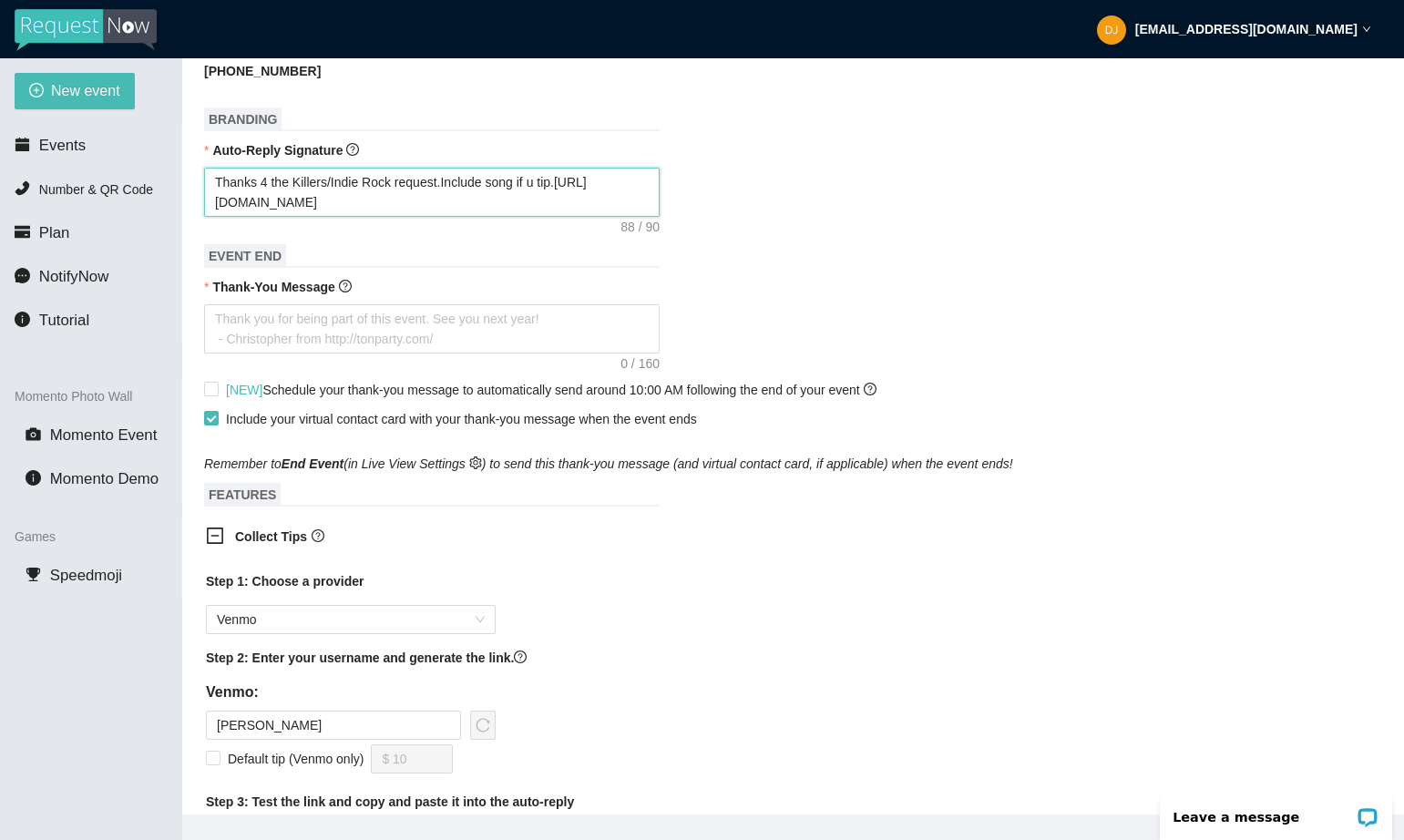
click at [281, 198] on textarea "Thanks 4 the Killers/Indie Rock request.Include song if u tip.https://songtip.m…" at bounding box center [432, 192] width 456 height 49
click at [243, 346] on textarea "Thank-You Message" at bounding box center [432, 329] width 456 height 49
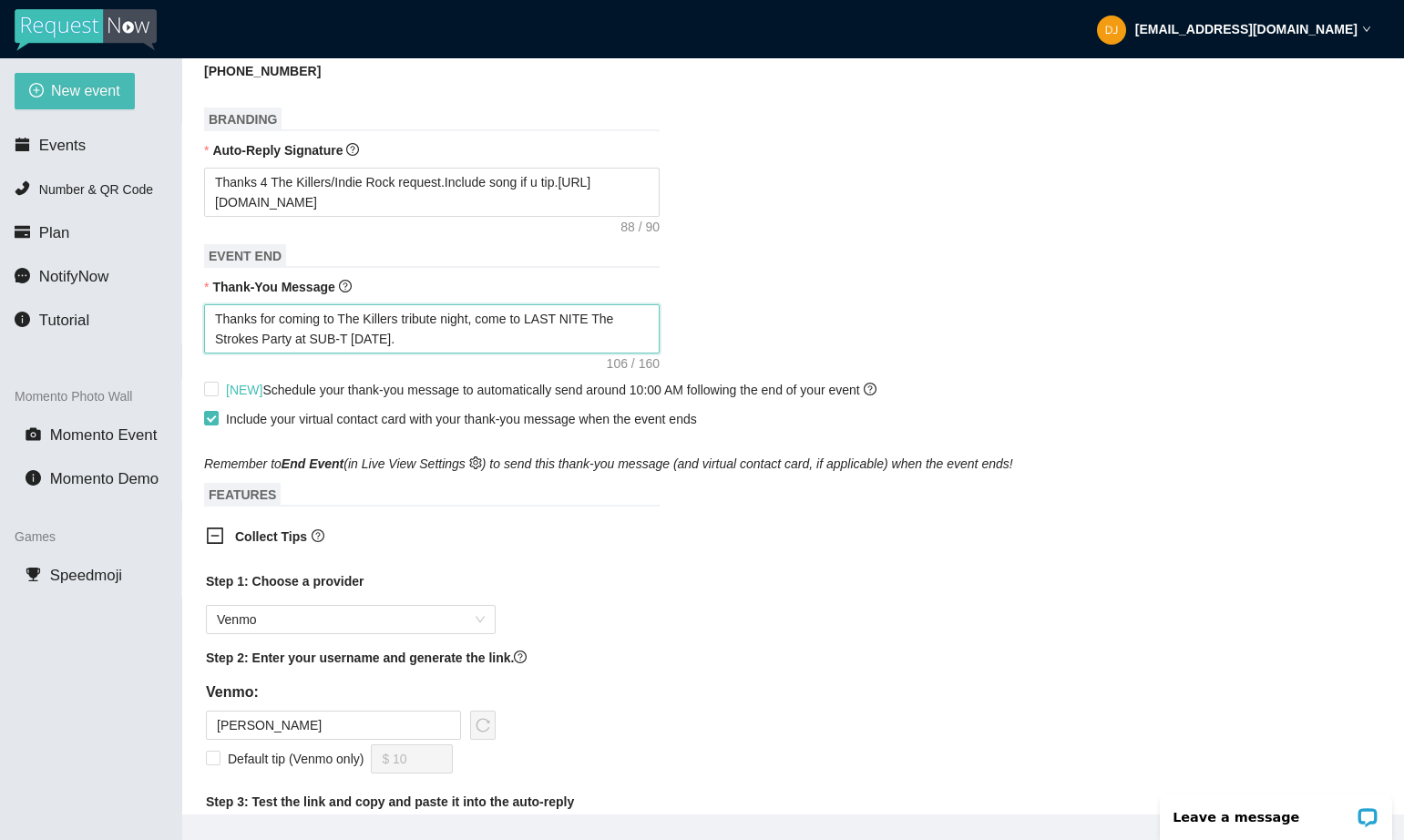
click at [352, 353] on textarea "Thanks for coming to The Killers tribute night, come to LAST NITE The Strokes P…" at bounding box center [432, 329] width 456 height 49
click at [569, 353] on textarea "Thanks for coming to The Killers tribute night, come to LAST NITE The Strokes P…" at bounding box center [432, 329] width 456 height 49
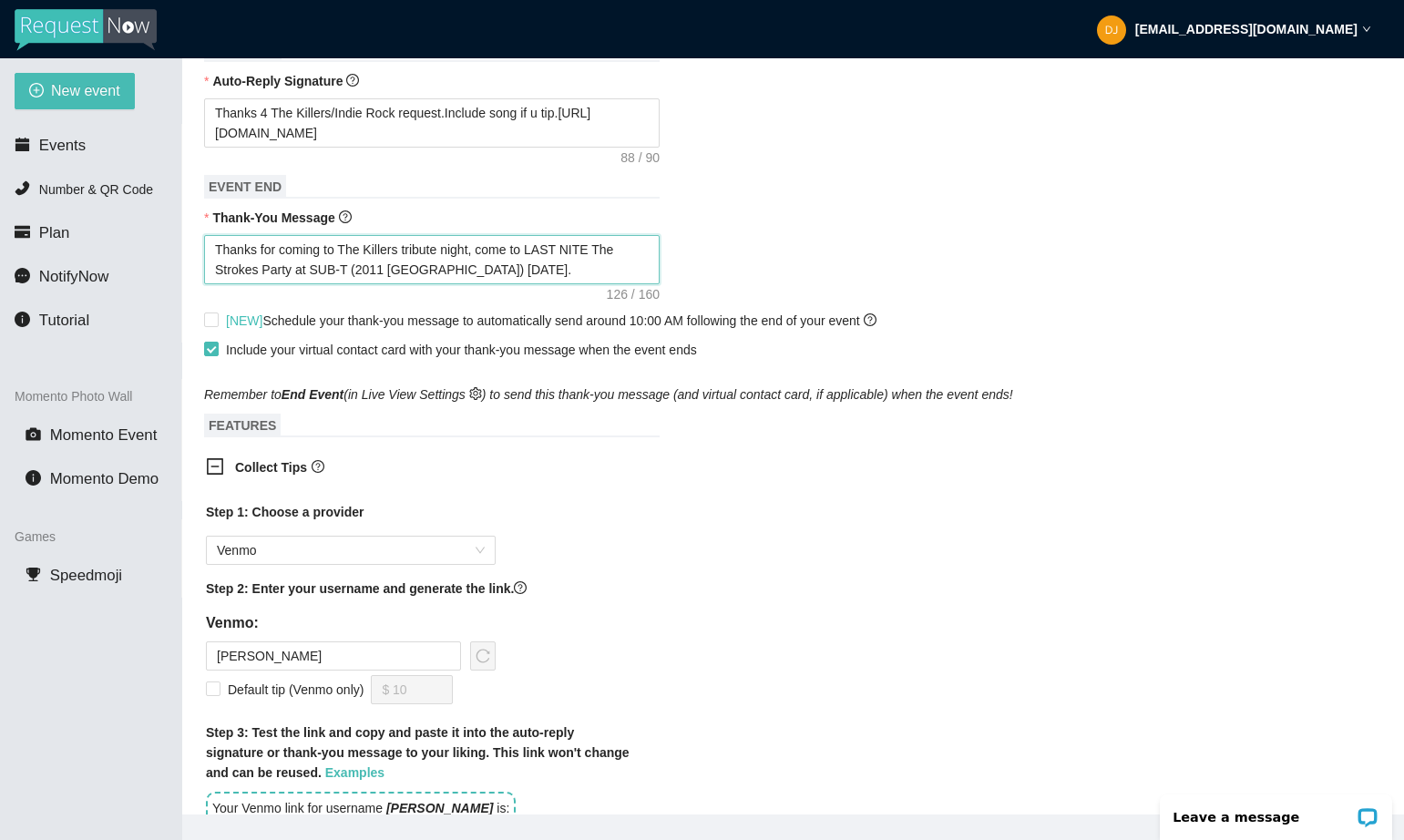
scroll to position [761, 0]
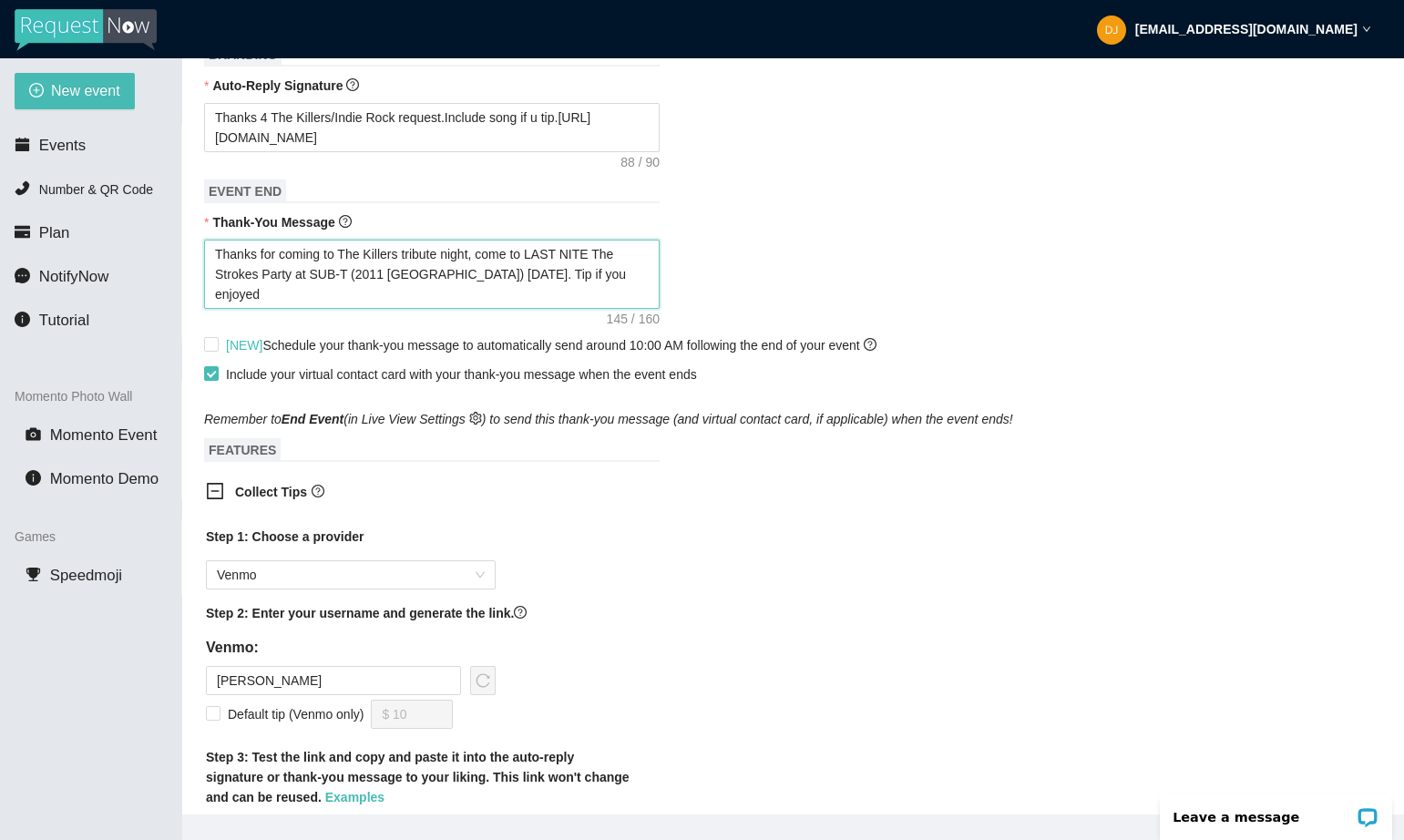
paste textarea "https://songtip"
drag, startPoint x: 386, startPoint y: 312, endPoint x: 210, endPoint y: 309, distance: 176.0
click at [210, 309] on textarea "Thanks for coming to The Killers tribute night, come to LAST NITE The Strokes P…" at bounding box center [432, 274] width 456 height 70
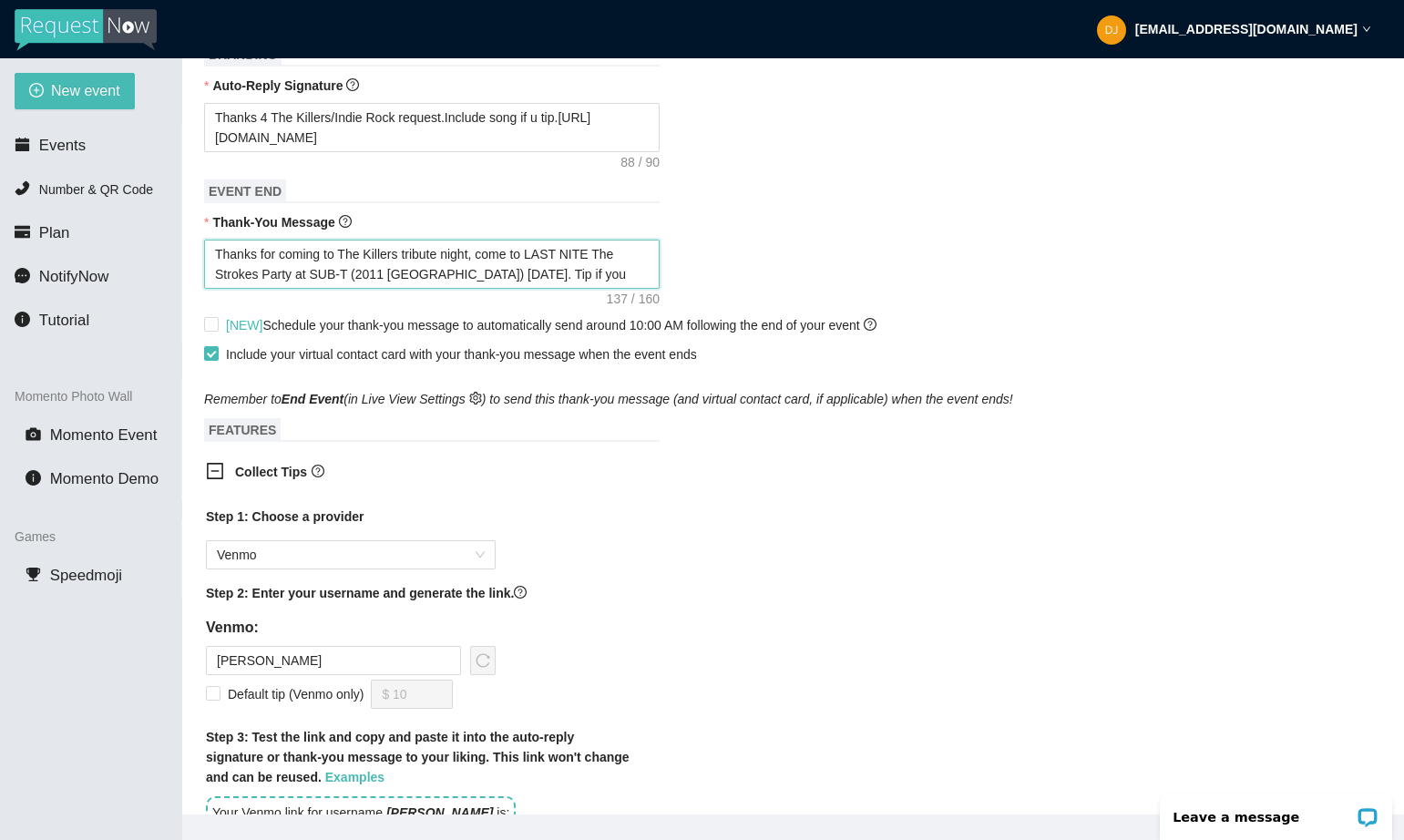
drag, startPoint x: 615, startPoint y: 289, endPoint x: 562, endPoint y: 291, distance: 53.0
click at [562, 289] on textarea "Thanks for coming to The Killers tribute night, come to LAST NITE The Strokes P…" at bounding box center [432, 264] width 456 height 49
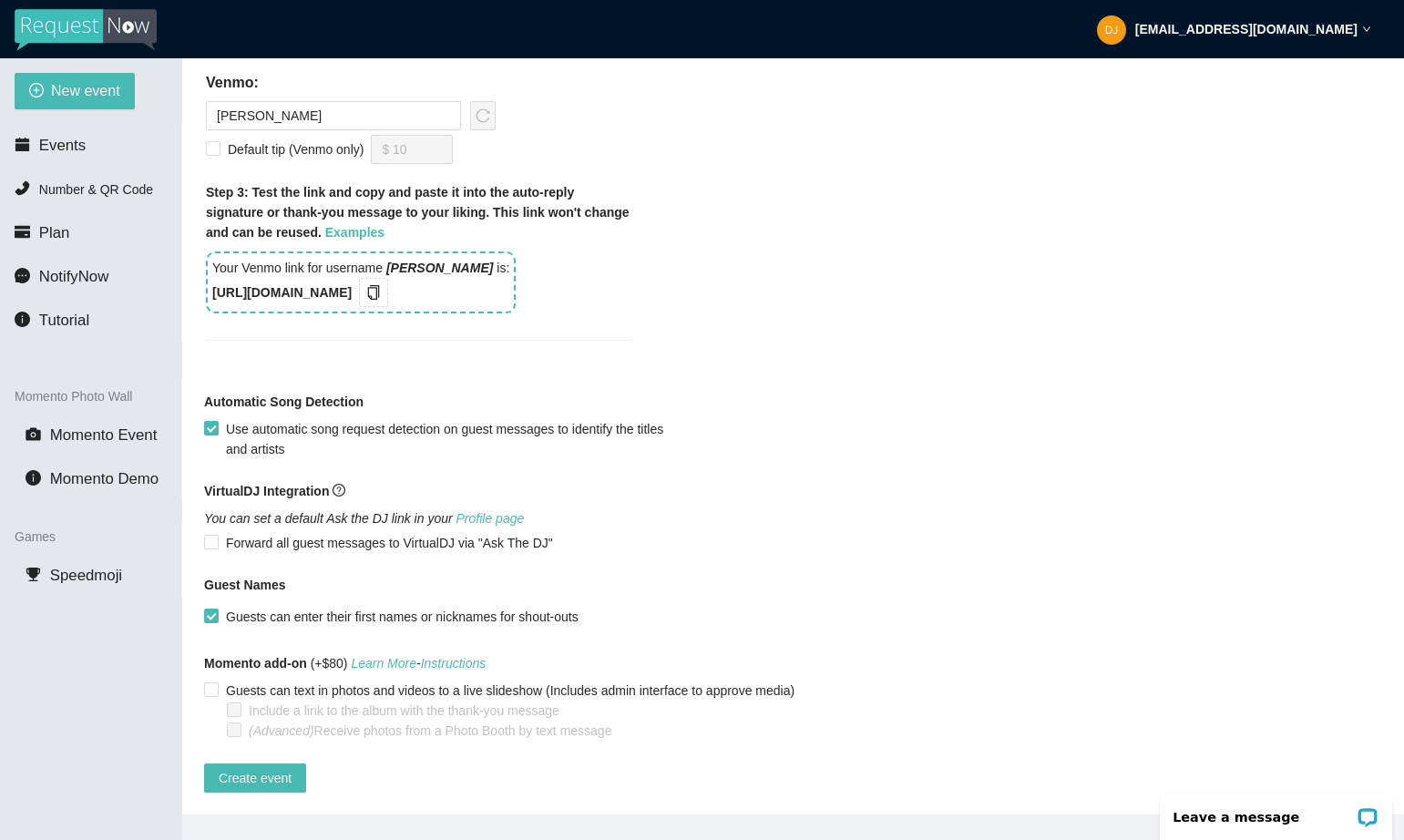
scroll to position [38, 0]
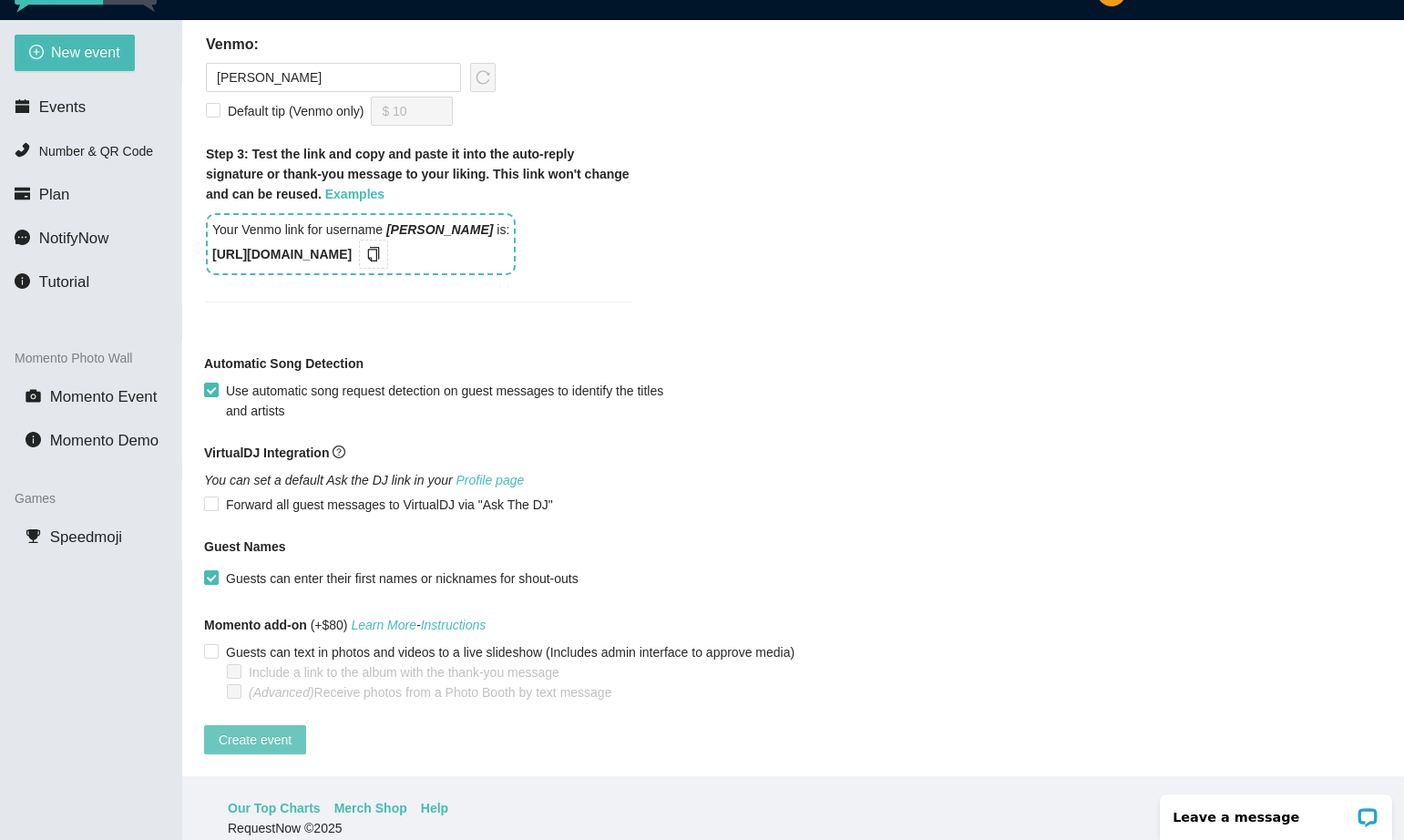
click at [267, 729] on span "Create event" at bounding box center [255, 739] width 73 height 20
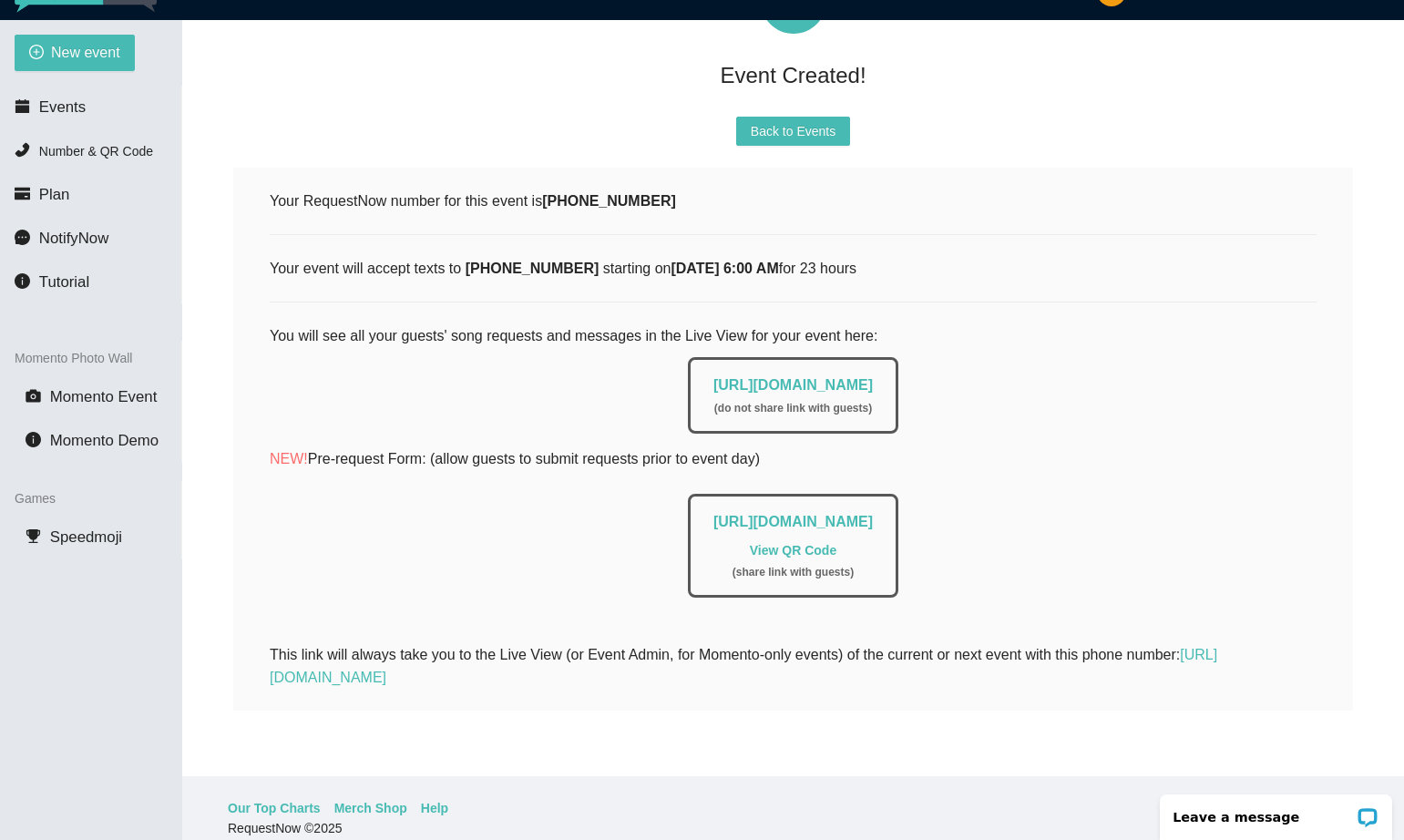
scroll to position [132, 0]
click at [67, 96] on li "Events" at bounding box center [90, 107] width 182 height 36
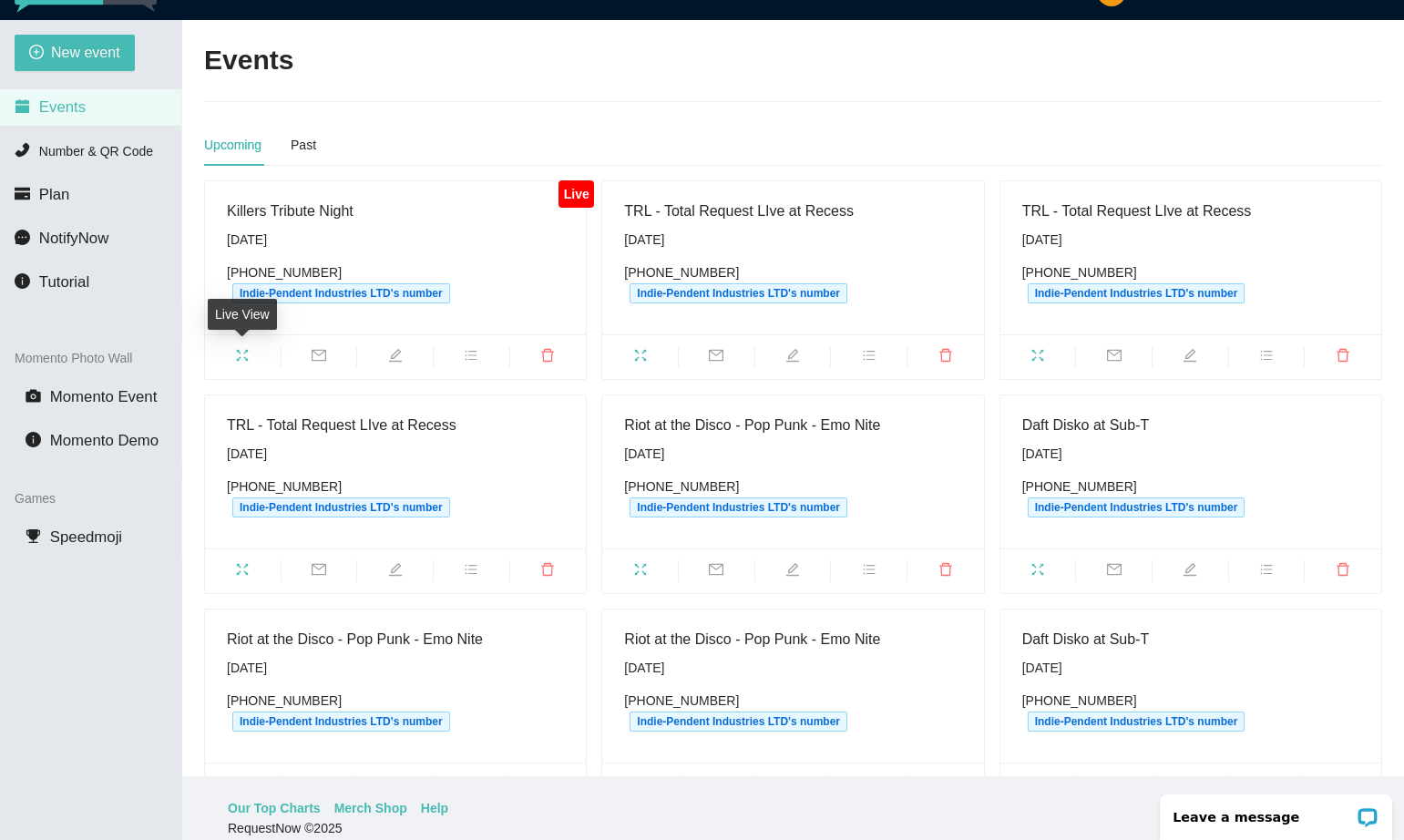
click at [247, 361] on span "fullscreen" at bounding box center [243, 358] width 76 height 20
